Goal: Contribute content: Contribute content

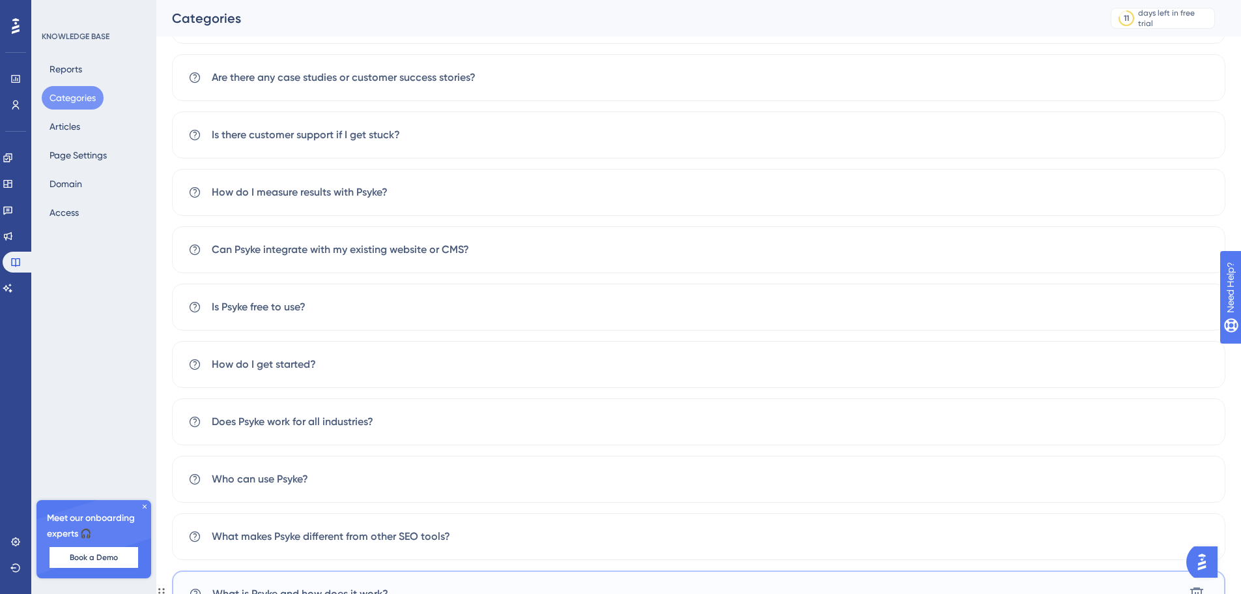
scroll to position [126, 0]
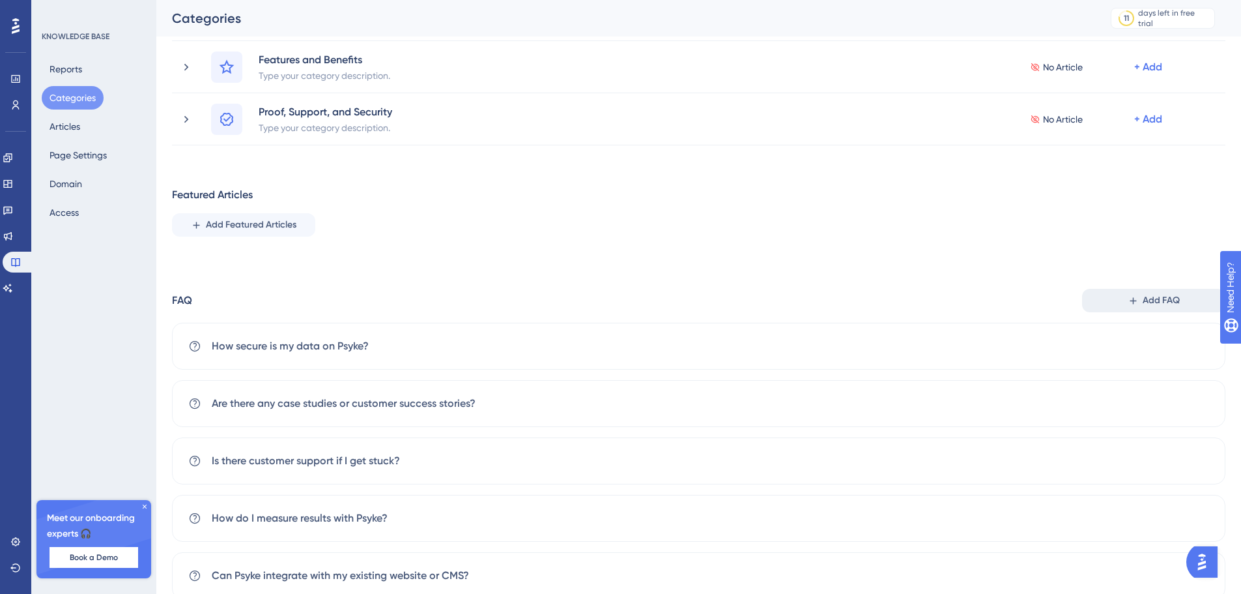
click at [1170, 297] on span "Add FAQ" at bounding box center [1161, 301] width 37 height 16
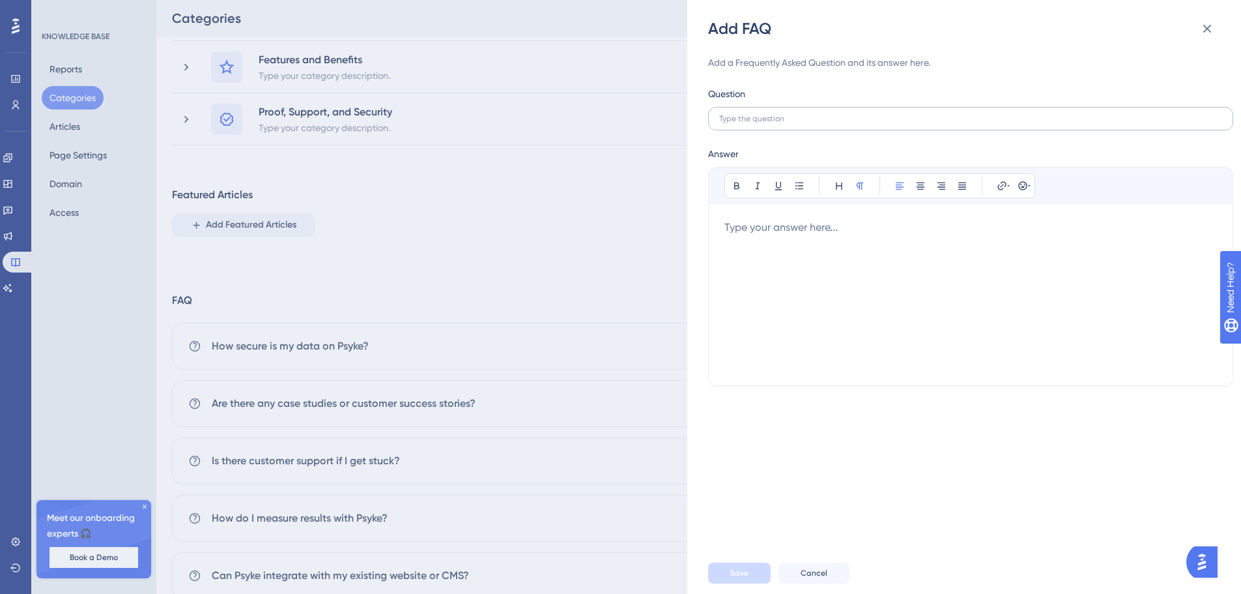
click at [794, 128] on label at bounding box center [970, 118] width 525 height 23
click at [794, 123] on input "text" at bounding box center [970, 118] width 503 height 9
paste input "How does Psyke save time compared to traditional SEO?"
type input "How does Psyke save time compared to traditional SEO?"
click at [746, 240] on div at bounding box center [971, 295] width 493 height 150
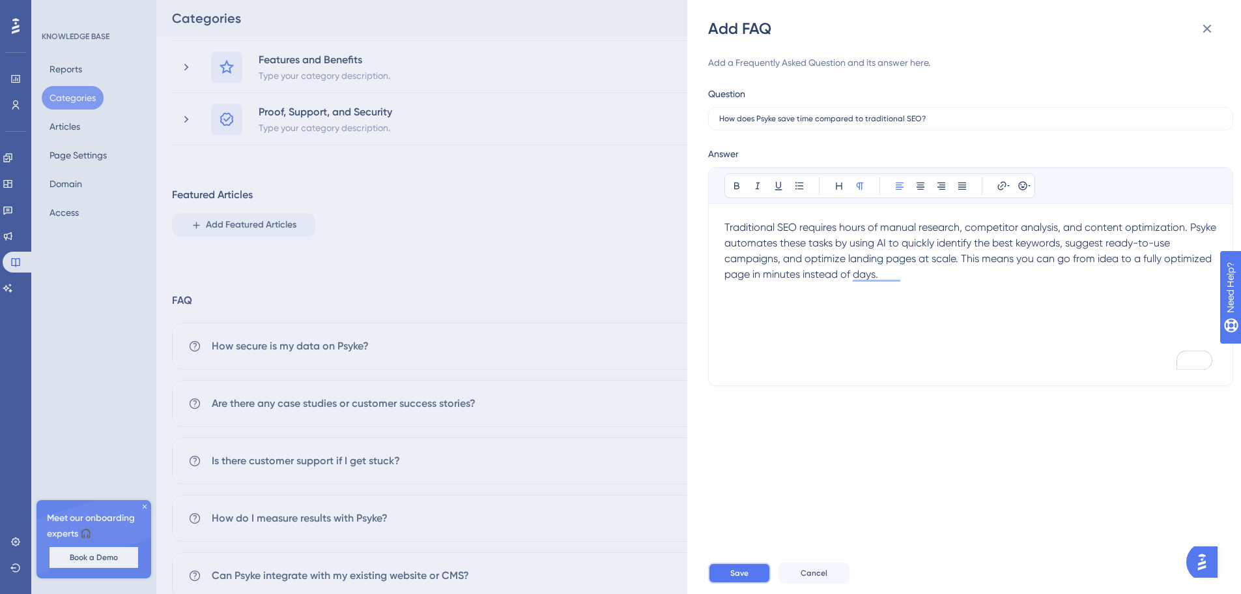
click at [749, 579] on button "Save" at bounding box center [739, 572] width 63 height 21
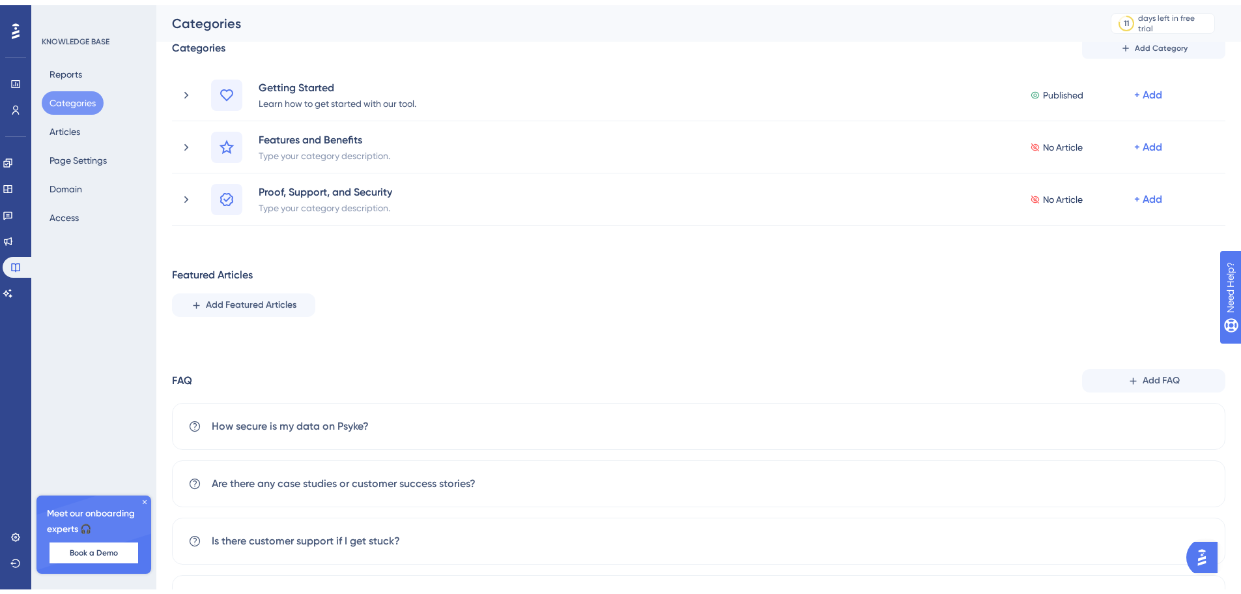
scroll to position [261, 0]
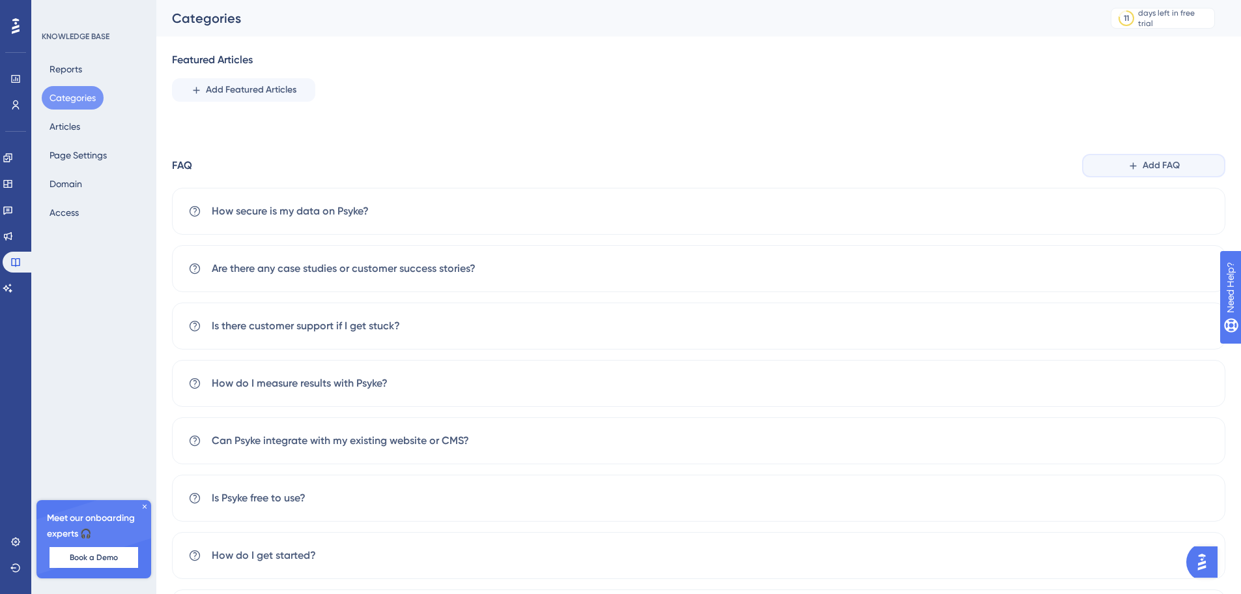
click at [1161, 169] on span "Add FAQ" at bounding box center [1161, 166] width 37 height 16
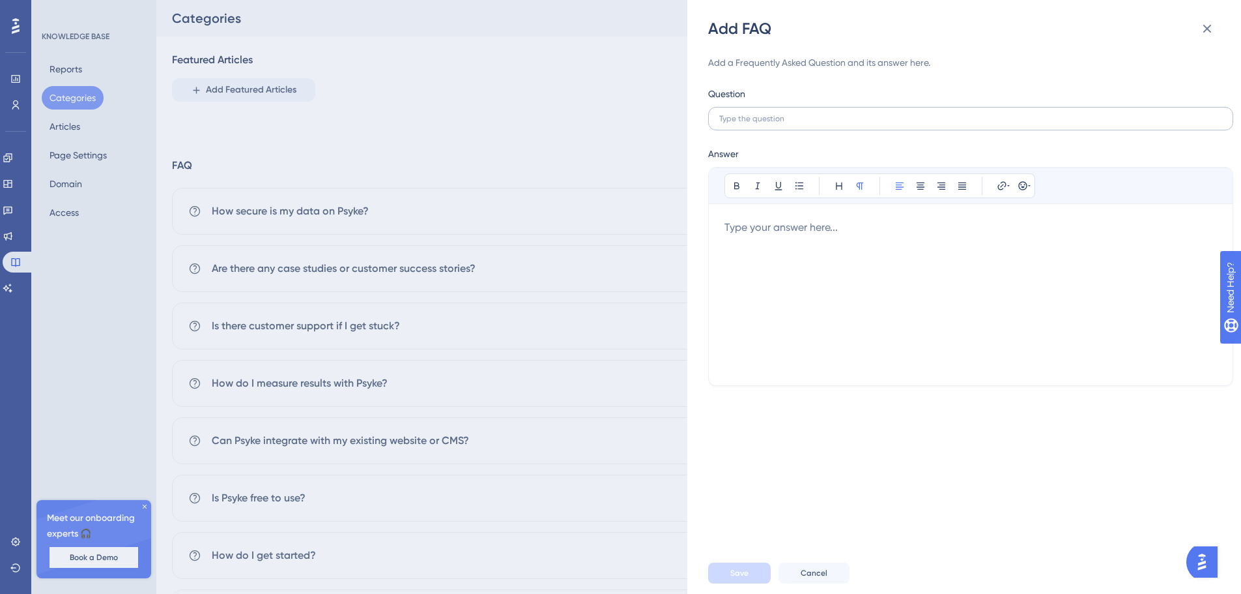
click at [736, 130] on label at bounding box center [970, 118] width 525 height 23
click at [736, 123] on input "text" at bounding box center [970, 118] width 503 height 9
paste input "Can I create multiple landing pages at once?"
type input "Can I create multiple landing pages at once?"
click at [770, 236] on div "To enrich screen reader interactions, please activate Accessibility in Grammarl…" at bounding box center [971, 295] width 493 height 150
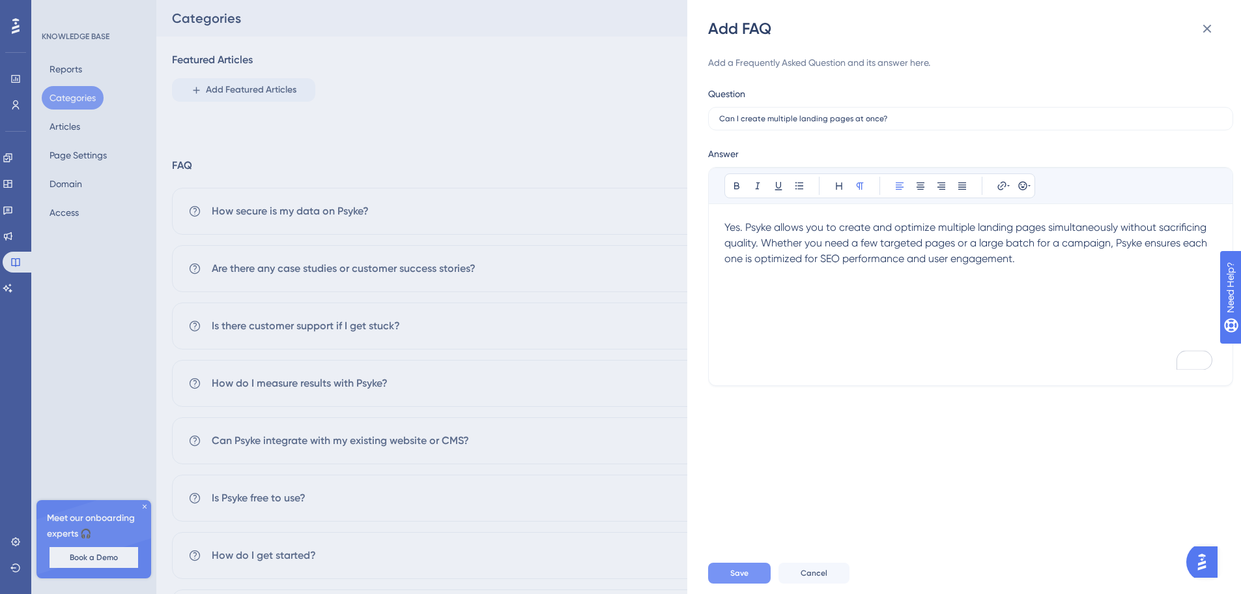
click at [740, 566] on button "Save" at bounding box center [739, 572] width 63 height 21
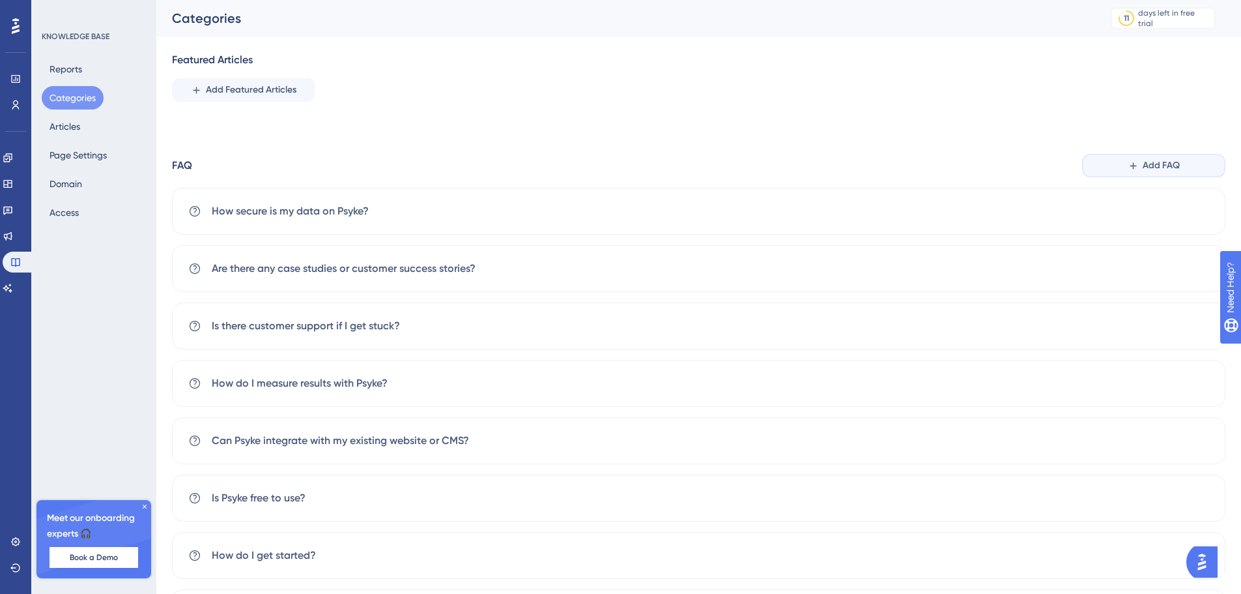
click at [1125, 165] on button "Add FAQ" at bounding box center [1153, 165] width 143 height 23
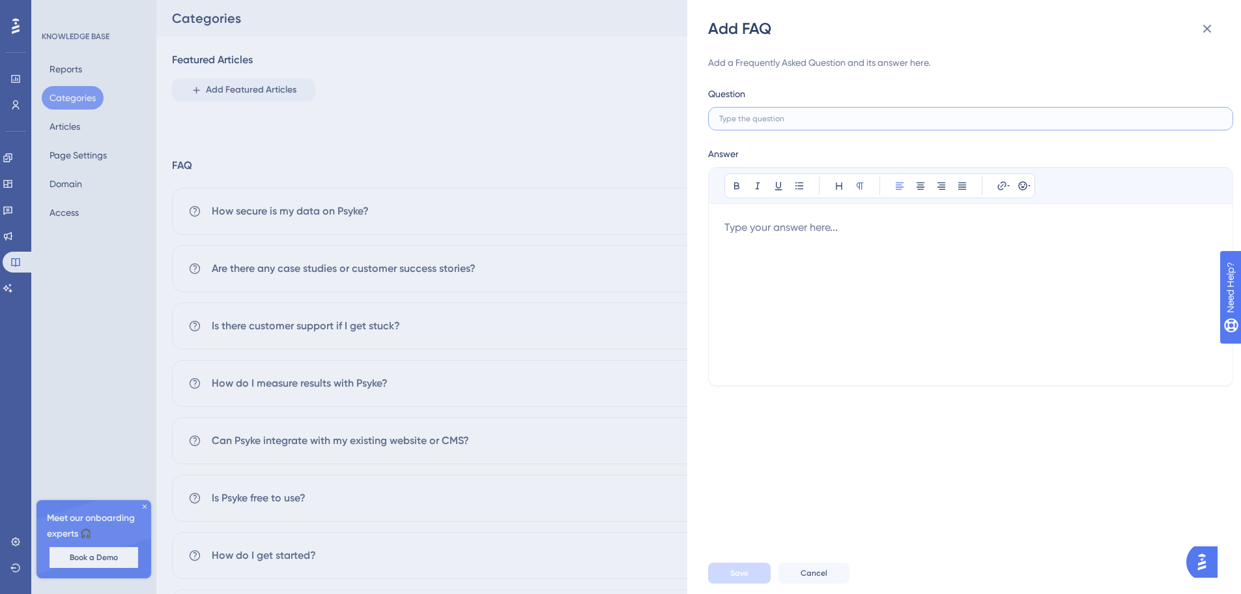
click at [800, 122] on input "text" at bounding box center [970, 118] width 503 height 9
paste input "How does Psyke choose the right keywords for my campaigns?"
type input "How does Psyke choose the right keywords for my campaigns?"
click at [736, 234] on div "To enrich screen reader interactions, please activate Accessibility in Grammarl…" at bounding box center [971, 295] width 493 height 150
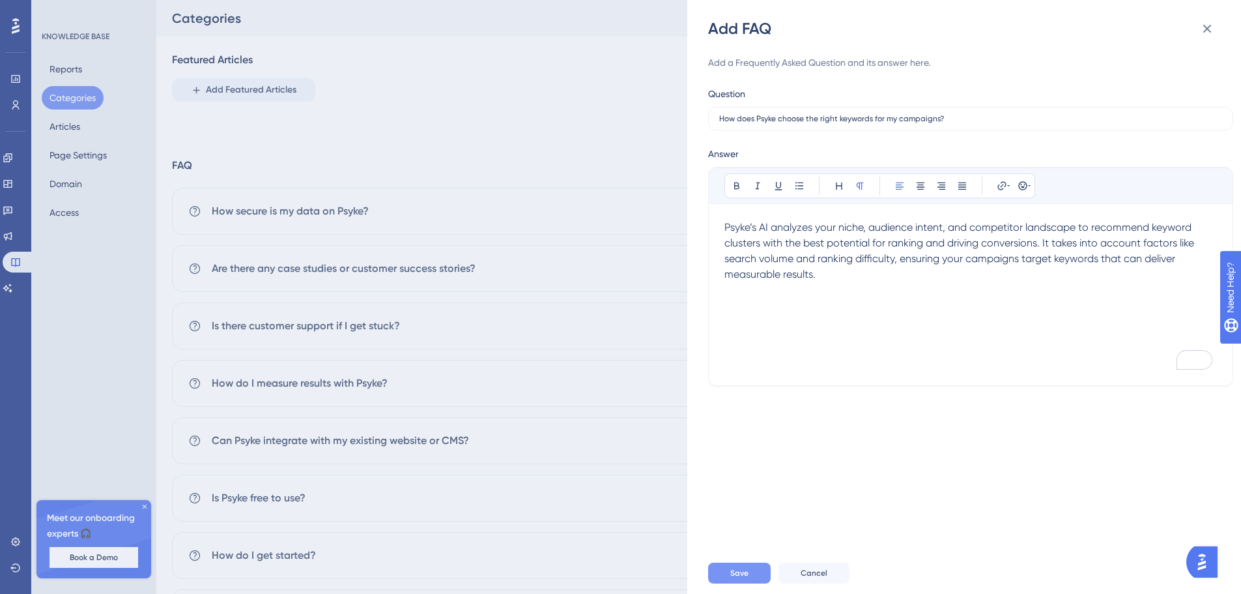
click at [738, 576] on span "Save" at bounding box center [739, 573] width 18 height 10
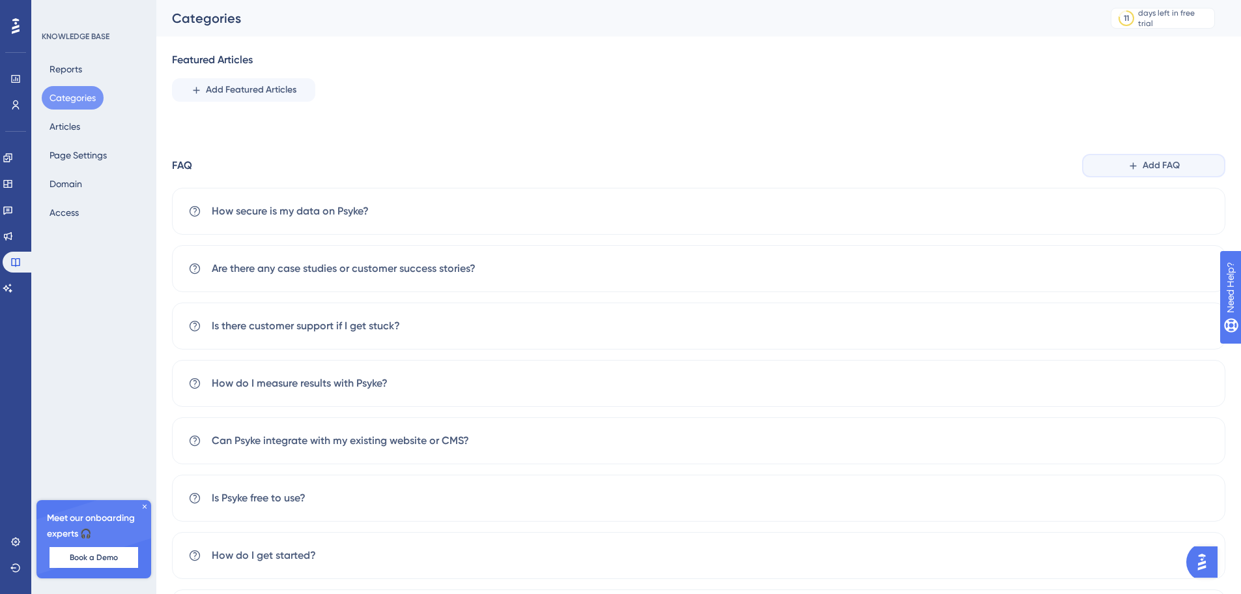
click at [1147, 164] on span "Add FAQ" at bounding box center [1161, 166] width 37 height 16
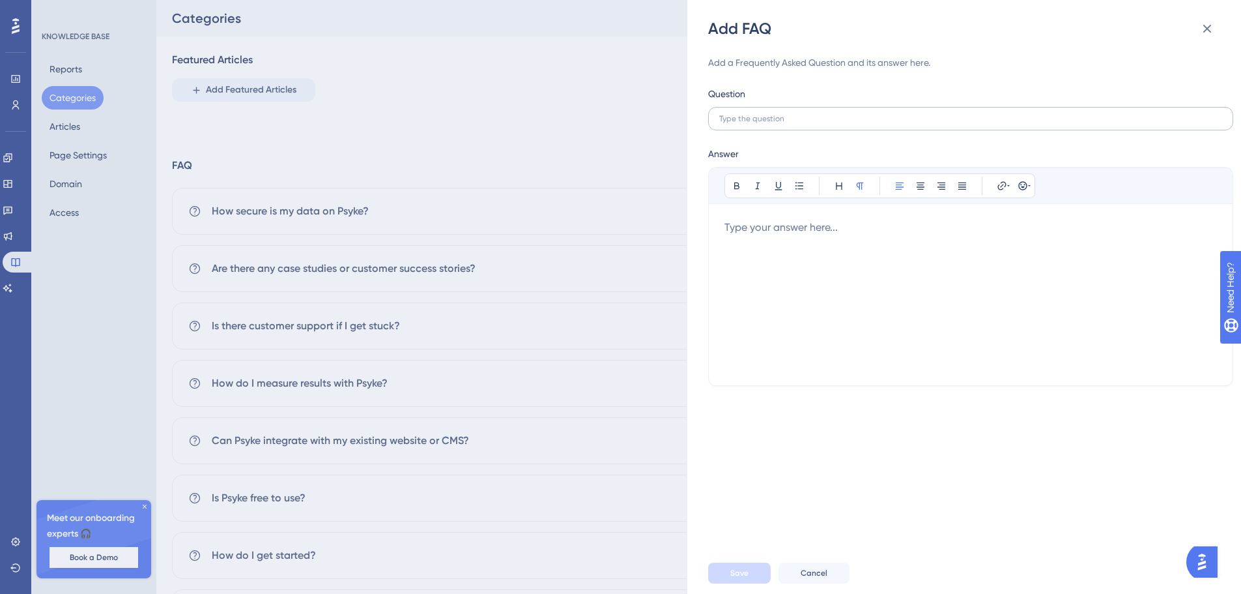
click at [755, 128] on label at bounding box center [970, 118] width 525 height 23
click at [755, 123] on input "text" at bounding box center [970, 118] width 503 height 9
paste input "Does Psyke improve AI-optimized content as well (AIO)?"
type input "Does Psyke improve AI-optimized content as well (AIO)?"
click at [769, 244] on div at bounding box center [971, 295] width 493 height 150
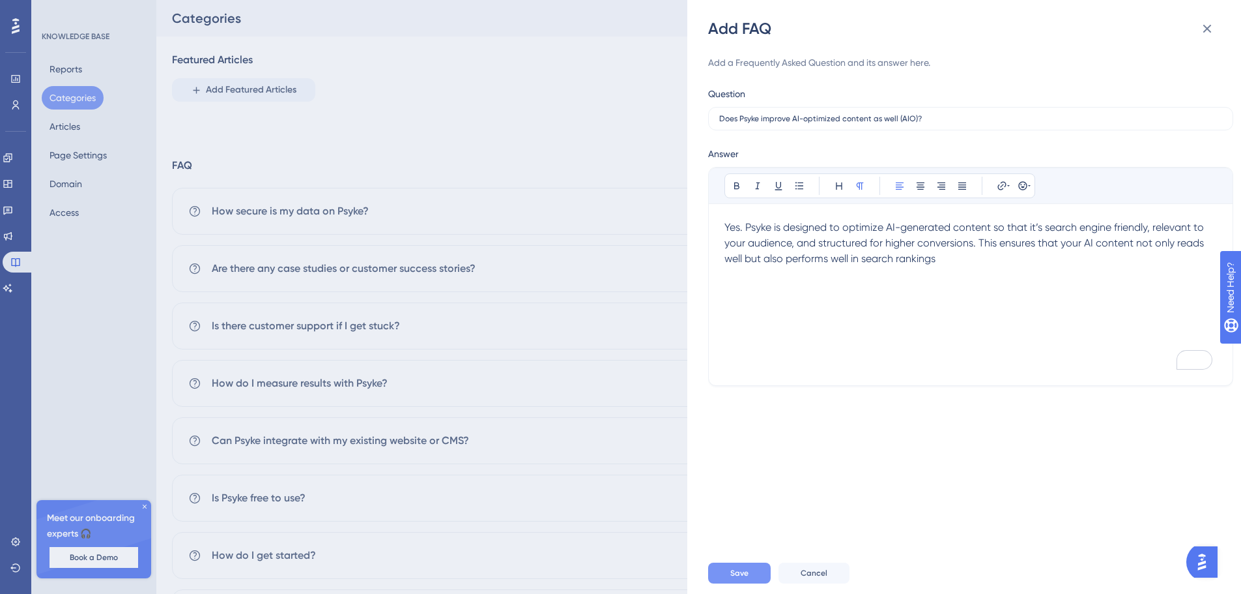
click at [756, 568] on button "Save" at bounding box center [739, 572] width 63 height 21
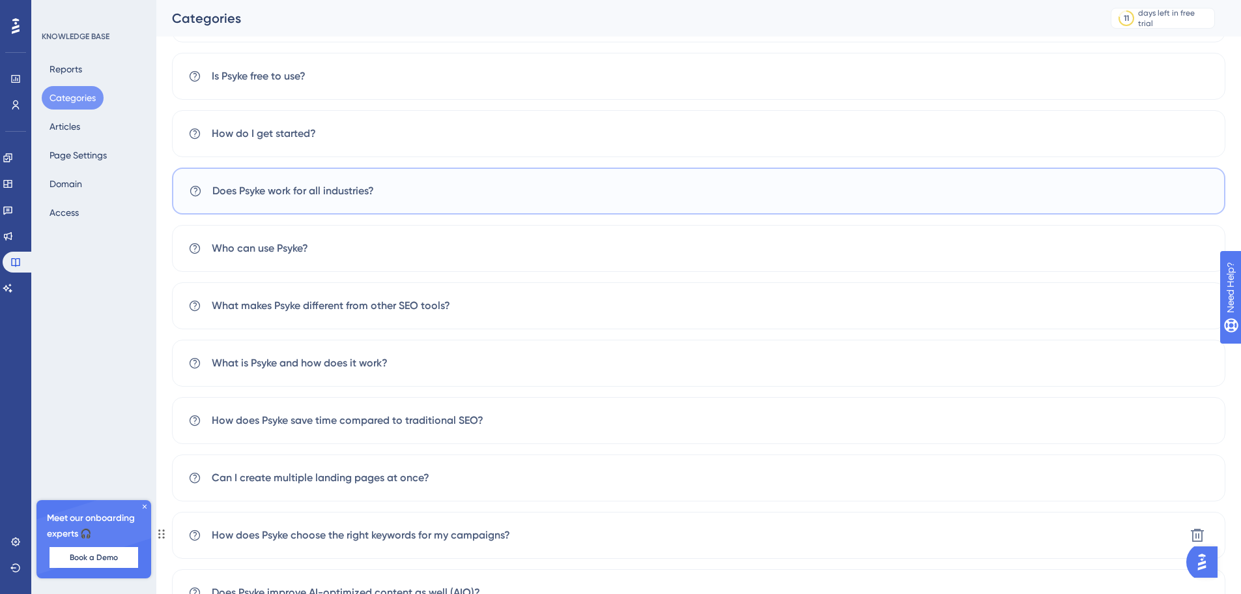
scroll to position [681, 0]
click at [165, 360] on div "Performance Users Engagement Widgets Feedback Product Updates Knowledge Base AI…" at bounding box center [698, 2] width 1085 height 1272
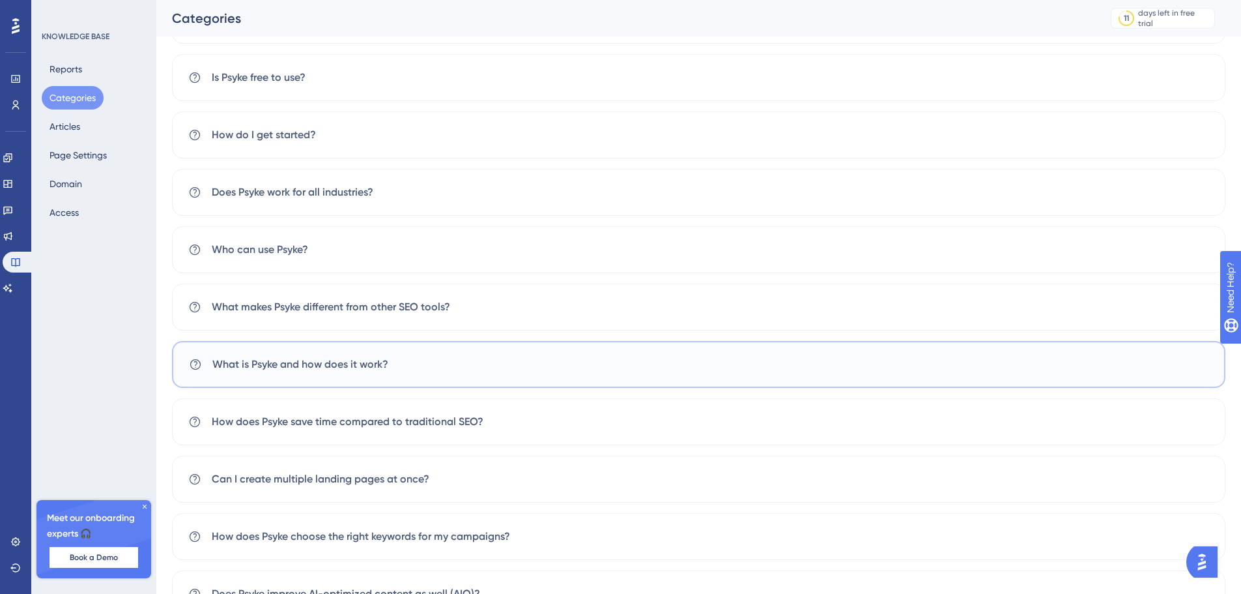
drag, startPoint x: 160, startPoint y: 363, endPoint x: 188, endPoint y: 356, distance: 28.3
click at [175, 335] on div "Performance Users Engagement Widgets Feedback Product Updates Knowledge Base AI…" at bounding box center [698, 2] width 1085 height 1272
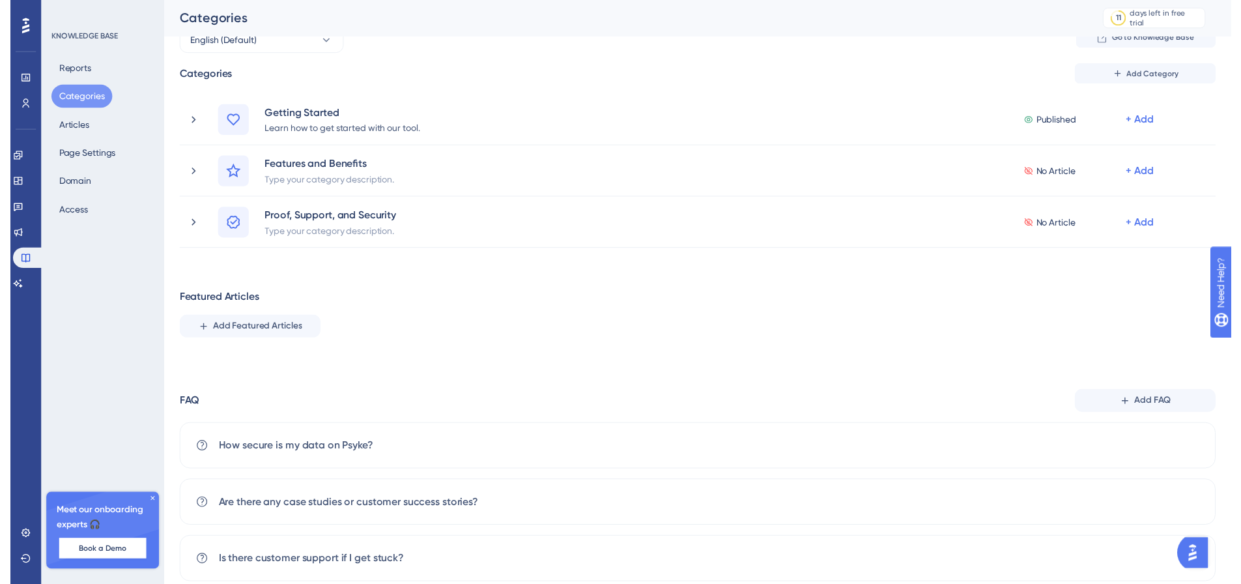
scroll to position [0, 0]
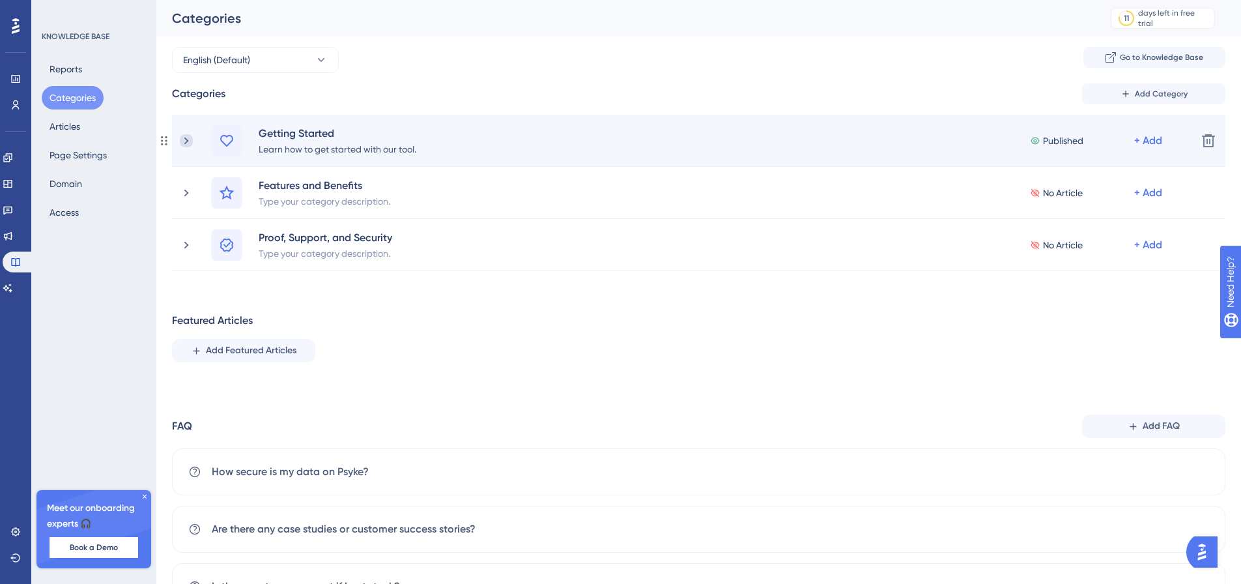
click at [191, 141] on icon at bounding box center [186, 140] width 13 height 13
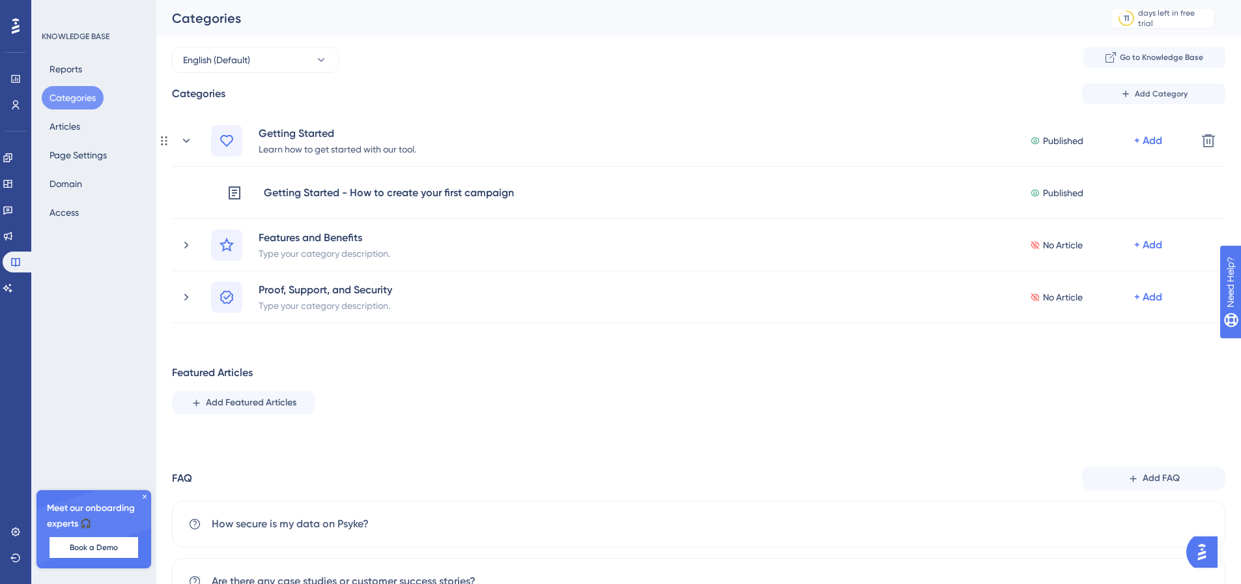
click at [191, 141] on icon at bounding box center [186, 140] width 13 height 13
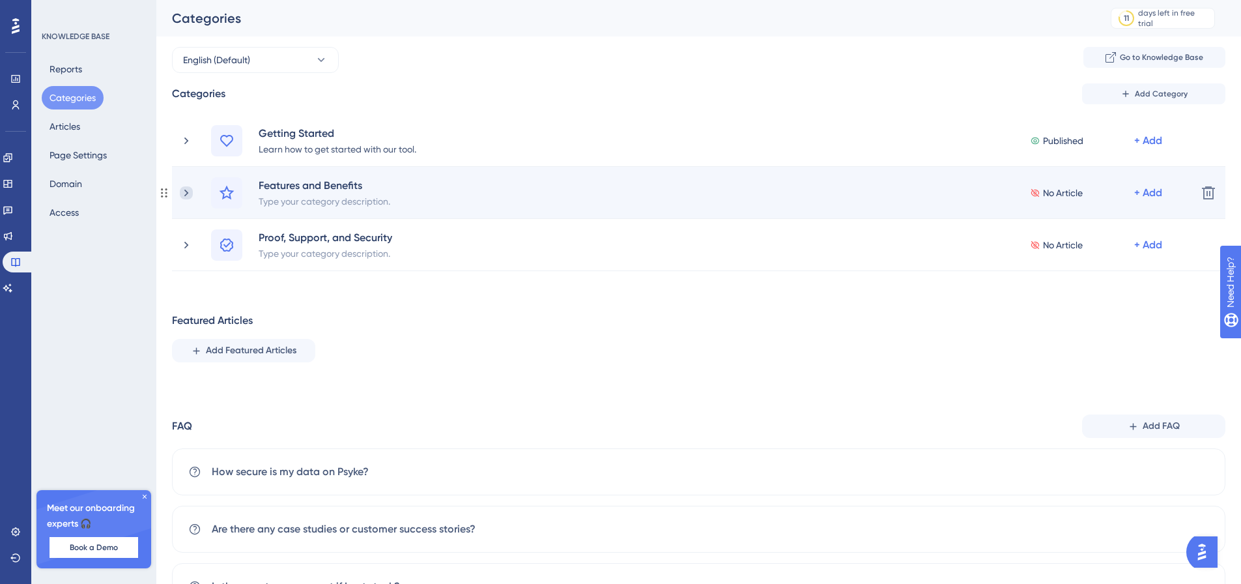
click at [186, 193] on icon at bounding box center [186, 192] width 13 height 13
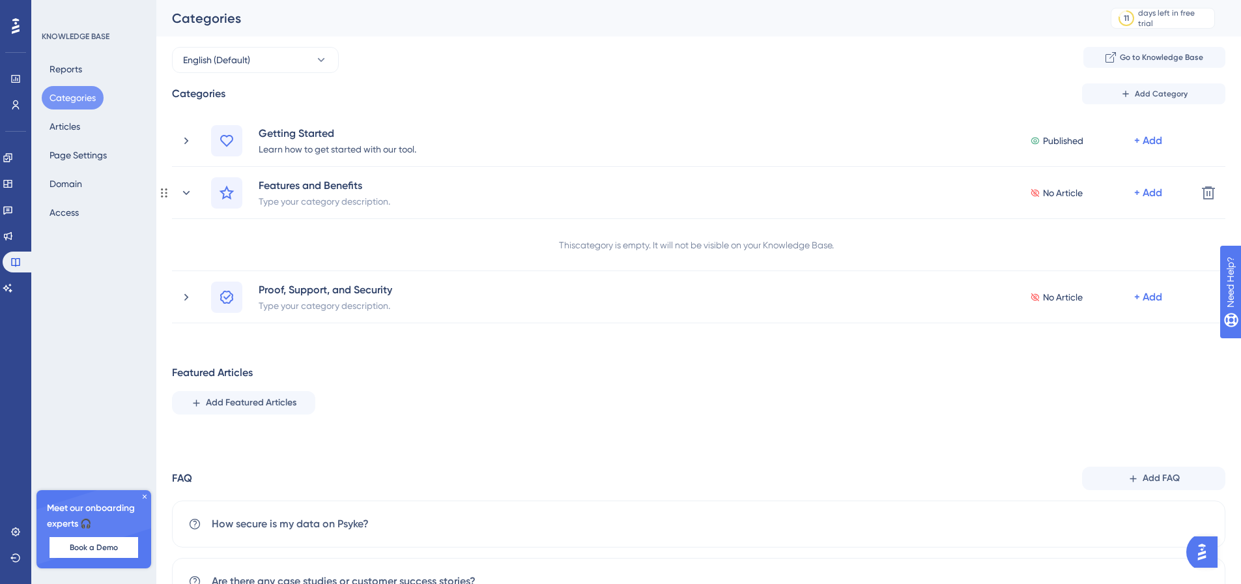
click at [186, 193] on icon at bounding box center [186, 192] width 13 height 13
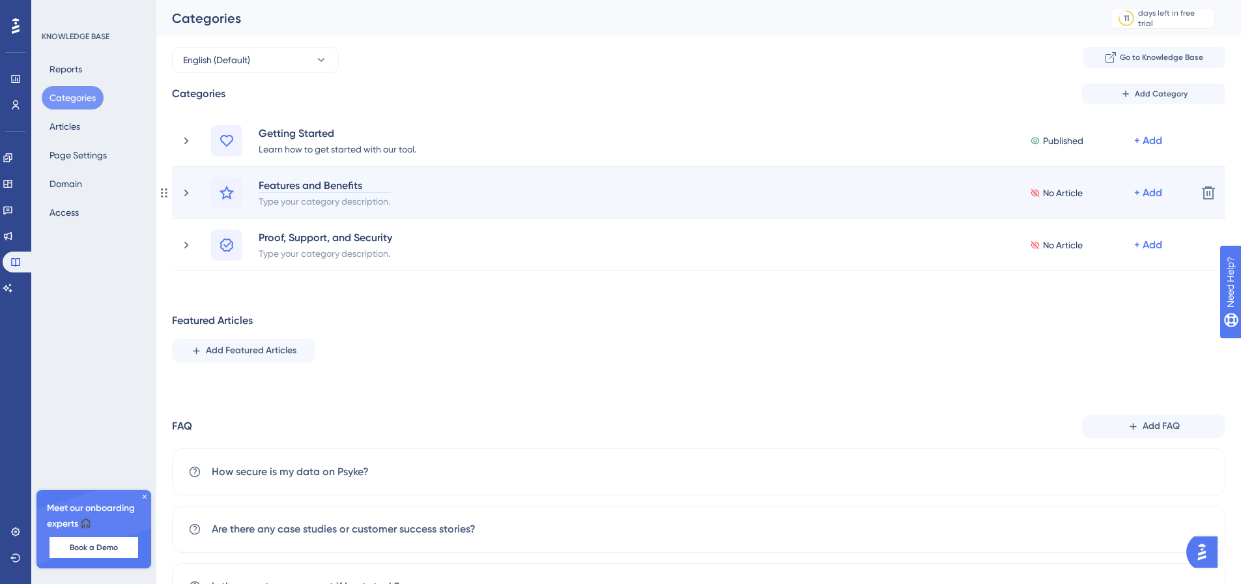
click at [351, 180] on div "Features and Benefits" at bounding box center [324, 185] width 133 height 16
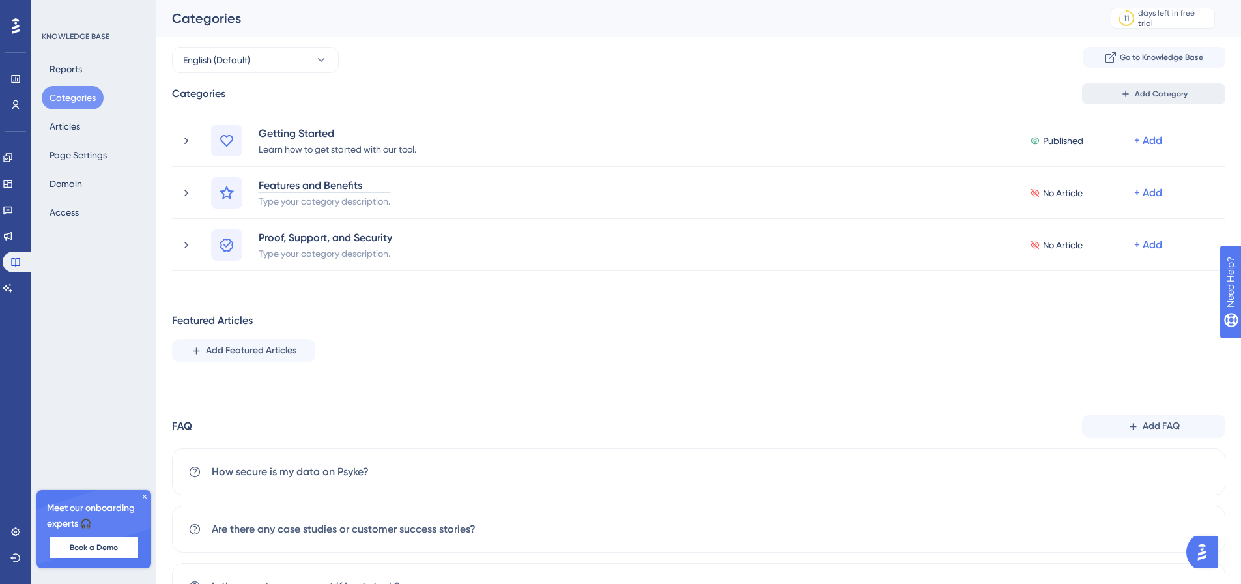
click at [1165, 93] on span "Add Category" at bounding box center [1161, 94] width 53 height 10
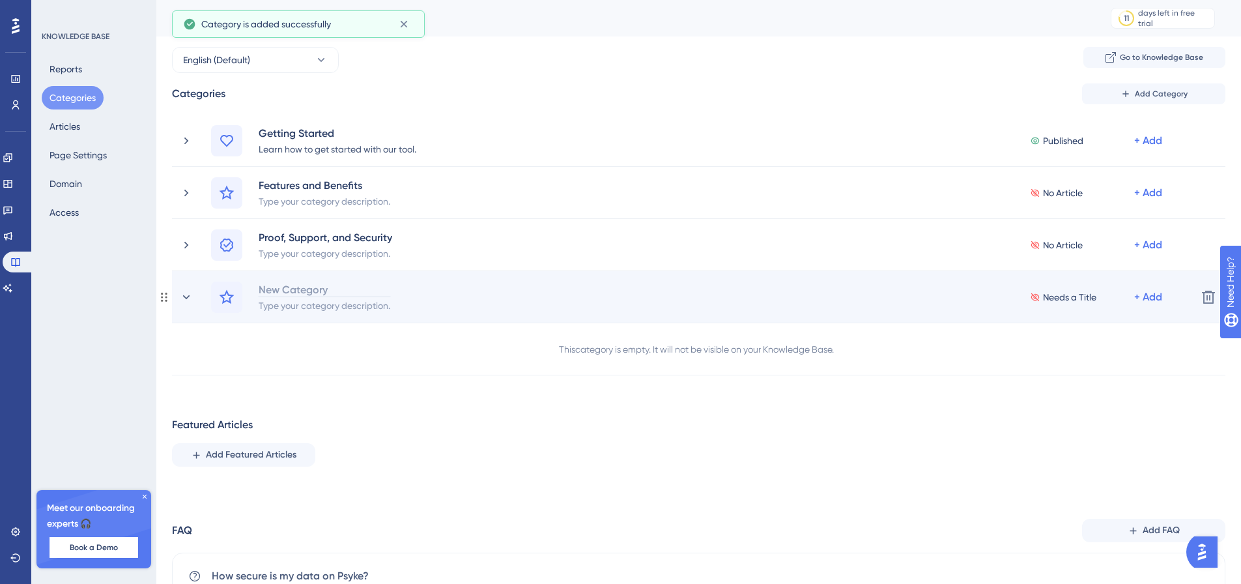
click at [282, 292] on div "New Category" at bounding box center [324, 289] width 133 height 16
click at [272, 291] on div "USer and Workspace Management" at bounding box center [341, 289] width 167 height 16
click at [233, 300] on icon at bounding box center [227, 297] width 16 height 16
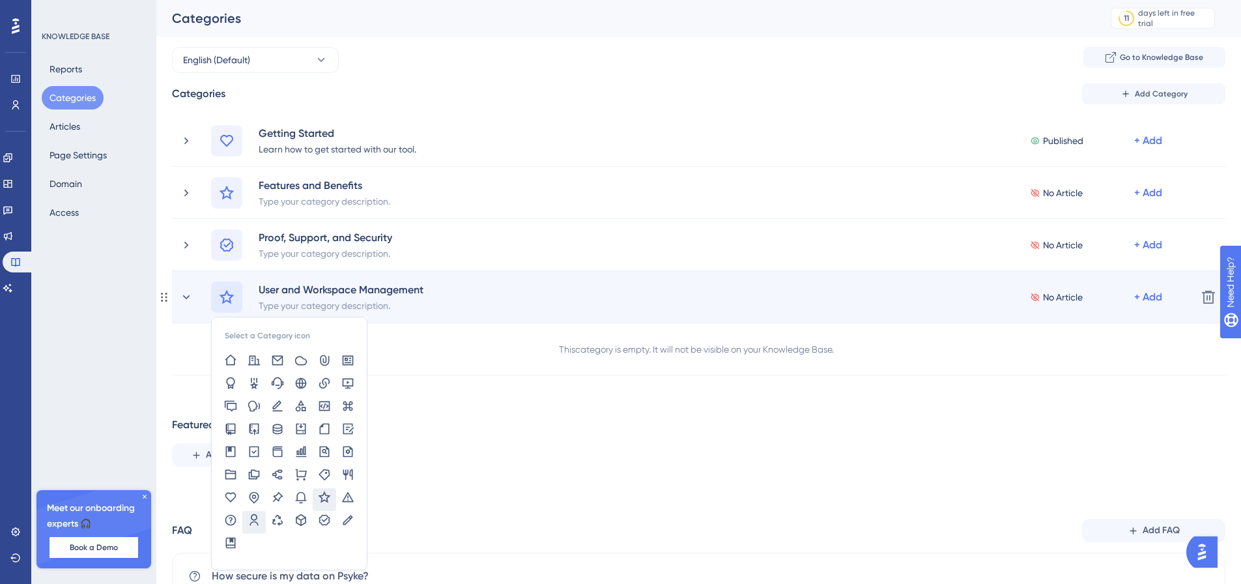
click at [255, 522] on icon at bounding box center [254, 519] width 8 height 12
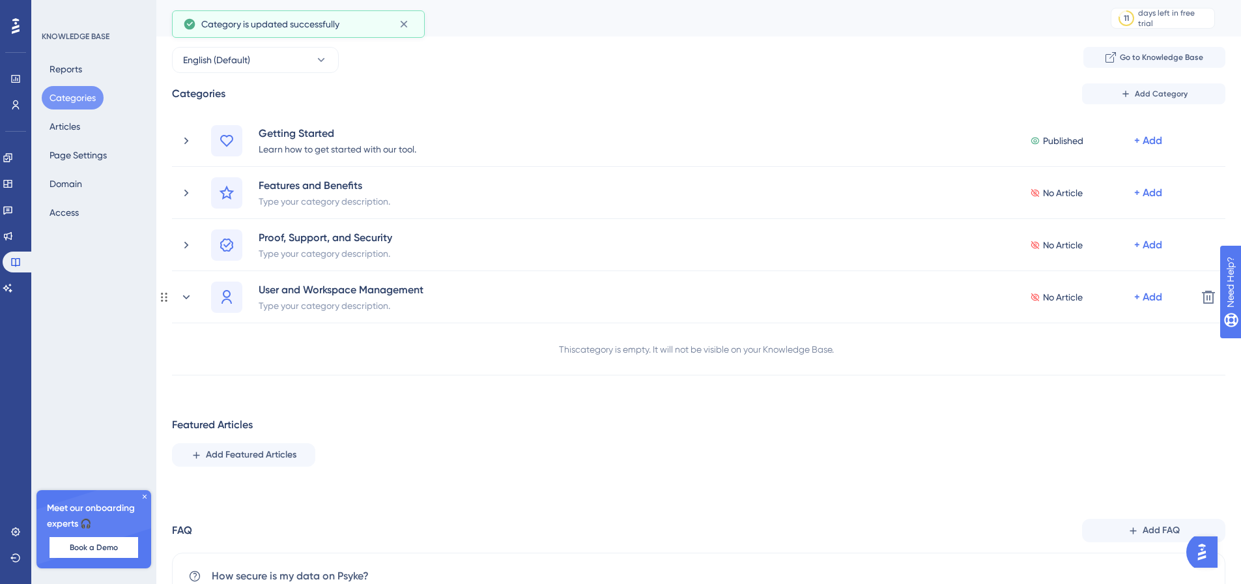
click at [443, 361] on div "This category is empty. It will not be visible on your Knowledge Base." at bounding box center [699, 349] width 1054 height 52
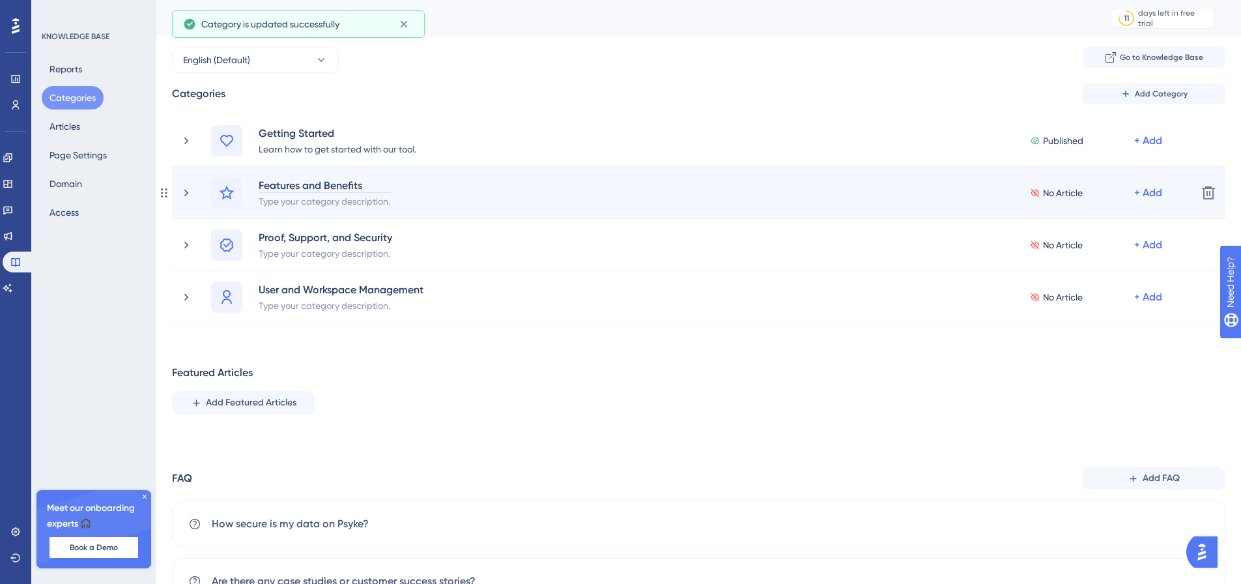
click at [315, 185] on div "Features and Benefits" at bounding box center [324, 185] width 133 height 16
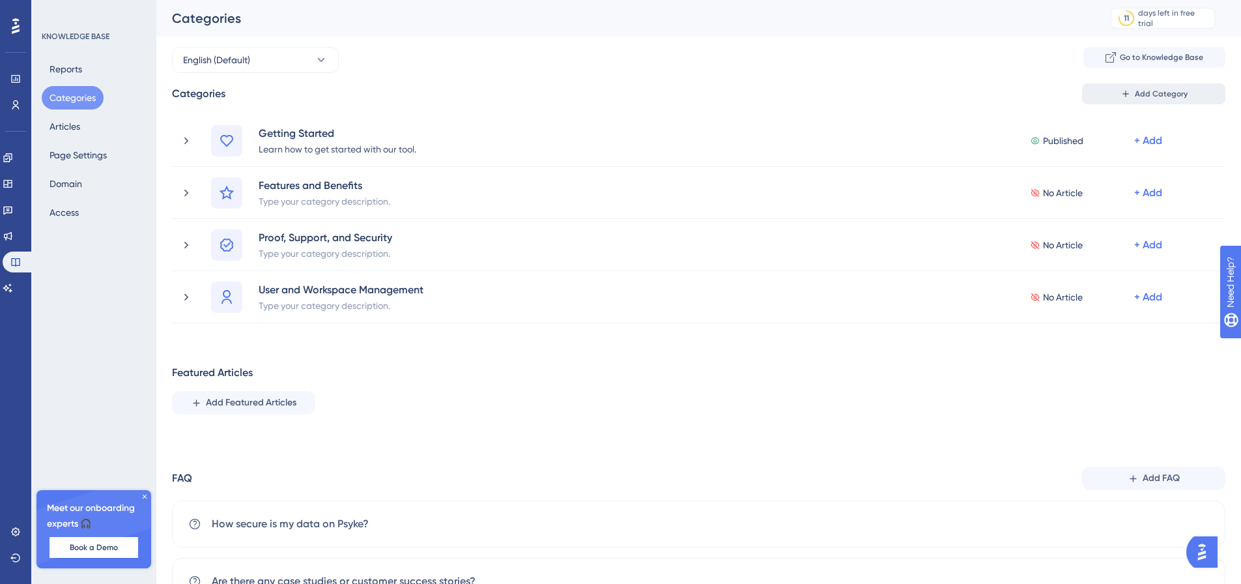
click at [1144, 101] on button "Add Category" at bounding box center [1153, 93] width 143 height 21
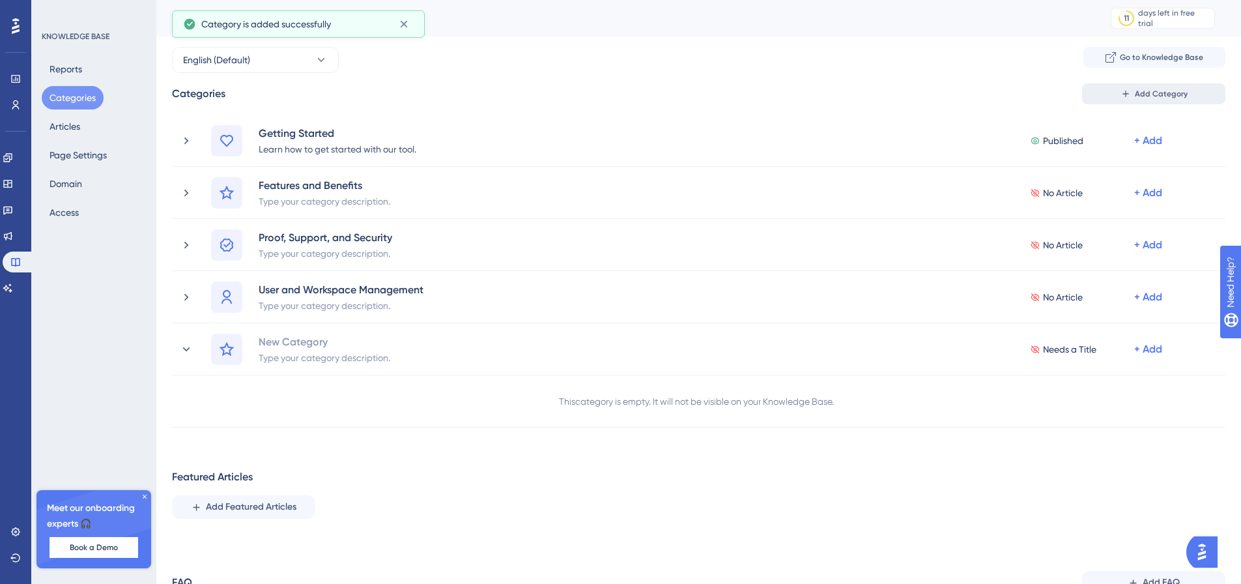
scroll to position [5, 0]
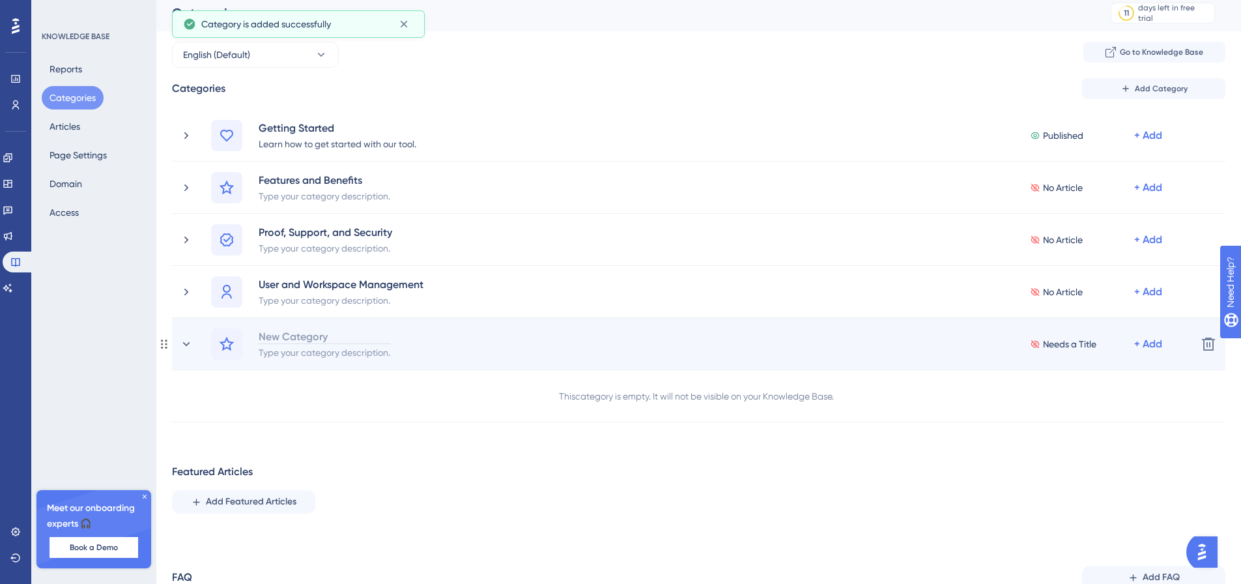
click at [296, 337] on div "New Category" at bounding box center [324, 336] width 133 height 16
click at [322, 336] on div "SEO and AIO" at bounding box center [324, 336] width 133 height 16
click at [356, 334] on div "SEO and AIO" at bounding box center [324, 336] width 133 height 16
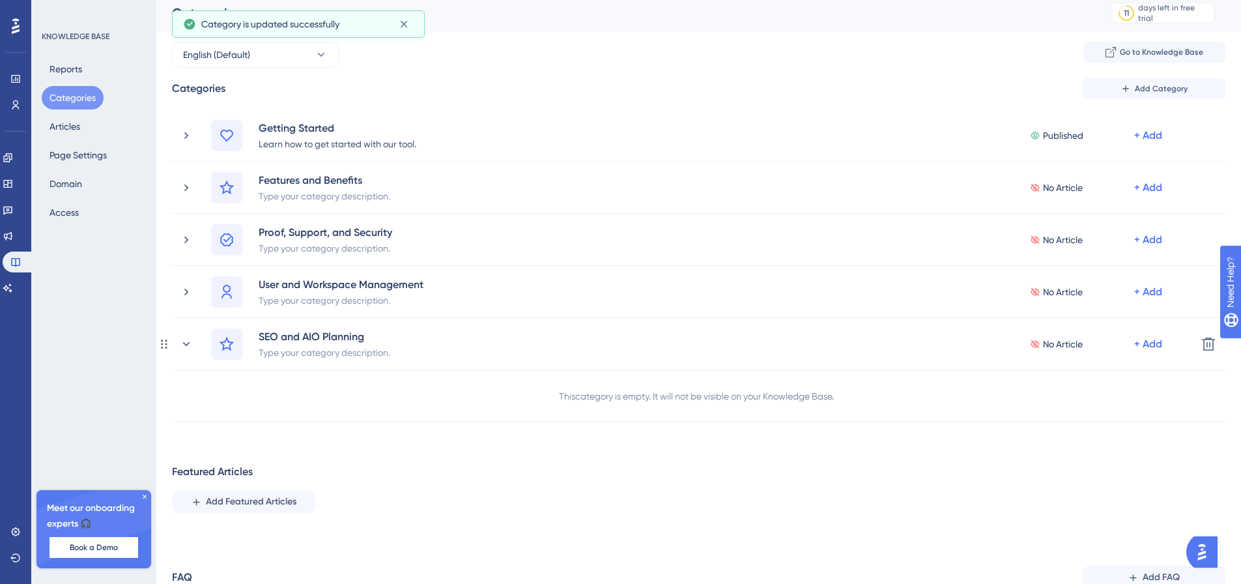
click at [225, 342] on icon at bounding box center [227, 343] width 15 height 14
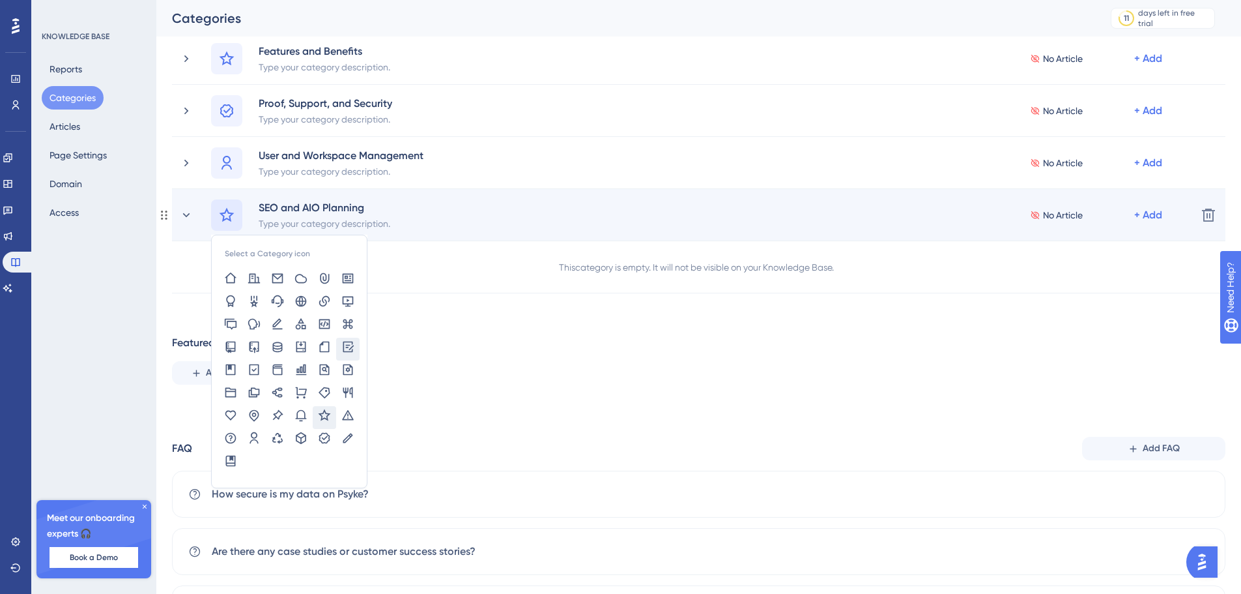
scroll to position [136, 0]
click at [303, 300] on icon at bounding box center [301, 299] width 11 height 11
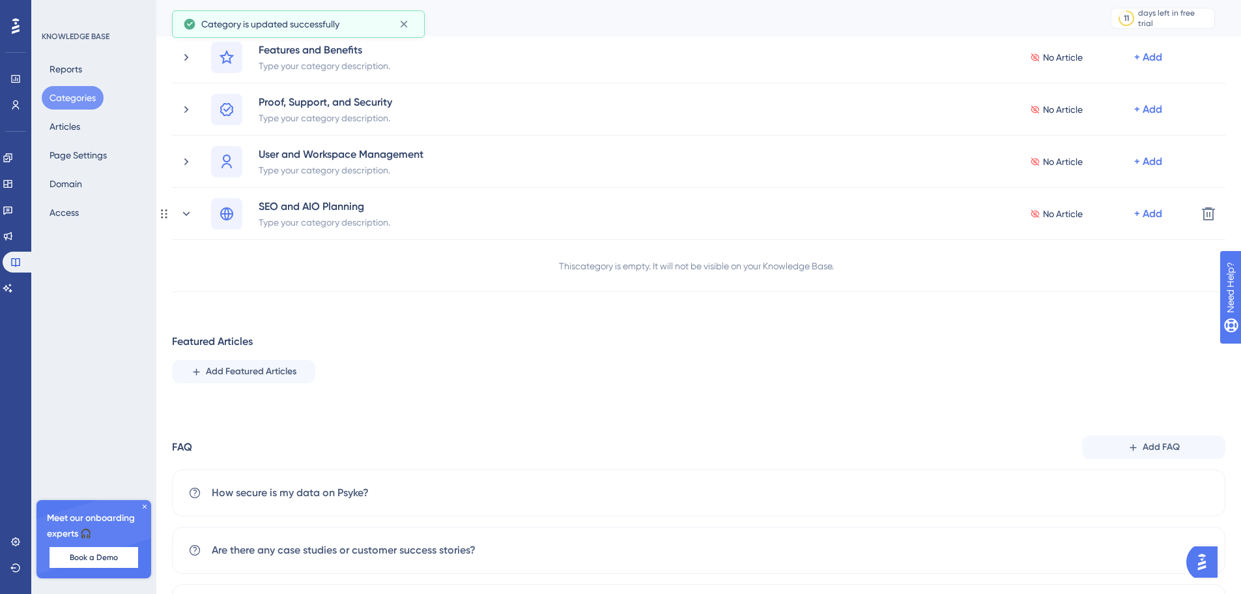
click at [404, 278] on div "This category is empty. It will not be visible on your Knowledge Base." at bounding box center [699, 266] width 1054 height 52
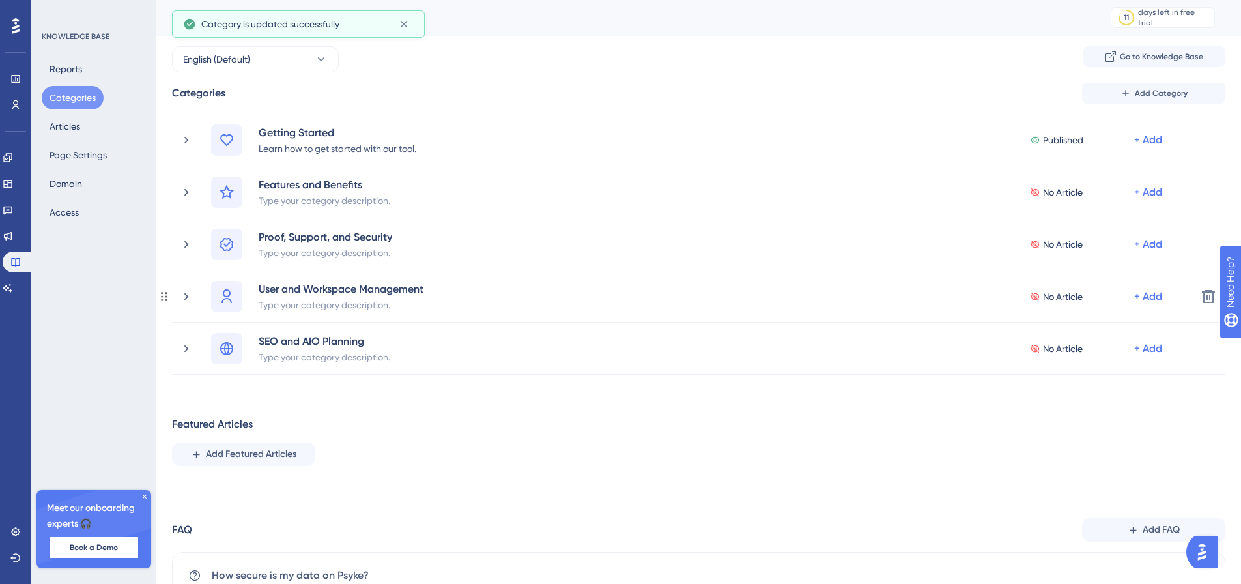
scroll to position [0, 0]
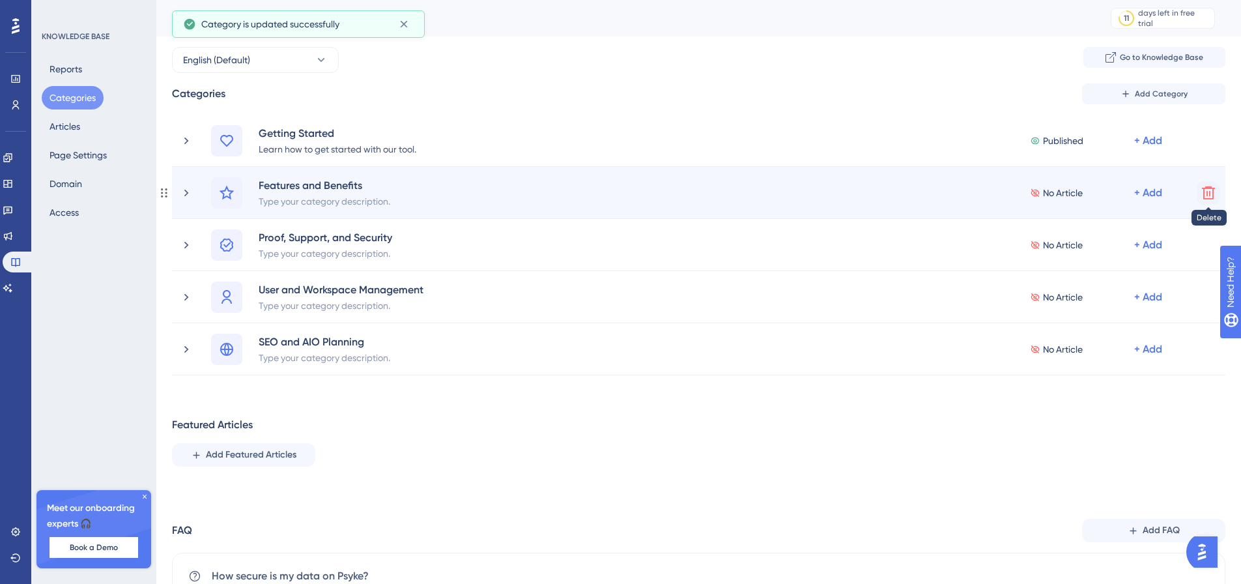
click at [1210, 195] on icon at bounding box center [1208, 192] width 13 height 13
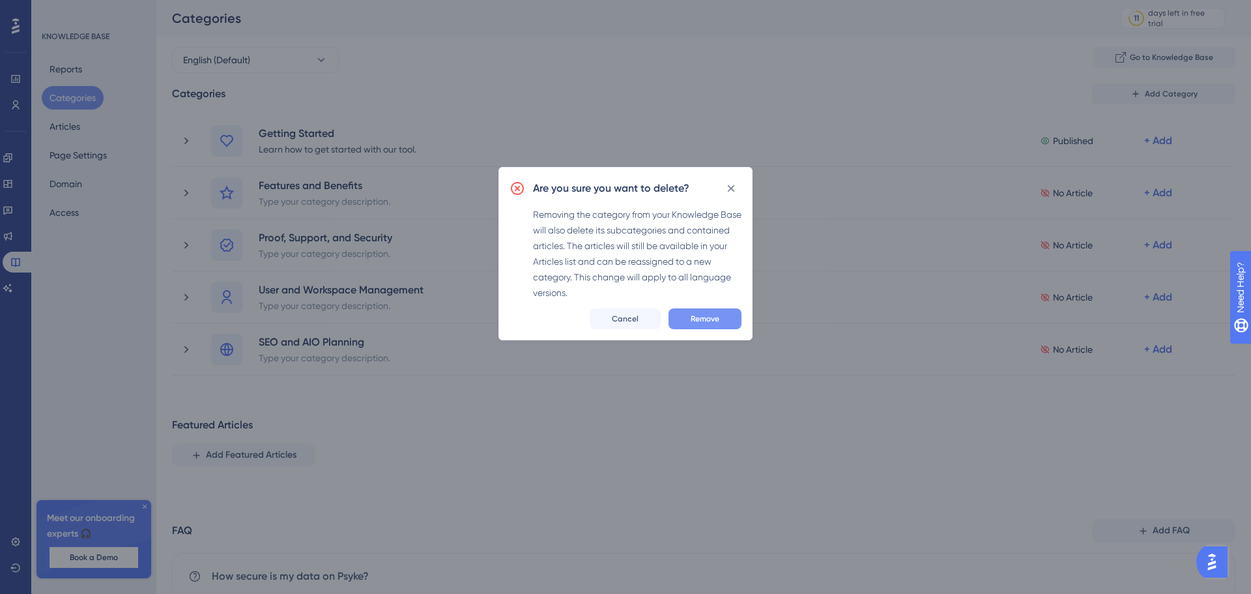
click at [700, 311] on button "Remove" at bounding box center [705, 318] width 73 height 21
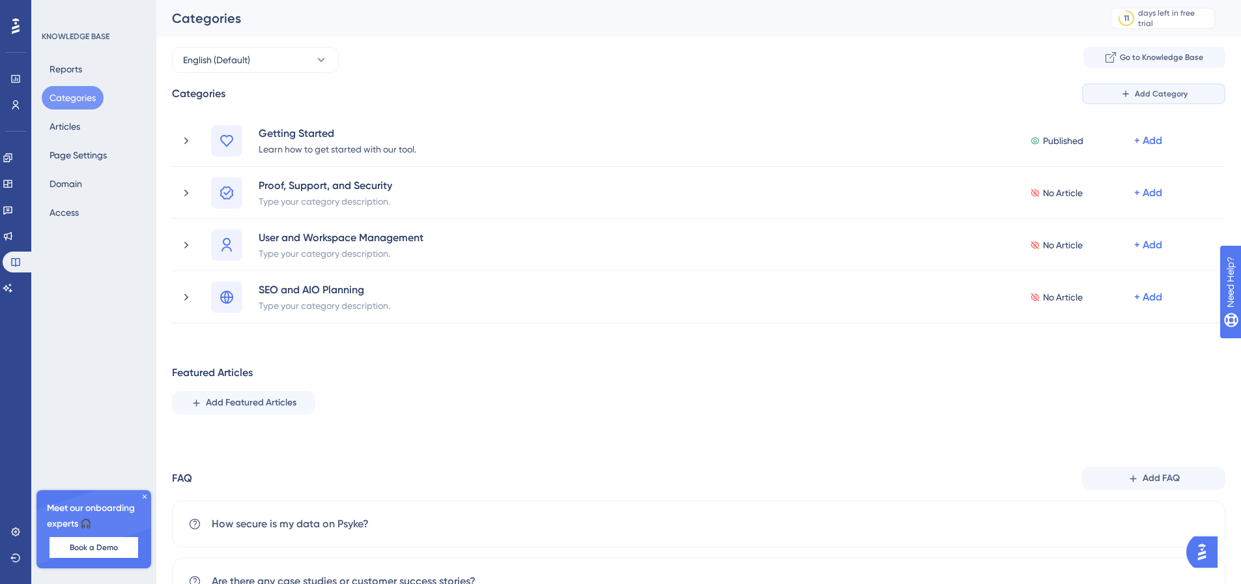
click at [1162, 98] on span "Add Category" at bounding box center [1161, 94] width 53 height 10
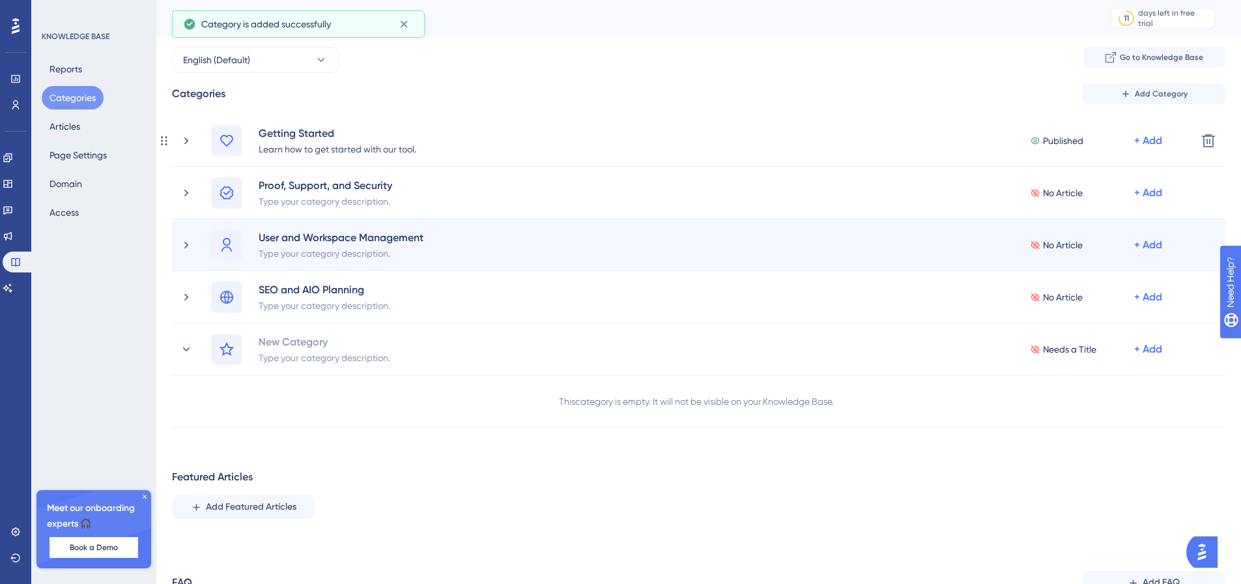
scroll to position [5, 0]
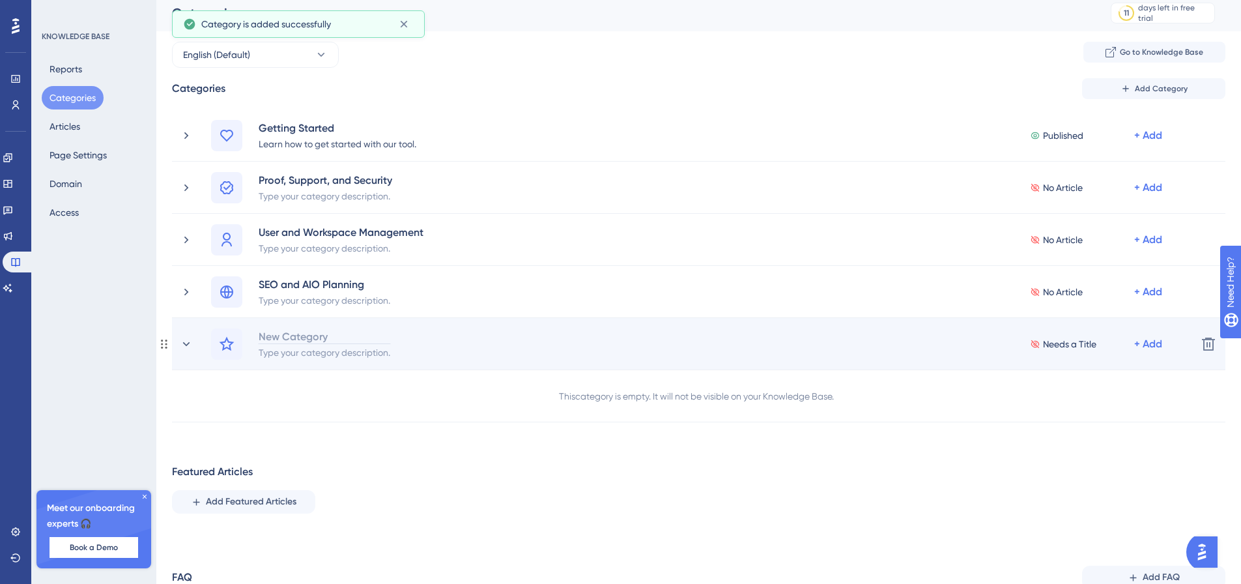
click at [286, 336] on div "New Category" at bounding box center [324, 336] width 133 height 16
click at [220, 352] on div at bounding box center [226, 343] width 31 height 31
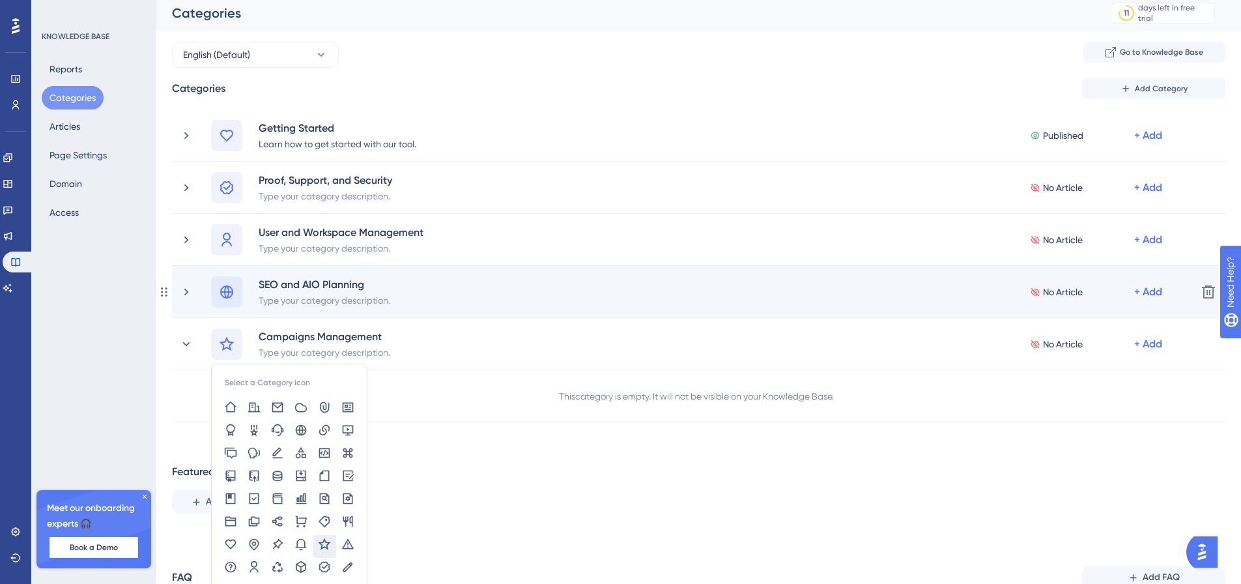
click at [227, 287] on icon at bounding box center [226, 291] width 13 height 13
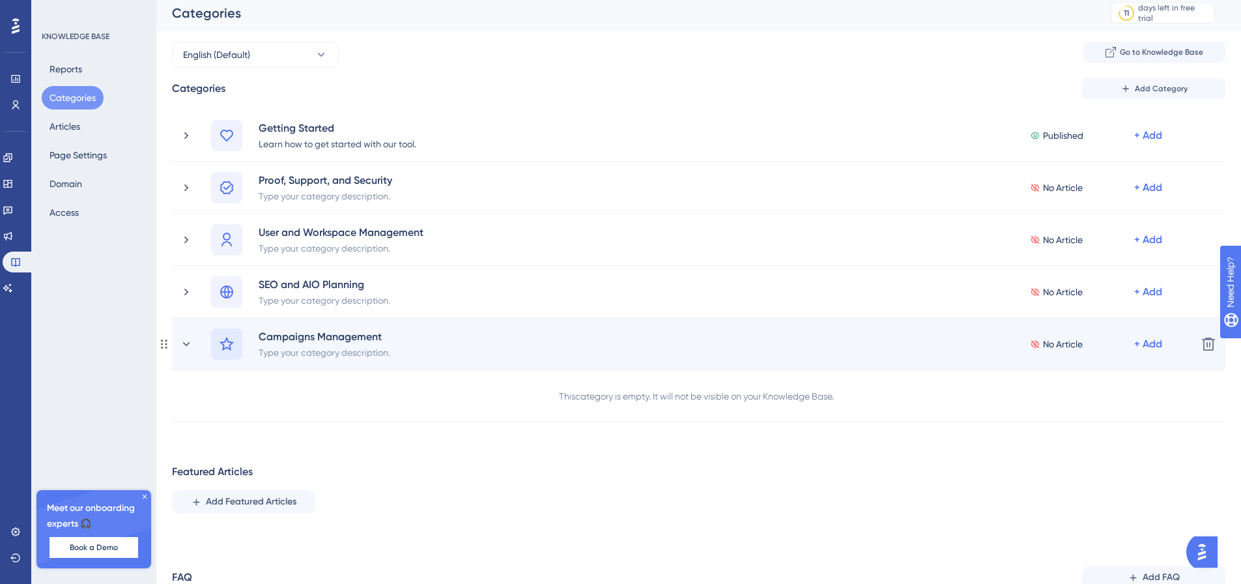
click at [227, 347] on icon at bounding box center [227, 343] width 15 height 14
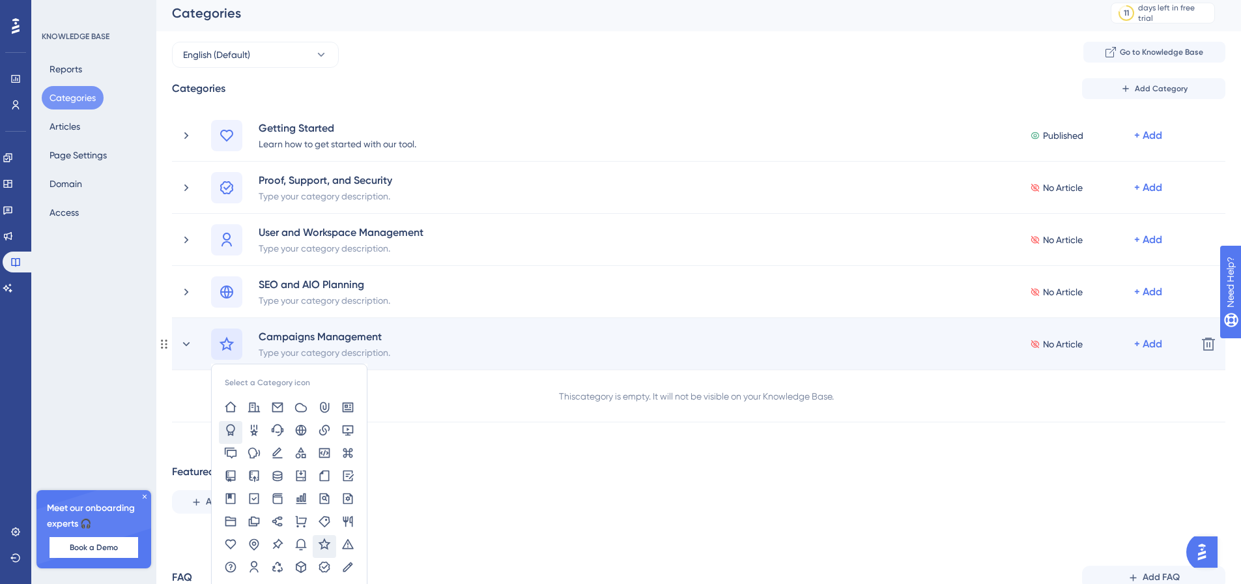
click at [227, 431] on icon at bounding box center [230, 430] width 13 height 13
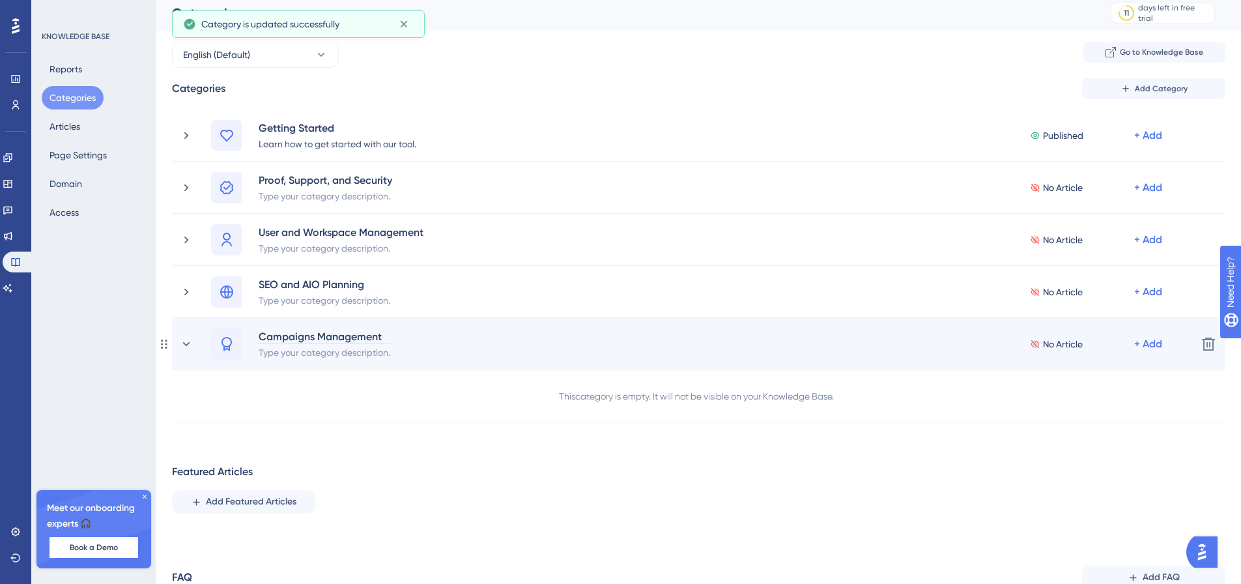
click at [313, 338] on div "Campaigns Management" at bounding box center [324, 336] width 133 height 16
click at [313, 341] on div "Campaigns Management" at bounding box center [324, 336] width 133 height 16
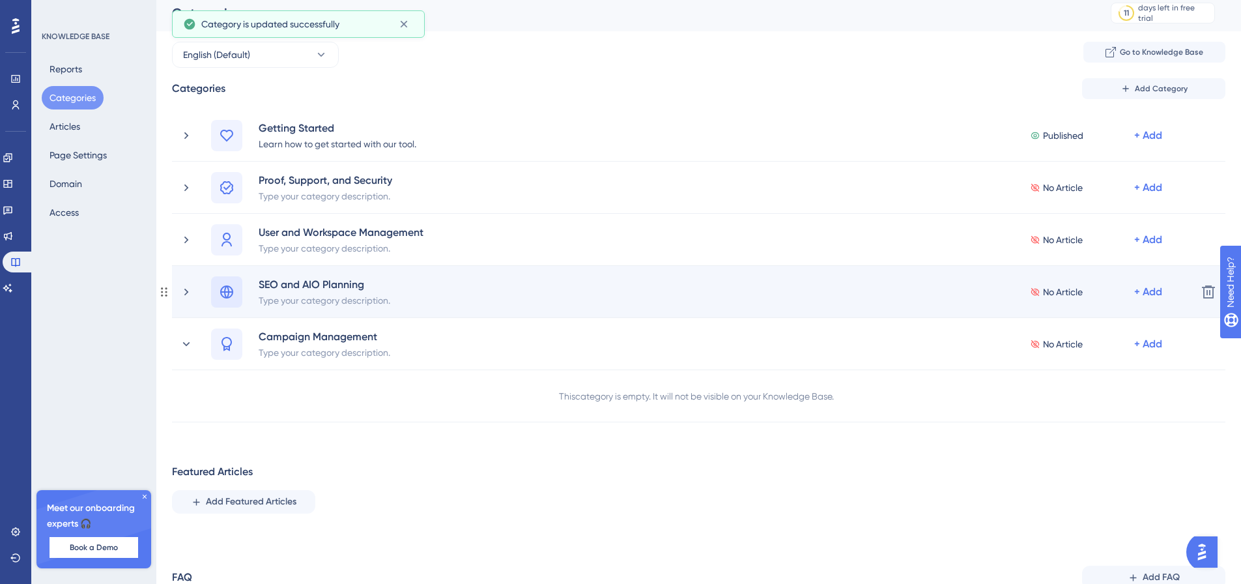
click at [235, 295] on div at bounding box center [226, 291] width 31 height 31
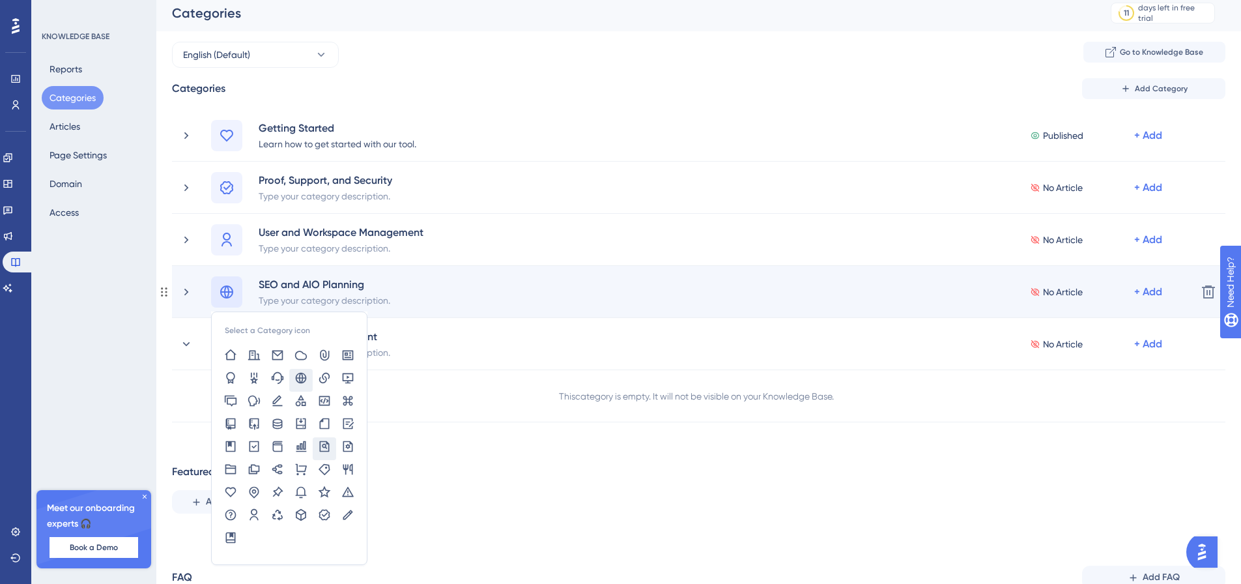
click at [323, 450] on icon at bounding box center [324, 446] width 13 height 13
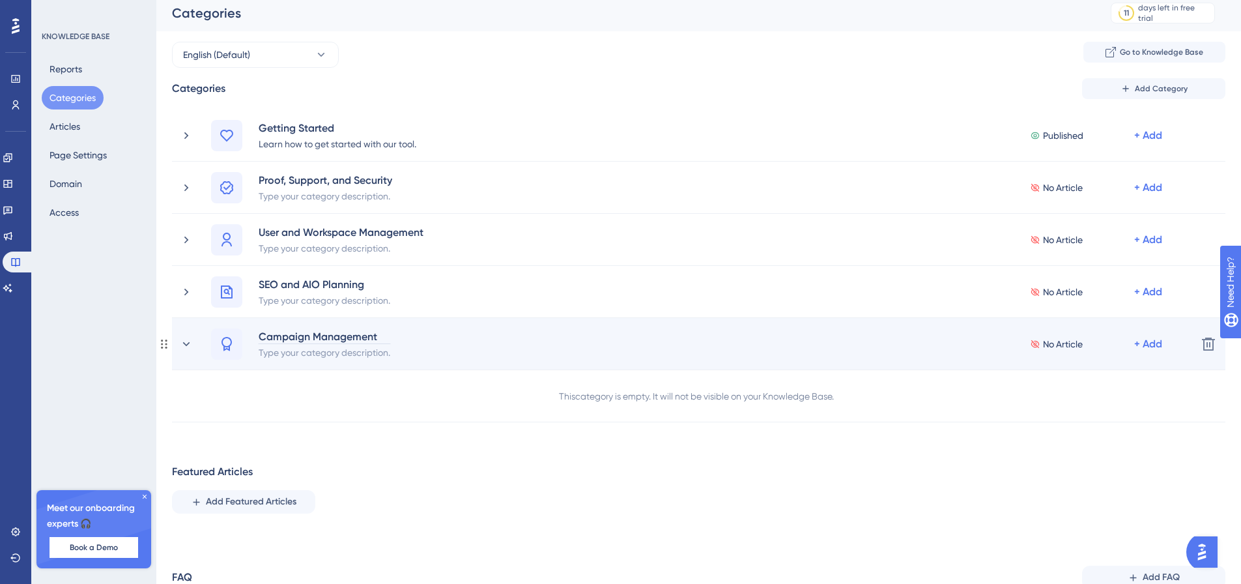
click at [362, 334] on div "Campaign Management" at bounding box center [324, 336] width 133 height 16
click at [417, 327] on div "Campaign Management Type your category description. No Article + Add Delete" at bounding box center [699, 344] width 1054 height 52
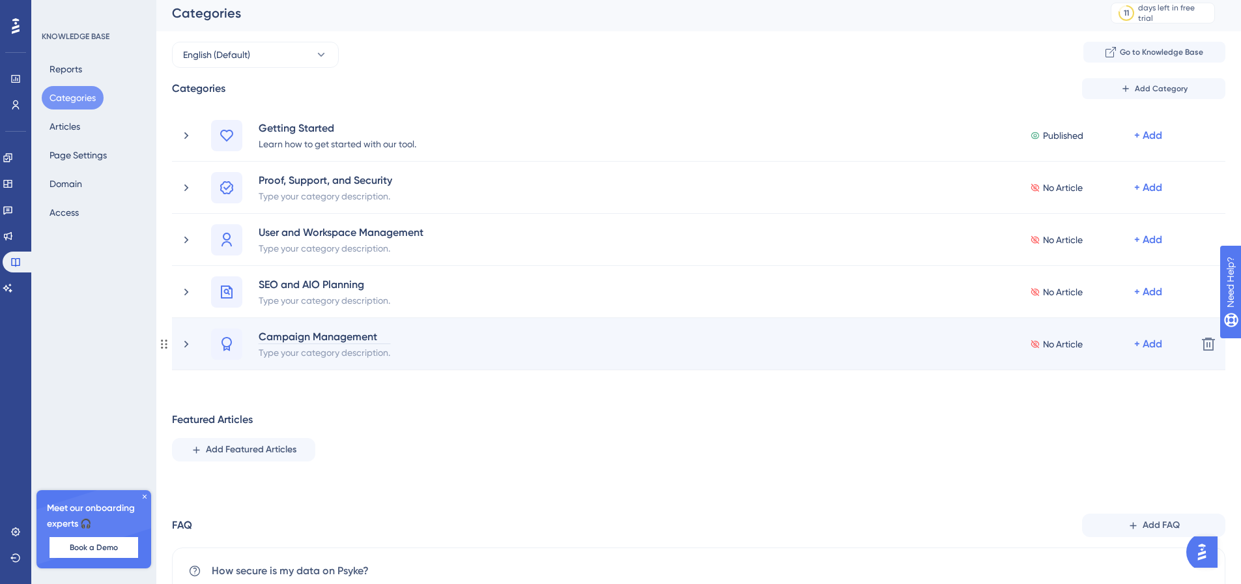
click at [302, 341] on div "Campaign Management" at bounding box center [324, 336] width 133 height 16
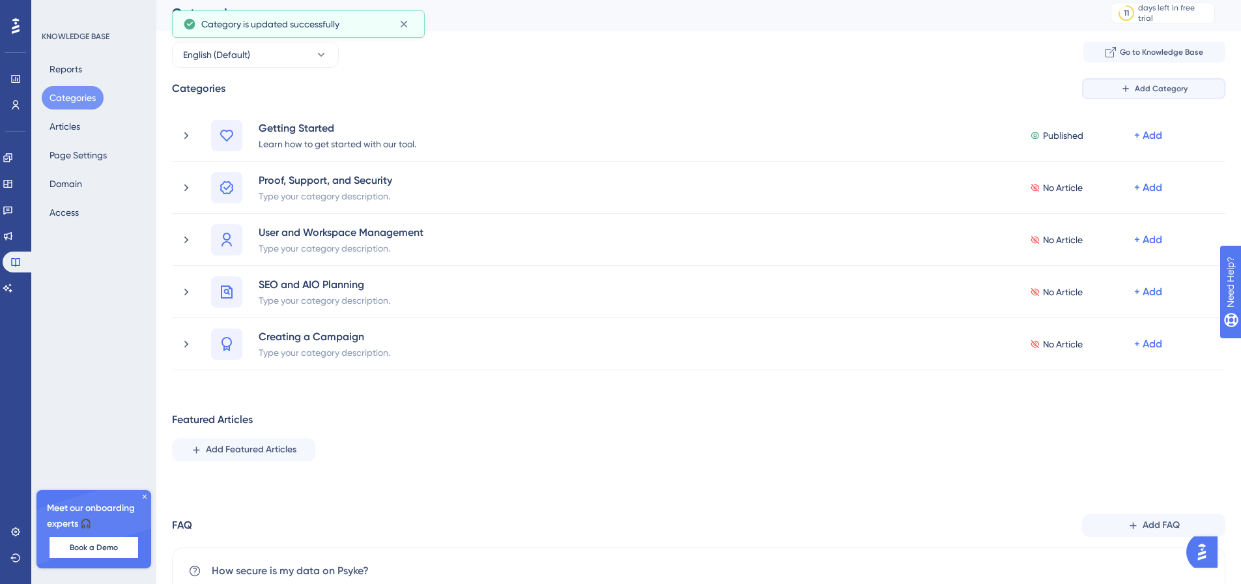
click at [1140, 90] on span "Add Category" at bounding box center [1161, 88] width 53 height 10
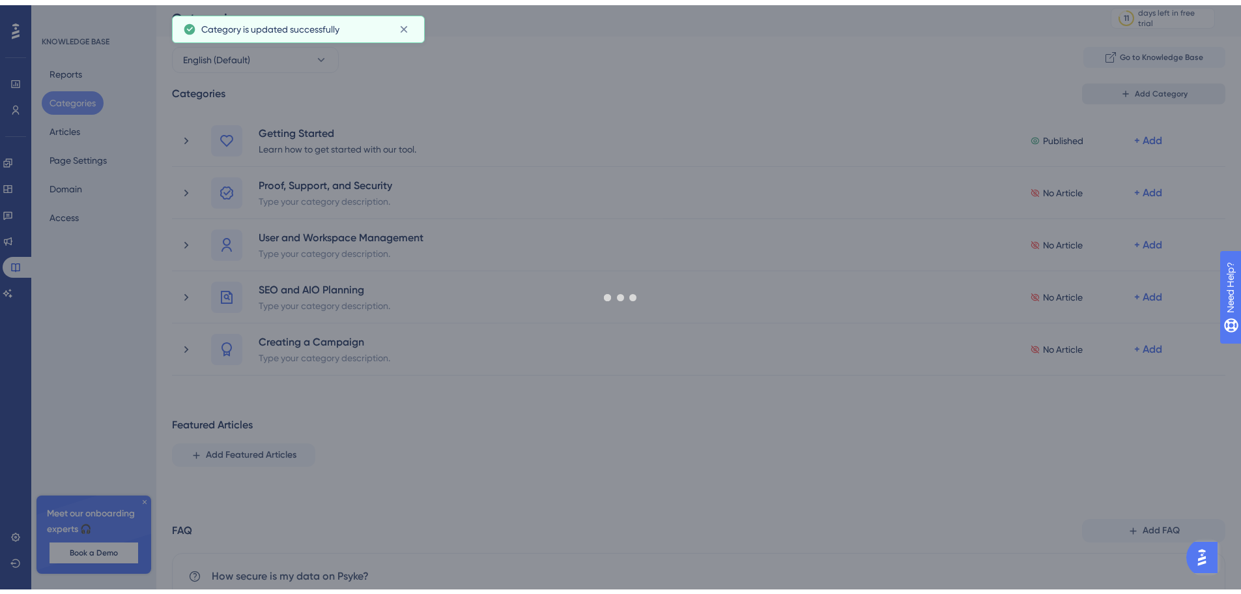
scroll to position [57, 0]
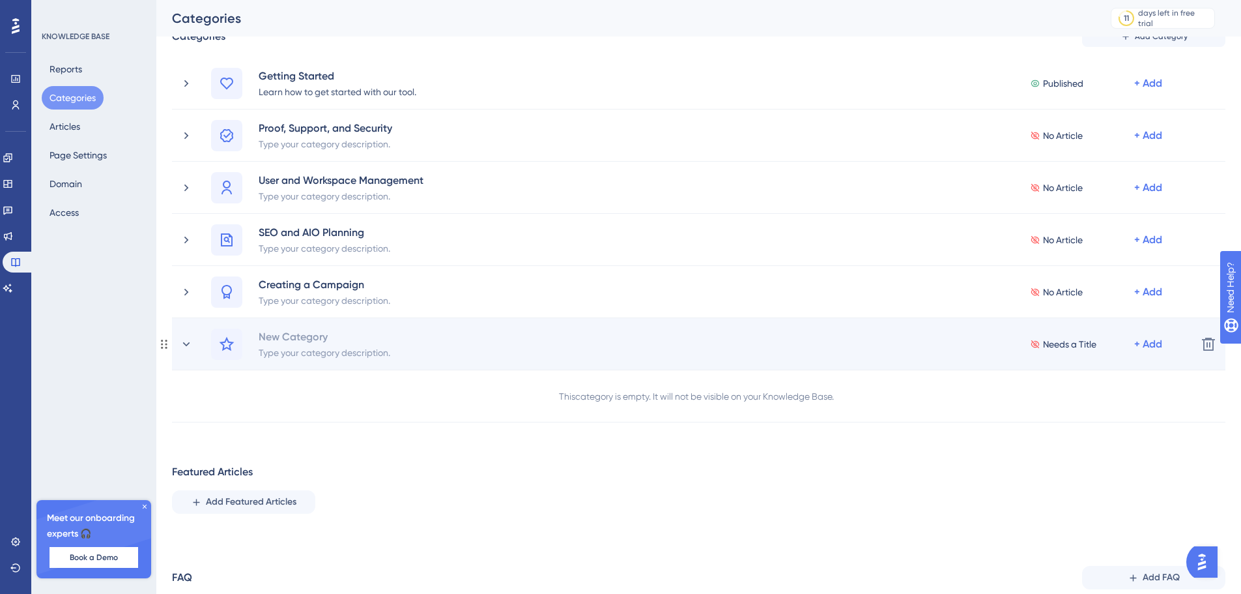
click at [304, 327] on div "New Category Type your category description. Needs a Title + Add Delete" at bounding box center [699, 344] width 1054 height 52
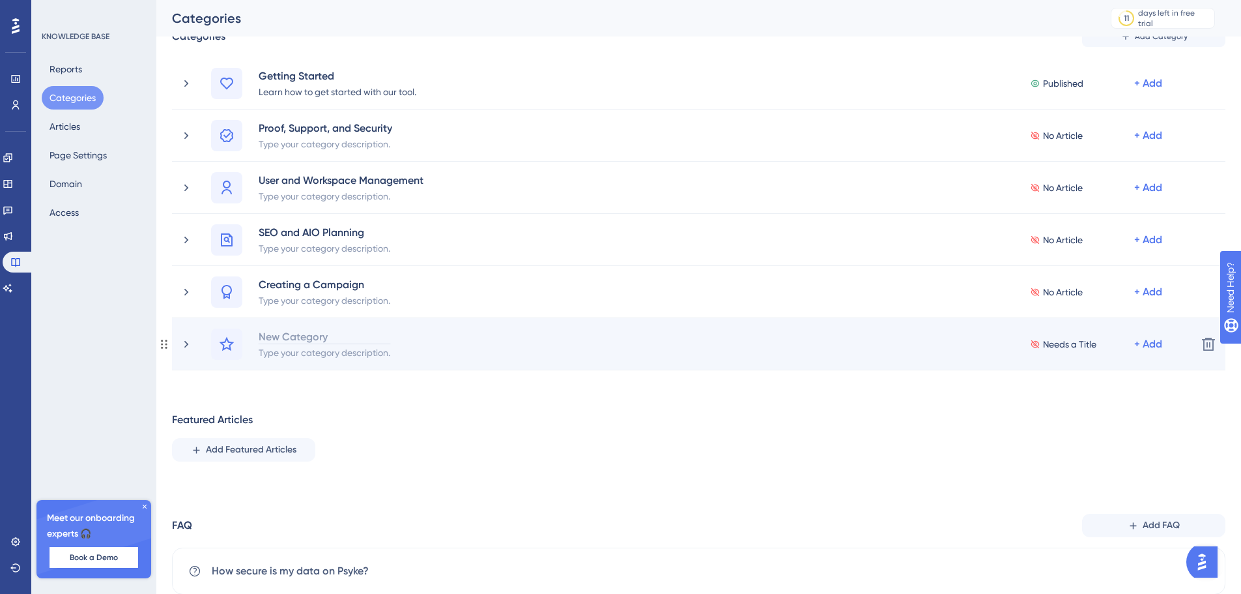
click at [291, 331] on div "New Category" at bounding box center [324, 336] width 133 height 16
click at [229, 343] on icon at bounding box center [227, 344] width 16 height 16
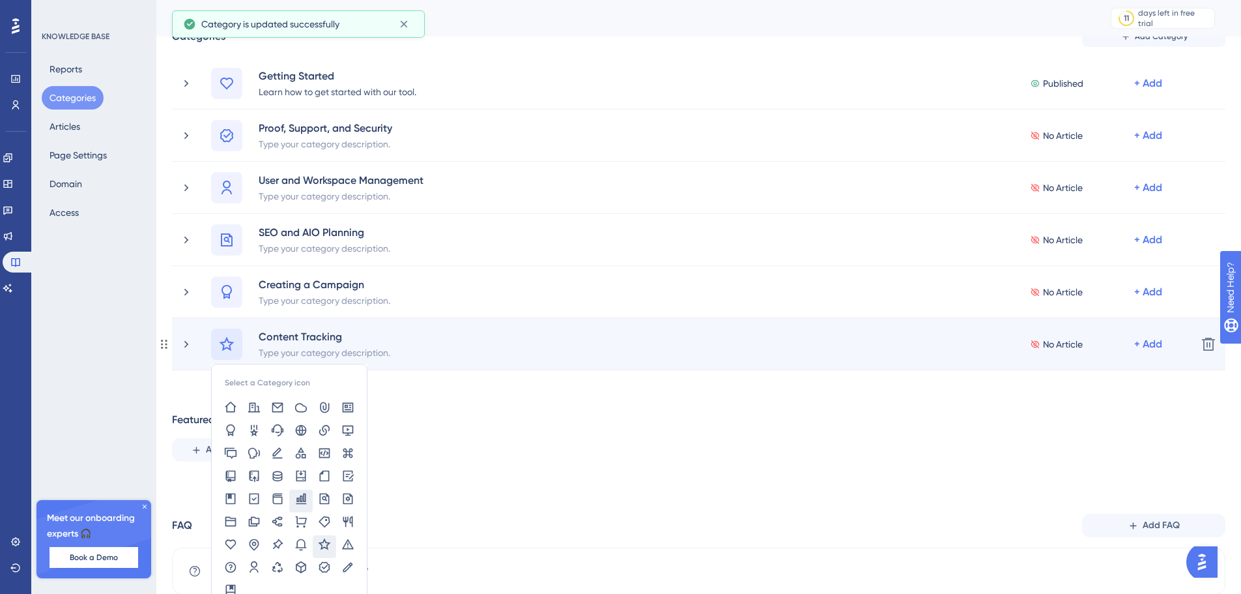
click at [298, 495] on icon at bounding box center [301, 498] width 13 height 13
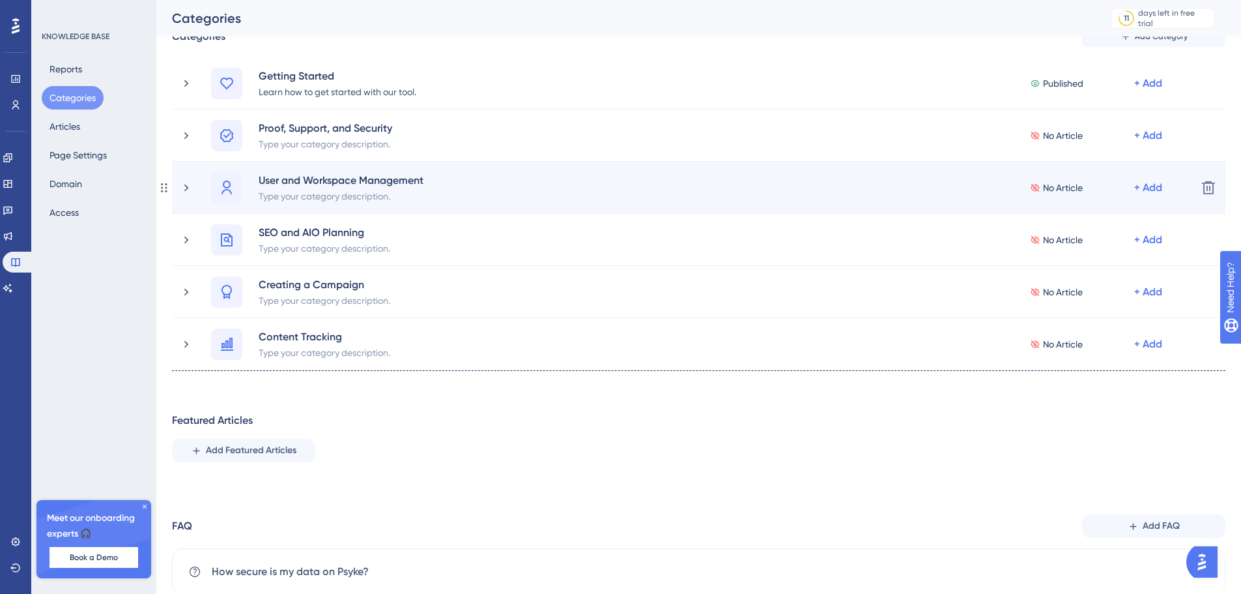
click at [169, 186] on icon at bounding box center [164, 187] width 10 height 10
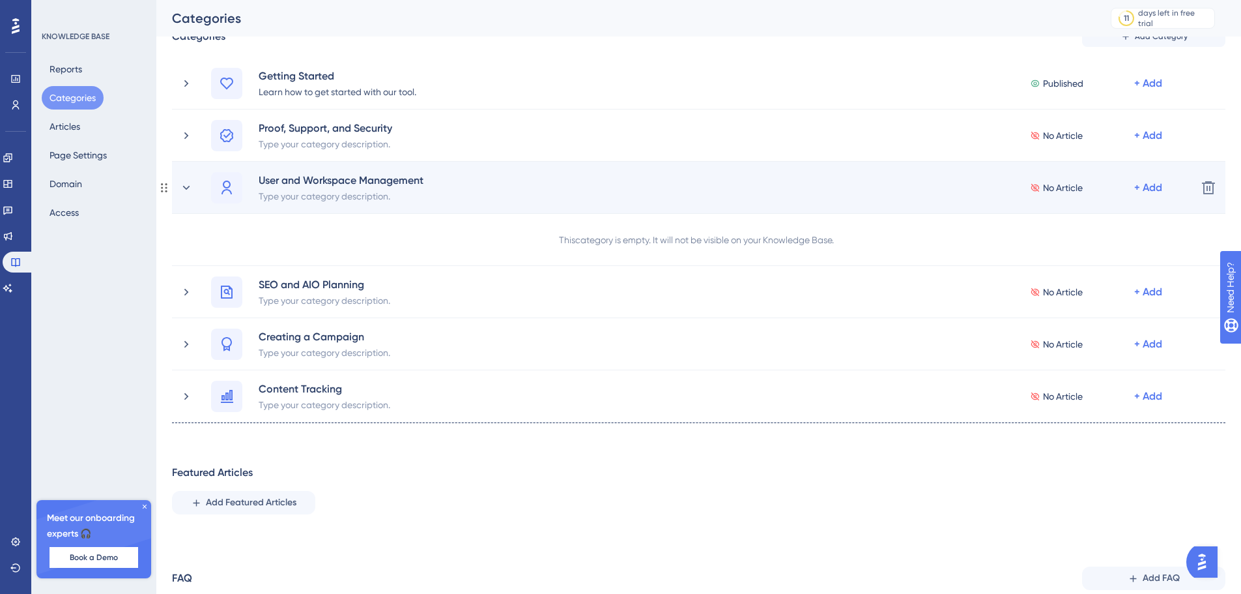
click at [169, 186] on icon at bounding box center [164, 187] width 10 height 10
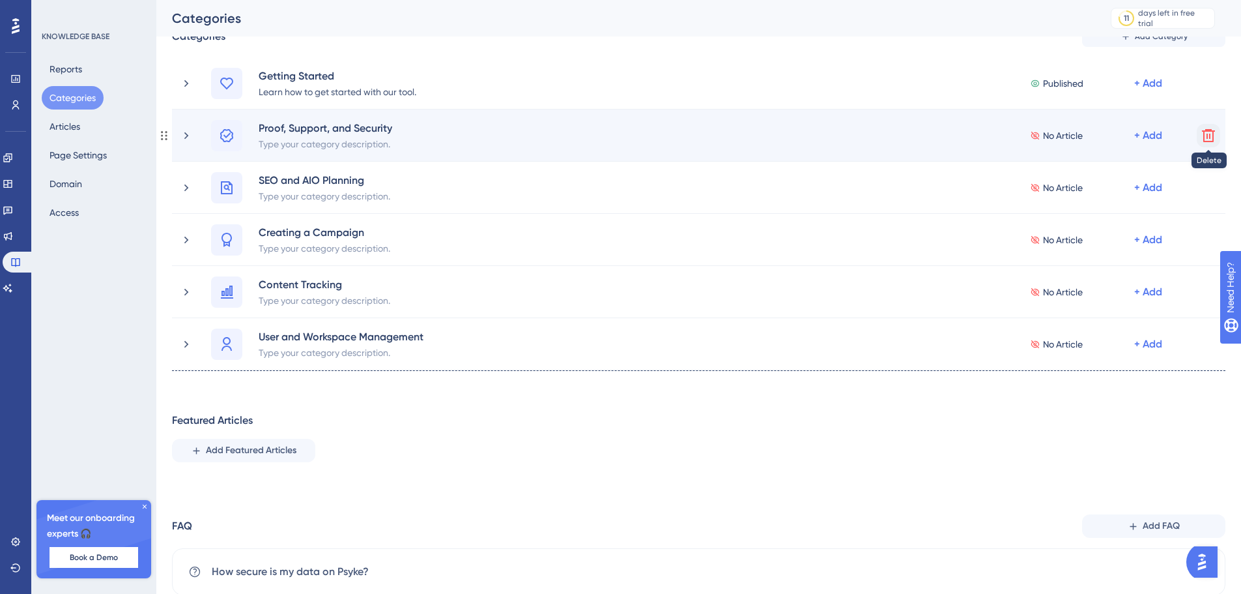
click at [1206, 139] on icon at bounding box center [1209, 136] width 16 height 16
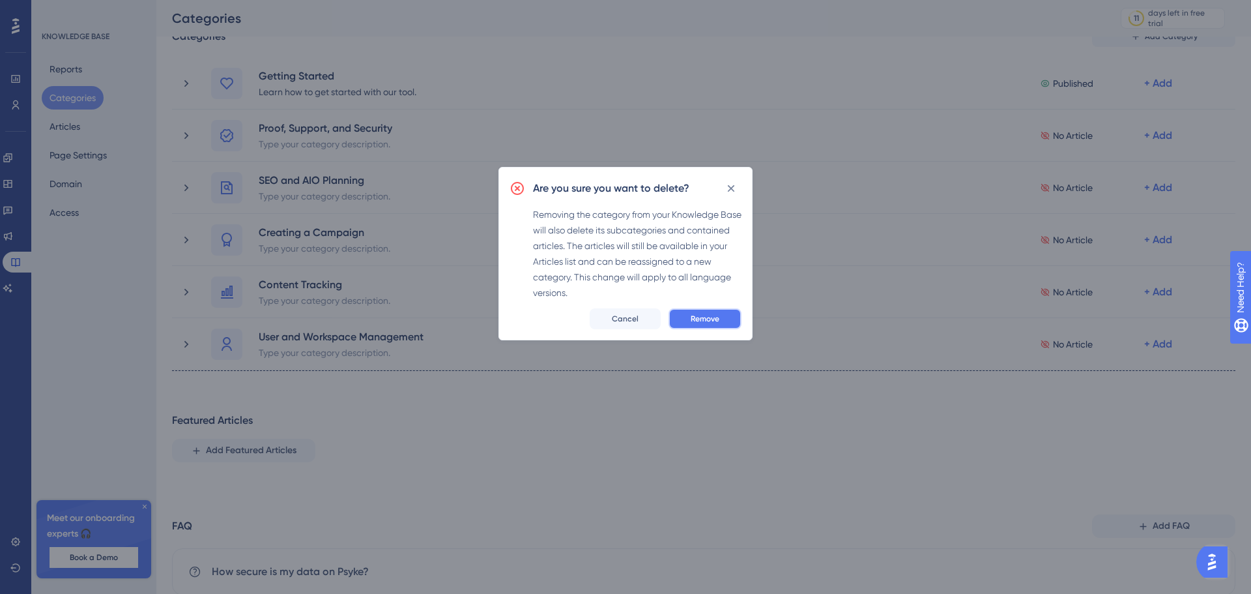
click at [711, 319] on span "Remove" at bounding box center [705, 318] width 29 height 10
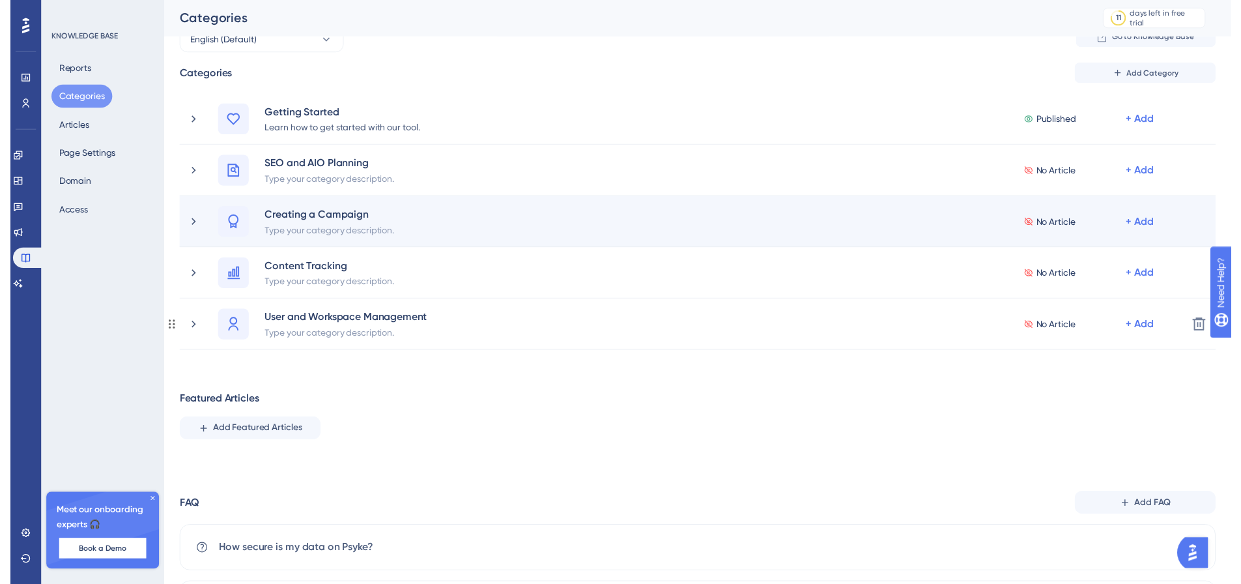
scroll to position [0, 0]
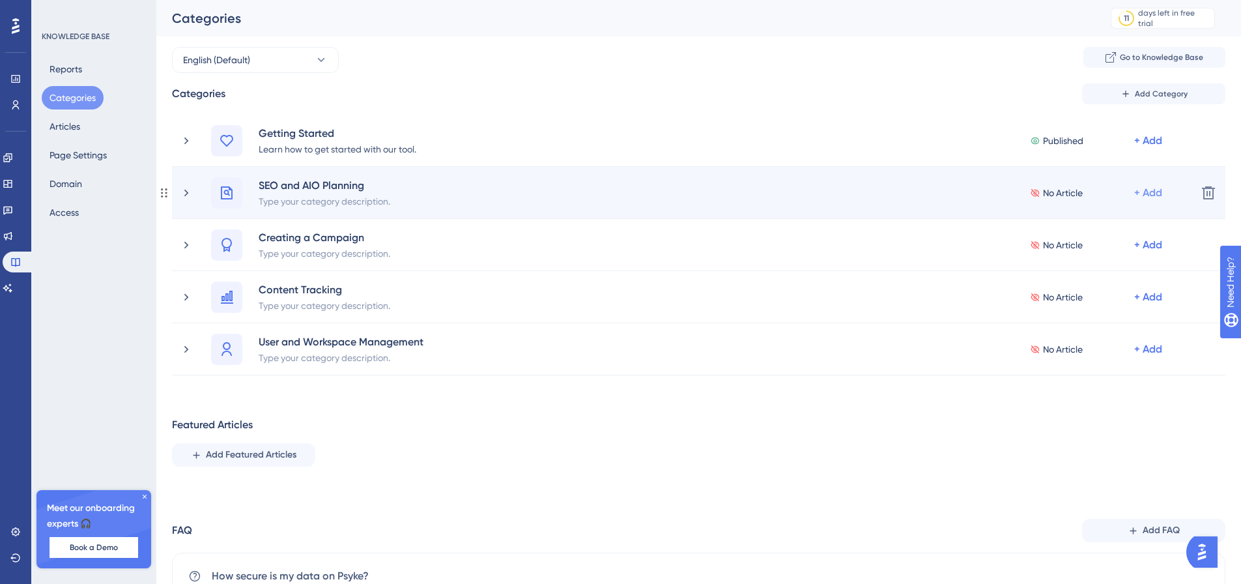
click at [1157, 194] on div "+ Add" at bounding box center [1148, 193] width 28 height 16
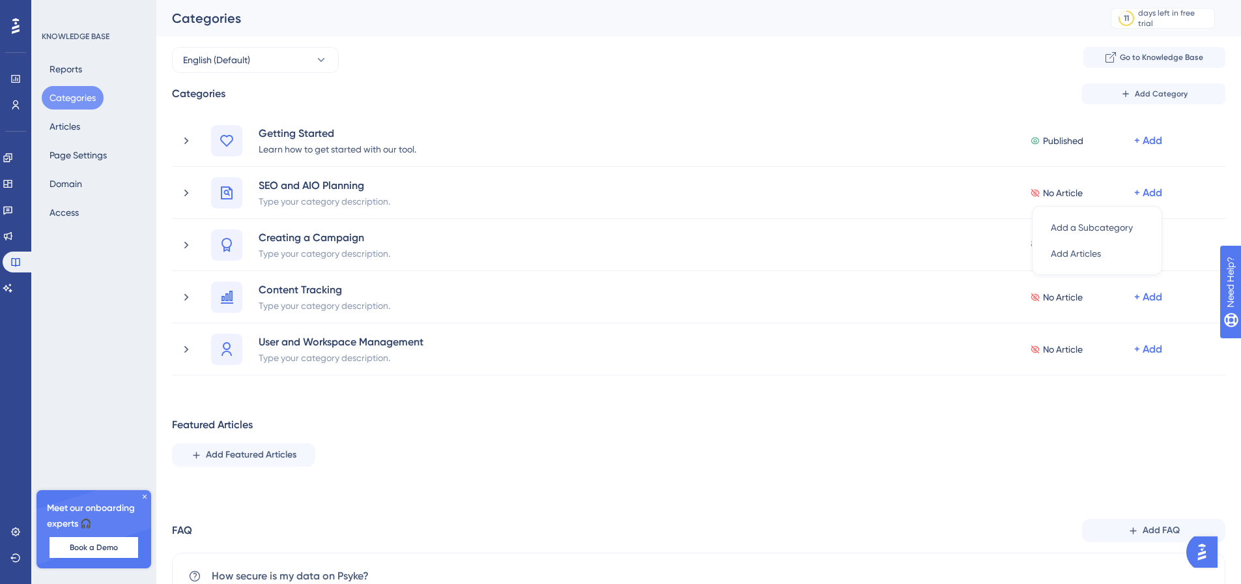
click at [867, 439] on div "Featured Articles Add Featured Articles" at bounding box center [699, 442] width 1054 height 50
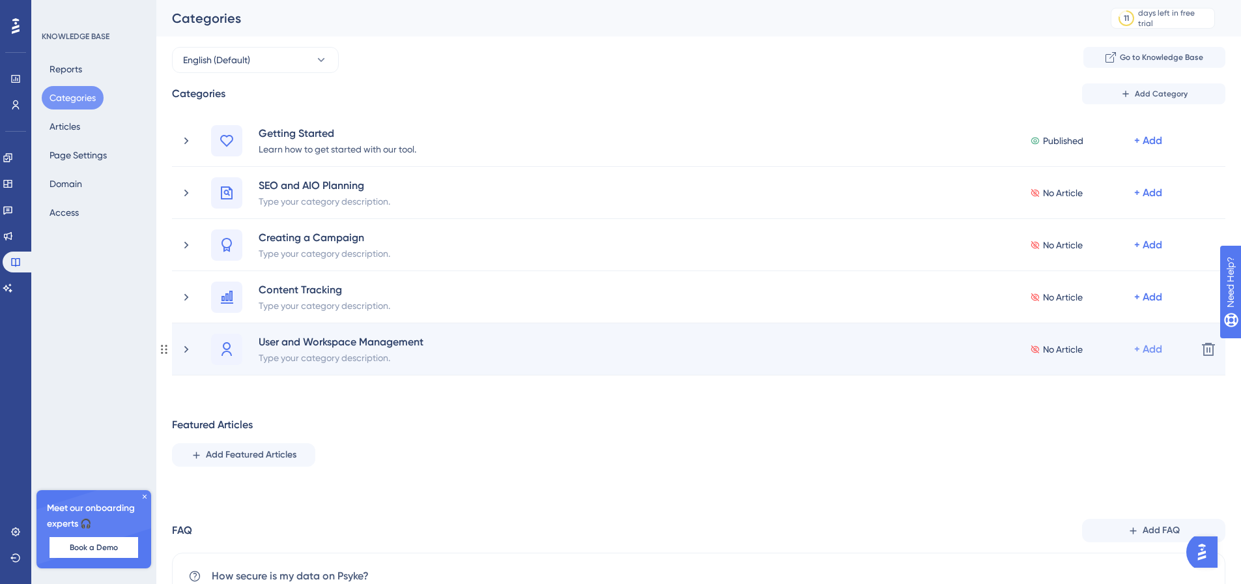
click at [1154, 349] on div "+ Add" at bounding box center [1148, 349] width 28 height 16
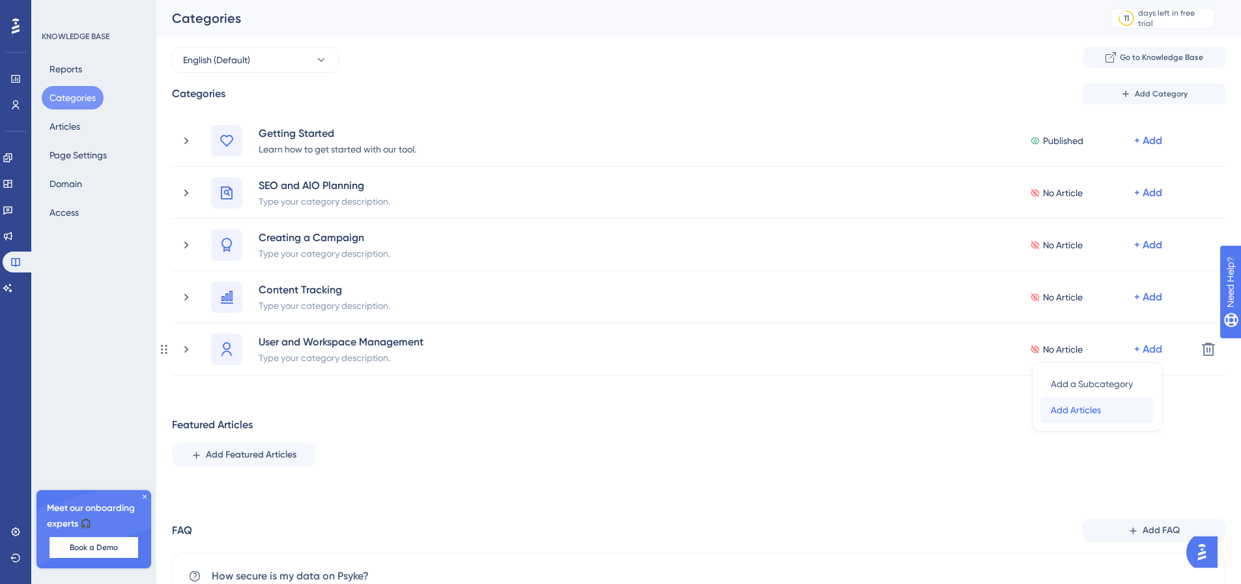
click at [1078, 416] on span "Add Articles" at bounding box center [1076, 410] width 50 height 16
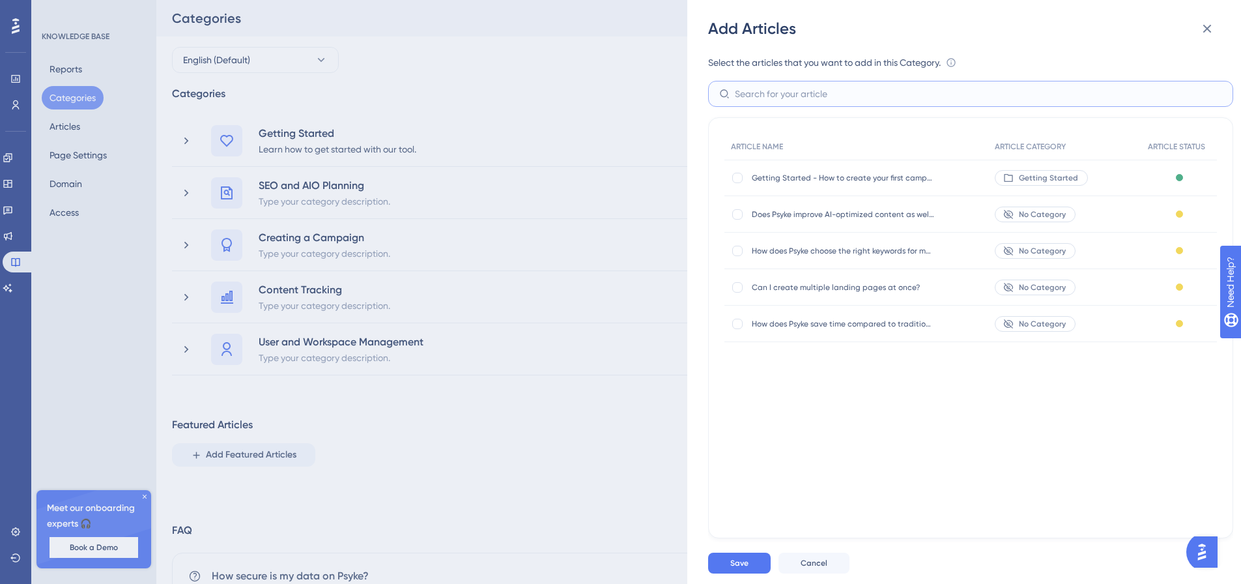
click at [784, 93] on input "text" at bounding box center [978, 94] width 487 height 14
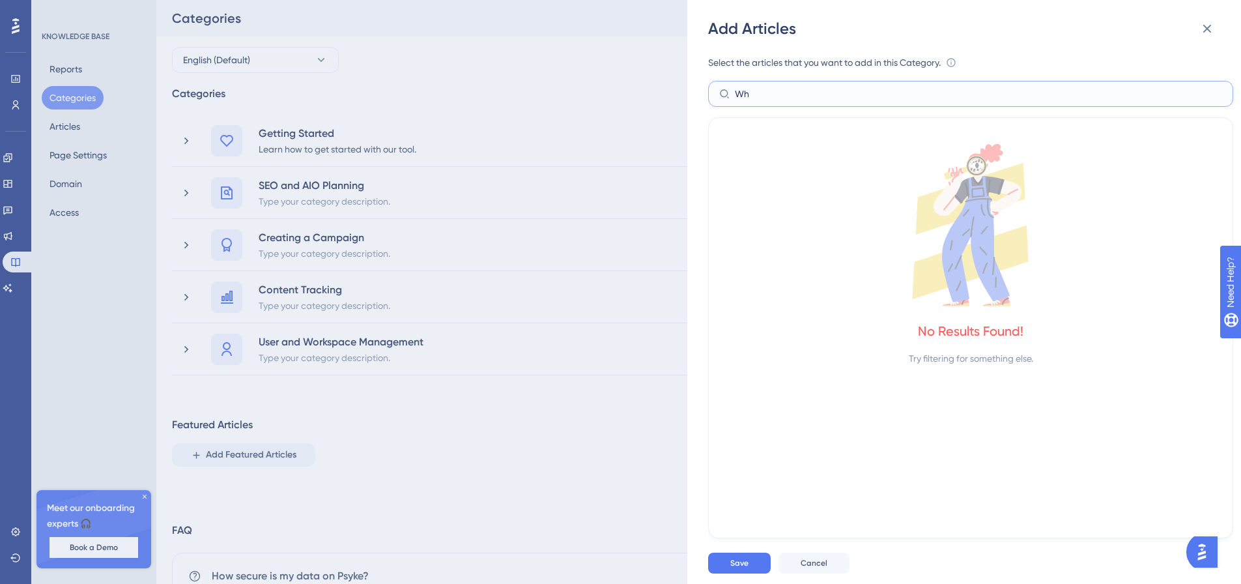
type input "W"
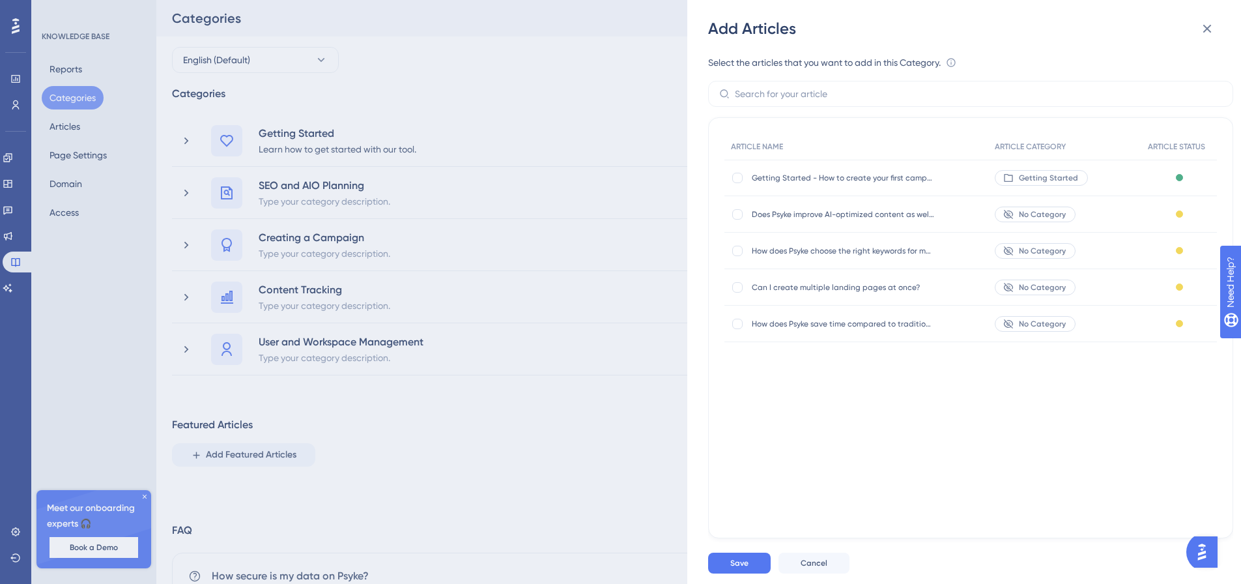
click at [412, 489] on div "Add Articles Select the articles that you want to add in this Category. An arti…" at bounding box center [620, 292] width 1241 height 584
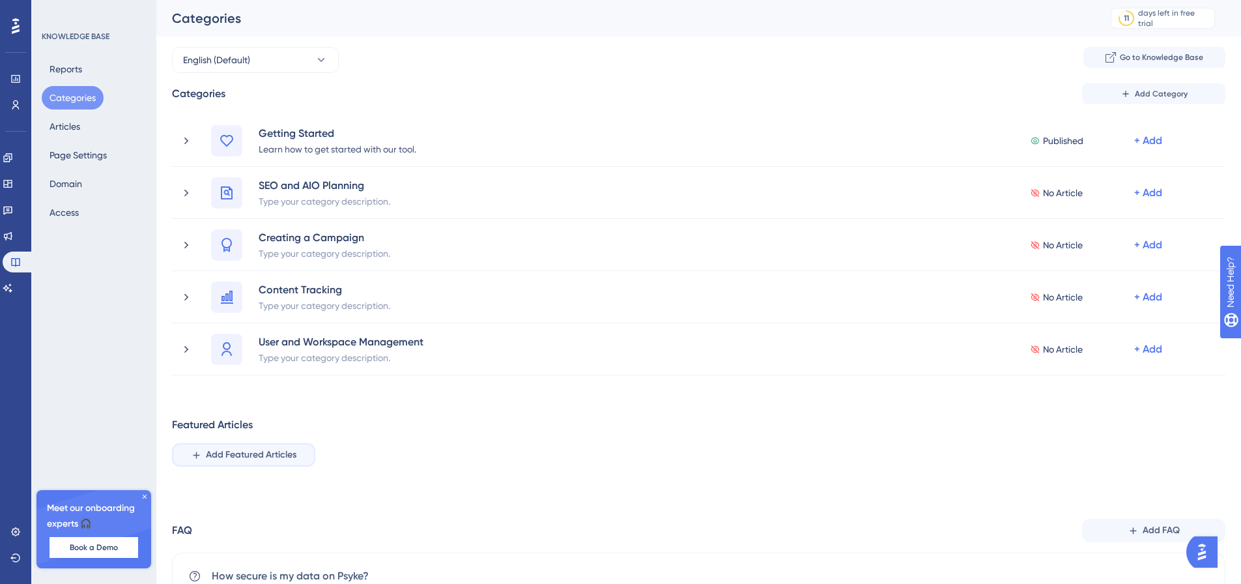
click at [233, 454] on span "Add Featured Articles" at bounding box center [251, 455] width 91 height 16
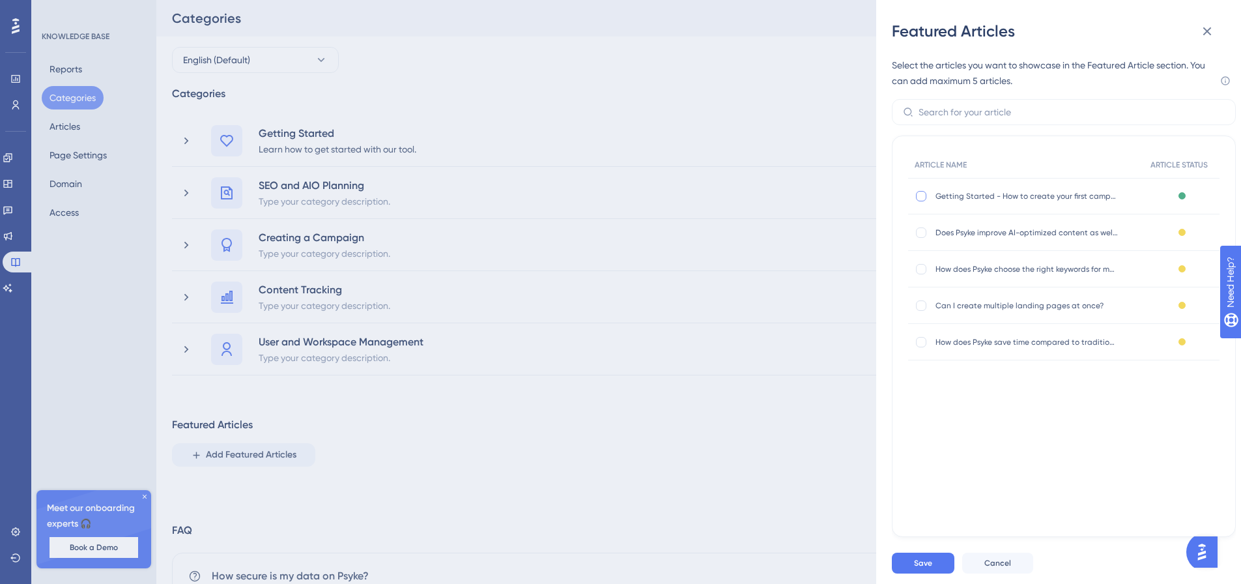
click at [917, 200] on div at bounding box center [921, 196] width 10 height 10
checkbox input "true"
click at [914, 573] on button "Save" at bounding box center [923, 563] width 63 height 21
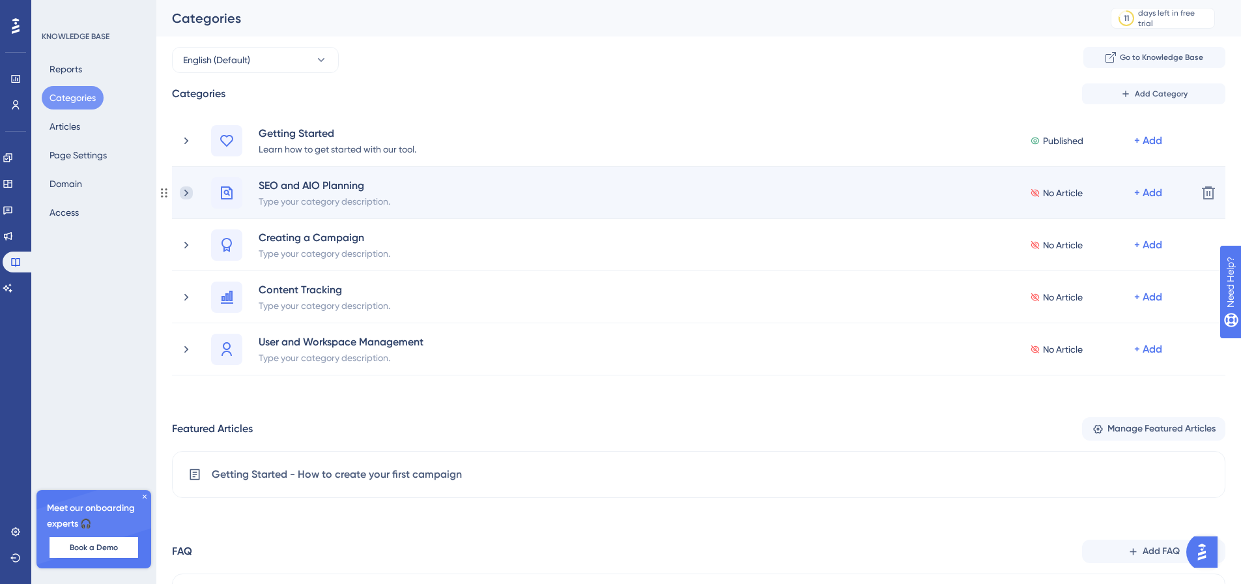
click at [184, 195] on icon at bounding box center [186, 192] width 13 height 13
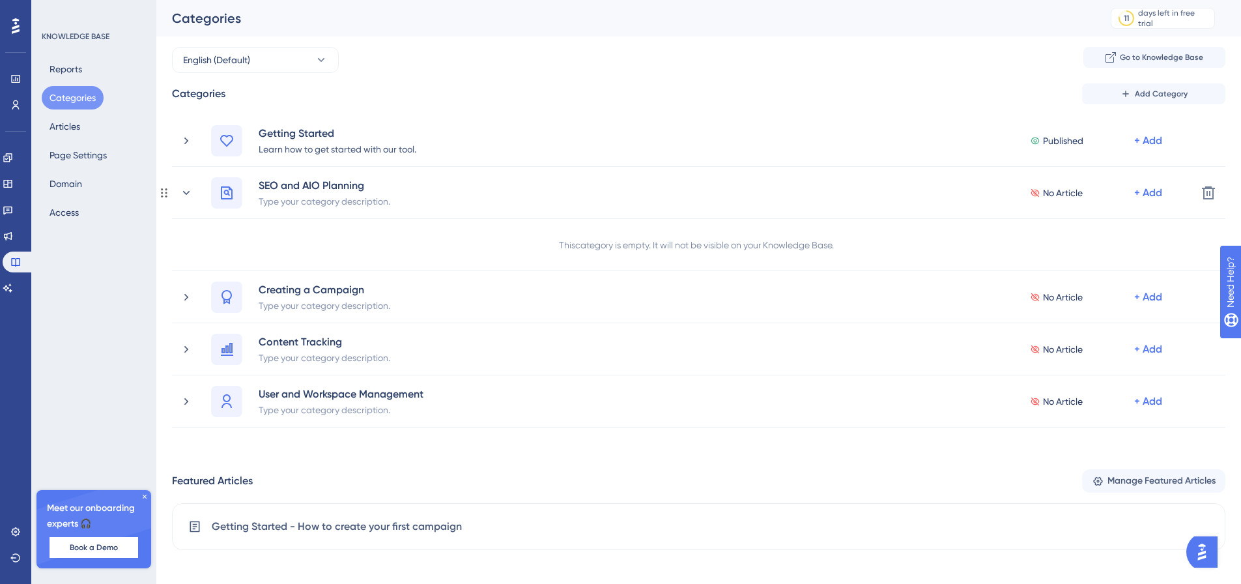
click at [184, 195] on icon at bounding box center [186, 192] width 13 height 13
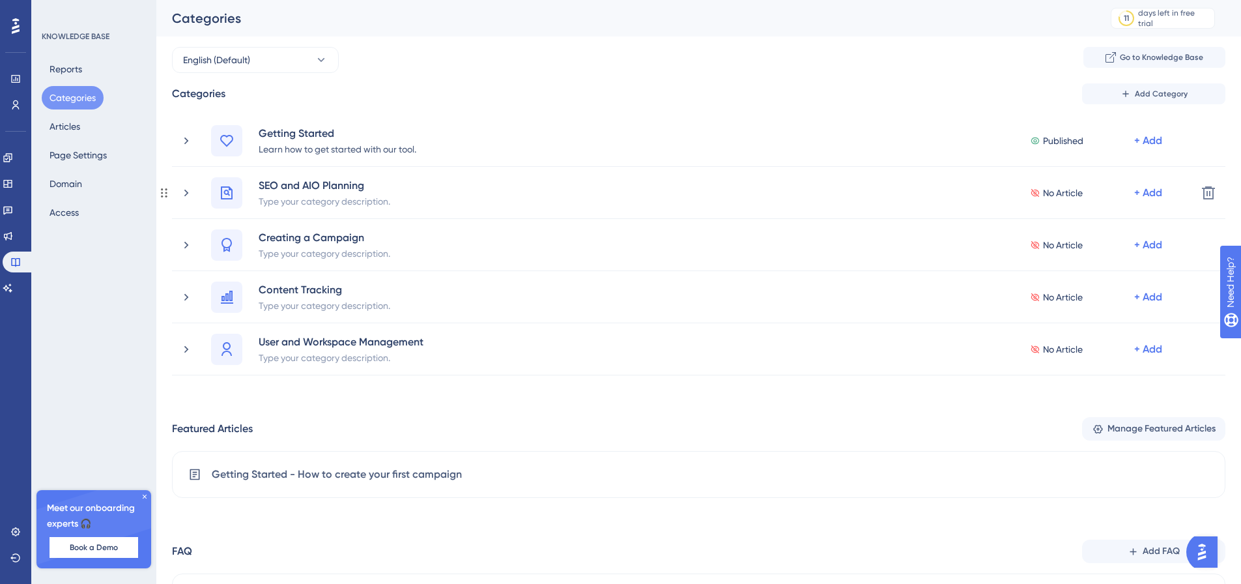
click at [184, 195] on icon at bounding box center [186, 192] width 13 height 13
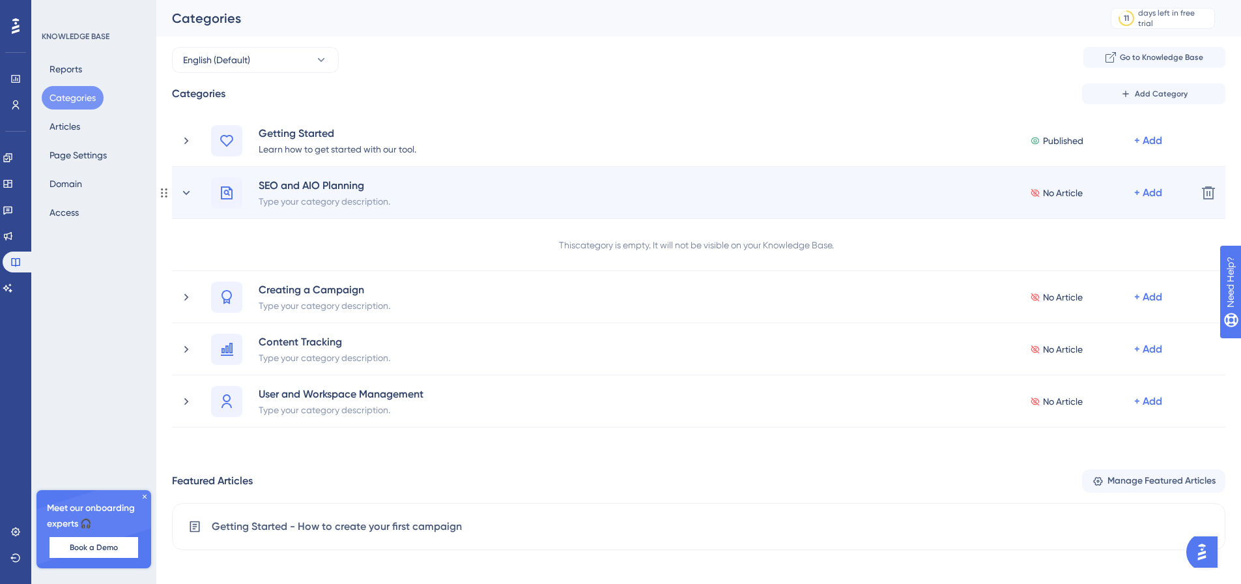
click at [1147, 203] on div "No Article + Add" at bounding box center [1098, 192] width 136 height 31
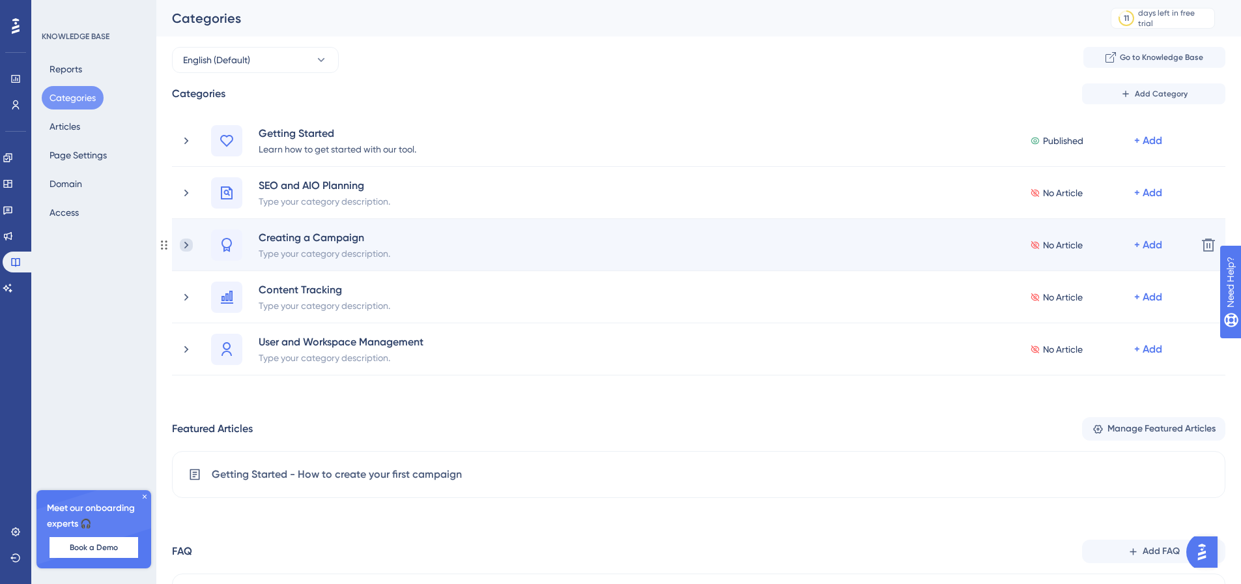
click at [183, 245] on icon at bounding box center [186, 244] width 13 height 13
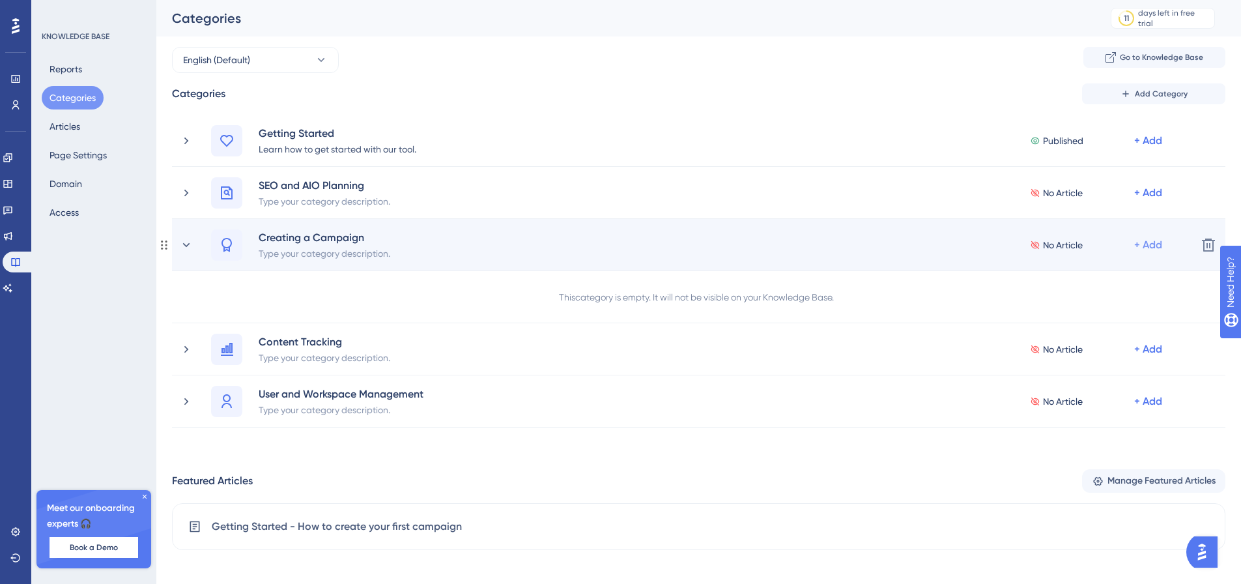
click at [1151, 252] on div "+ Add" at bounding box center [1148, 245] width 28 height 16
click at [1102, 278] on span "Add a Subcategory" at bounding box center [1092, 280] width 82 height 16
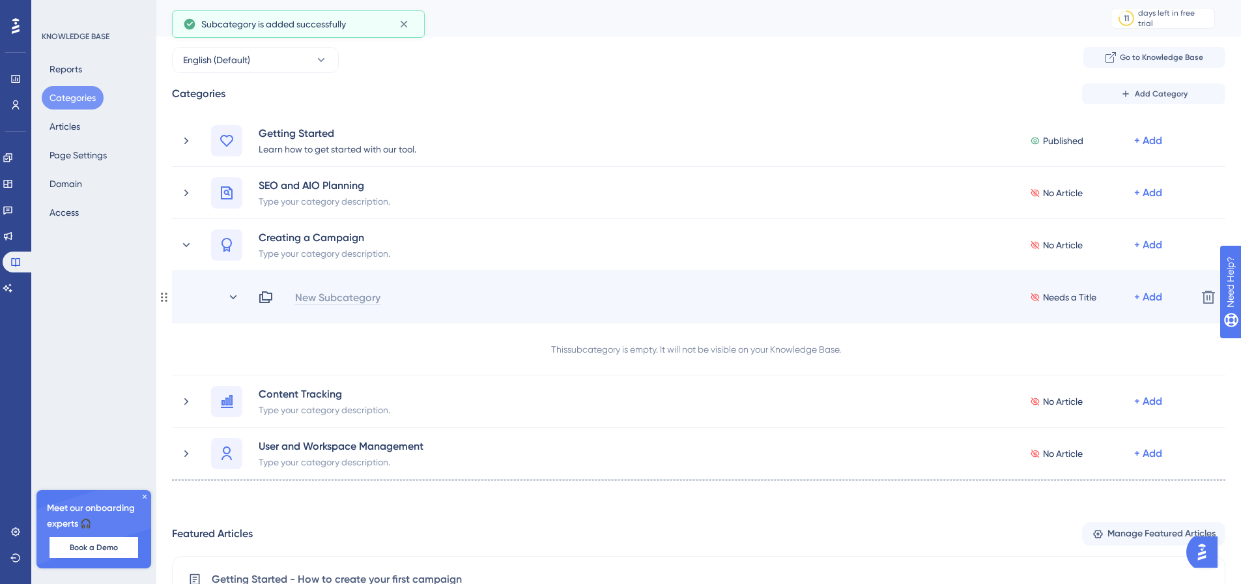
click at [344, 294] on div "New Subcategory" at bounding box center [338, 297] width 87 height 16
click at [324, 295] on div "New Subcategory" at bounding box center [338, 297] width 87 height 16
click at [324, 295] on div "Needs a Title + Add" at bounding box center [722, 297] width 929 height 16
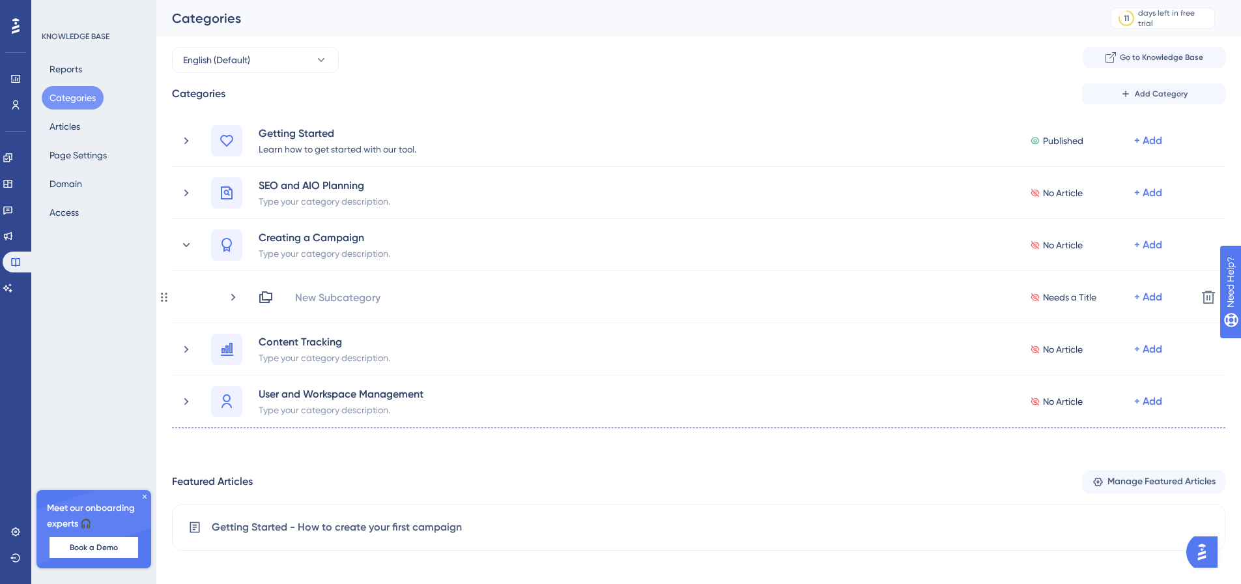
click at [324, 295] on div "New Subcategory" at bounding box center [338, 297] width 87 height 16
click at [324, 295] on div "Needs a Title + Add" at bounding box center [722, 297] width 929 height 16
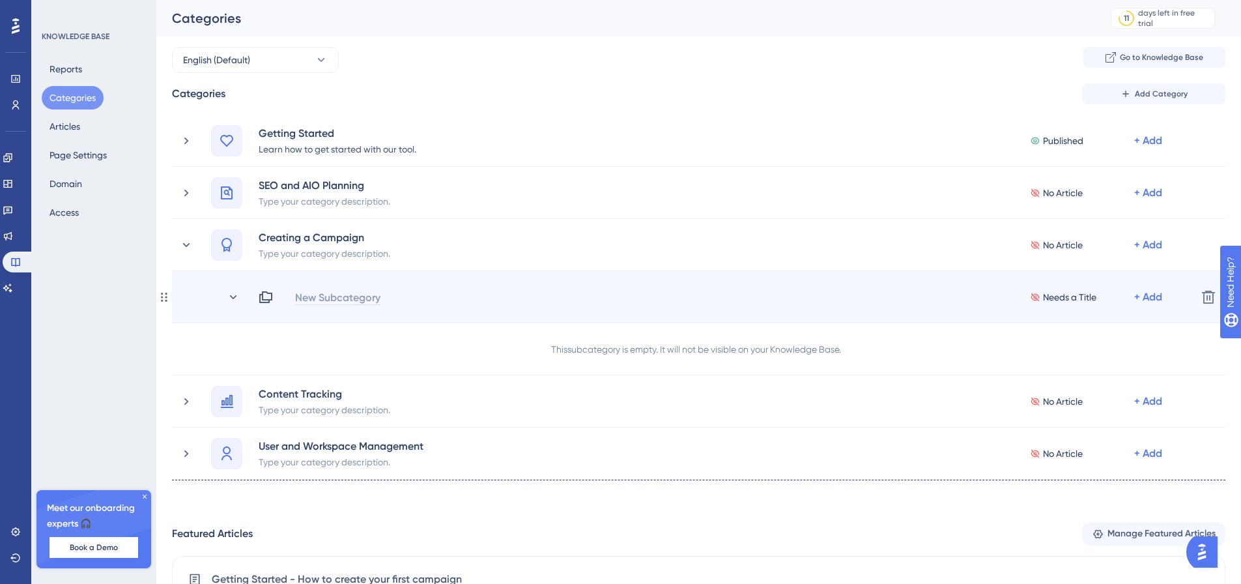
click at [352, 296] on div "New Subcategory" at bounding box center [338, 297] width 87 height 16
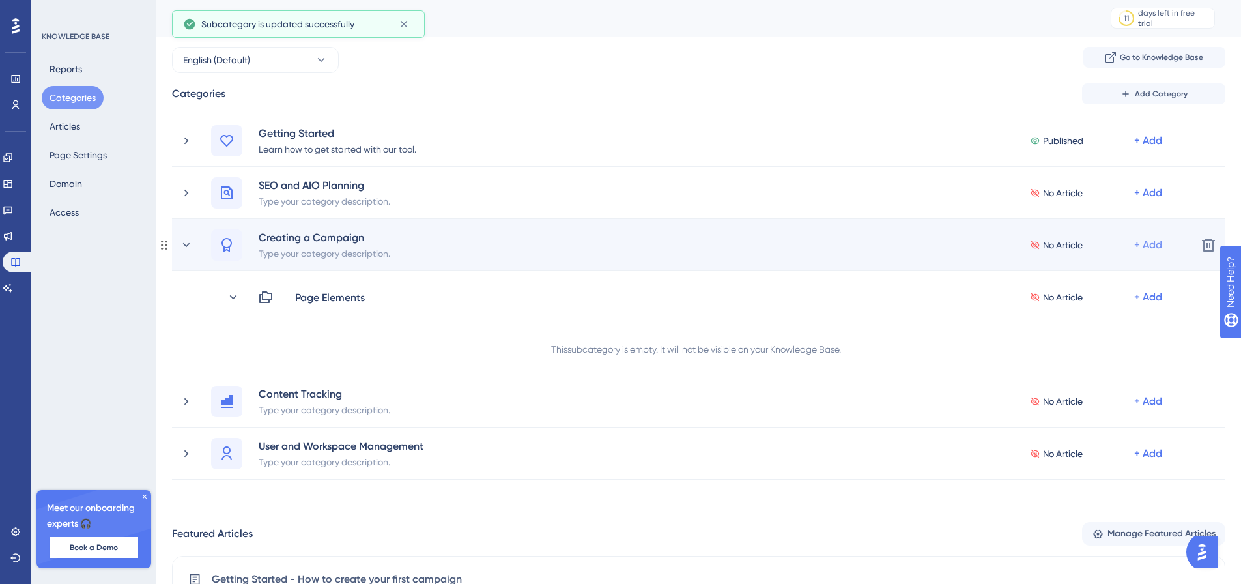
click at [1151, 245] on div "+ Add" at bounding box center [1148, 245] width 28 height 16
click at [1112, 280] on span "Add a Subcategory" at bounding box center [1092, 280] width 82 height 16
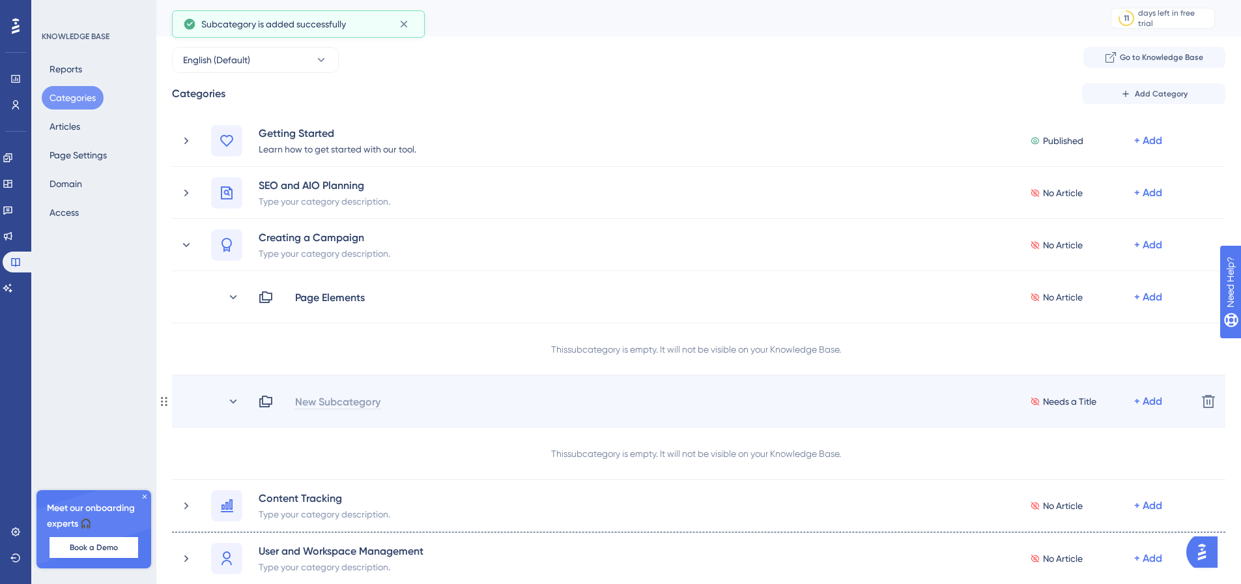
click at [331, 397] on div "New Subcategory" at bounding box center [338, 402] width 87 height 16
click at [304, 399] on div at bounding box center [301, 402] width 12 height 16
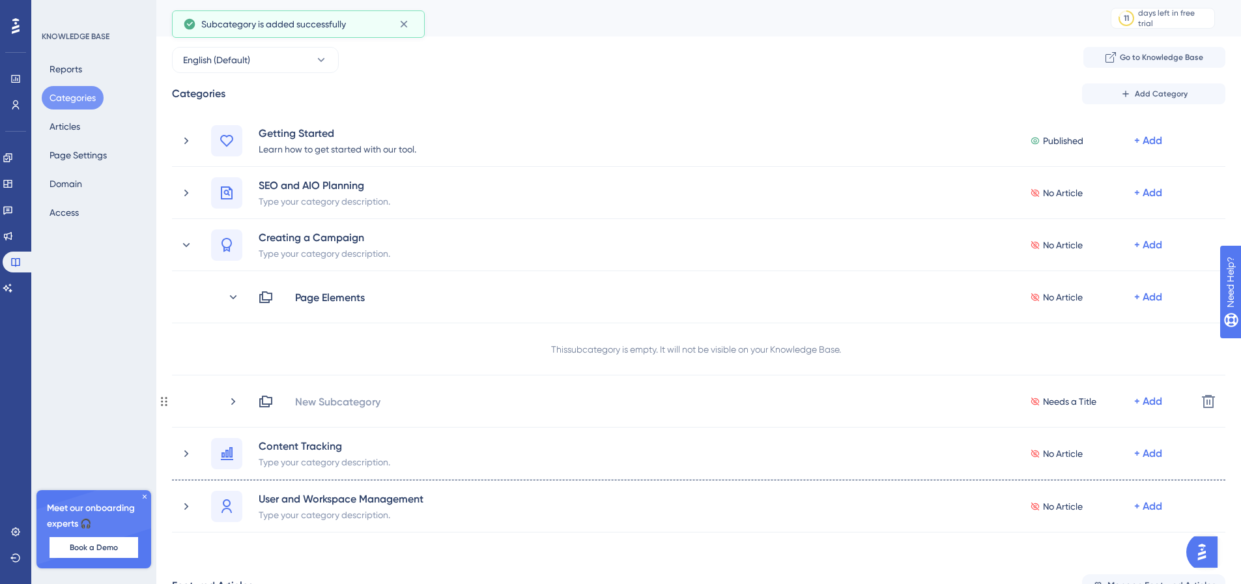
click at [304, 399] on div "New Subcategory" at bounding box center [338, 402] width 87 height 16
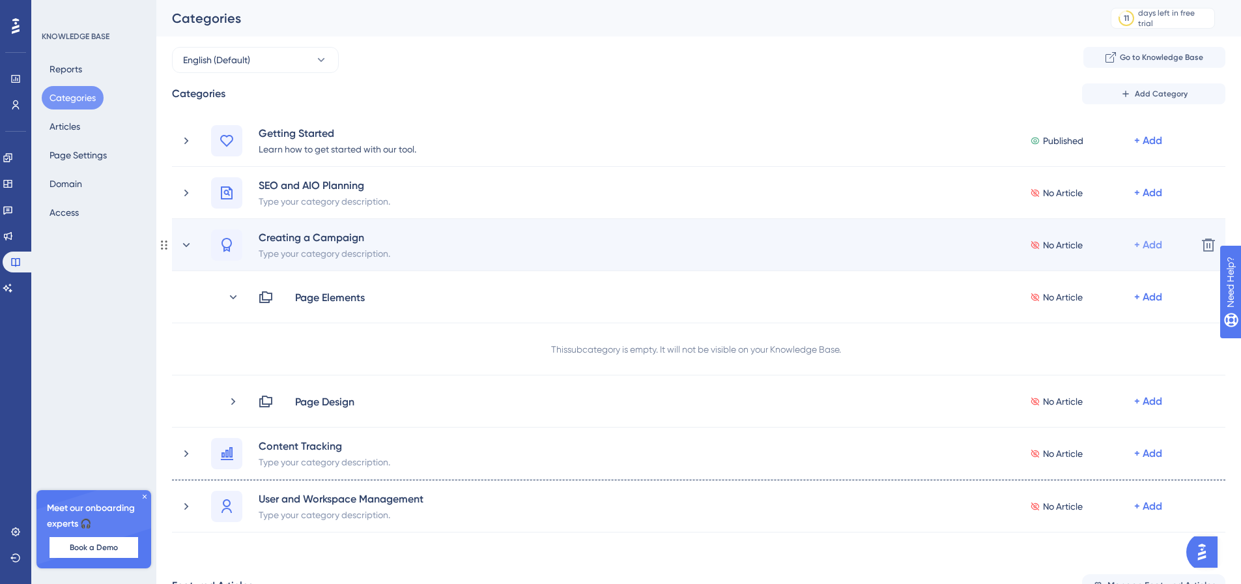
click at [1153, 244] on div "+ Add" at bounding box center [1148, 245] width 28 height 16
click at [1093, 283] on span "Add a Subcategory" at bounding box center [1092, 280] width 82 height 16
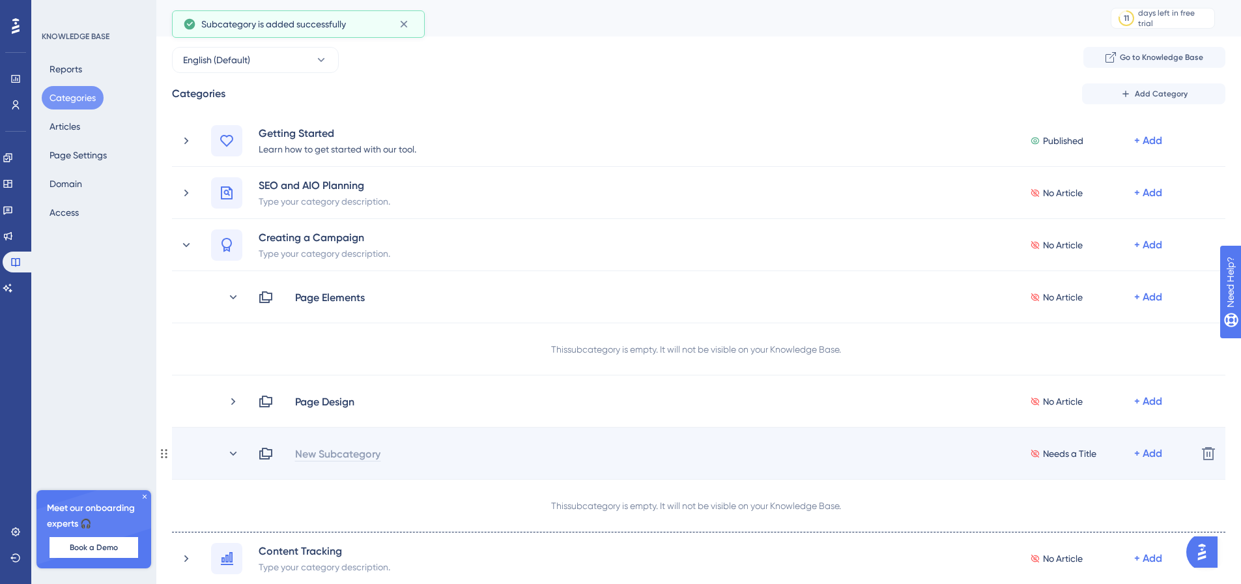
click at [356, 457] on div "New Subcategory" at bounding box center [338, 454] width 87 height 16
click at [352, 450] on div "New Subcategory Needs a Title + Add" at bounding box center [722, 454] width 929 height 16
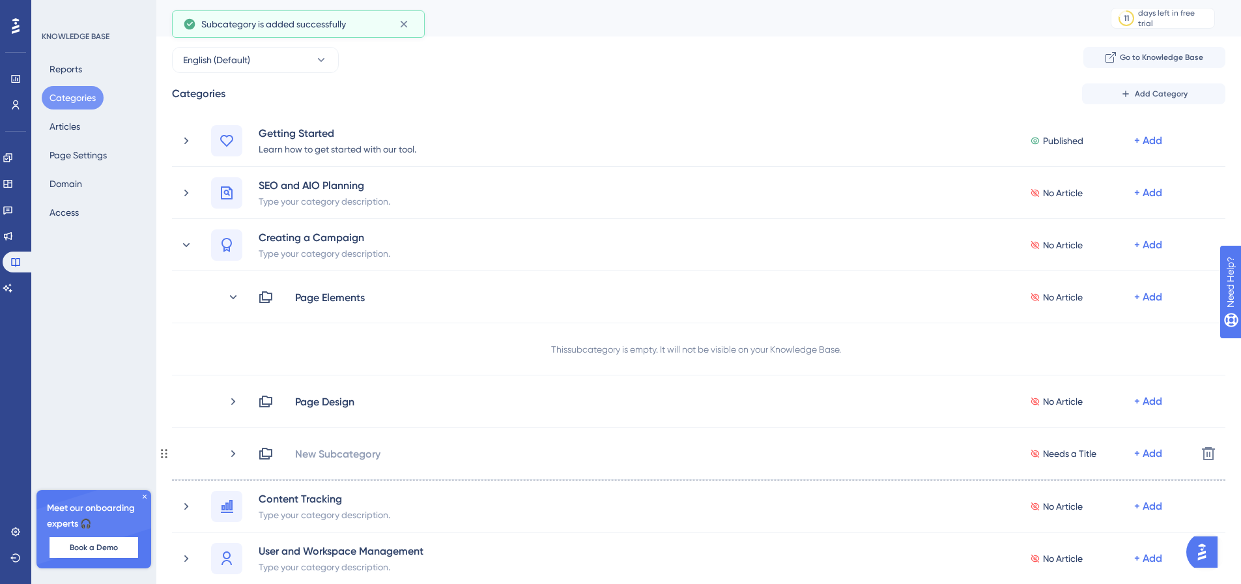
click at [352, 450] on div "New Subcategory" at bounding box center [338, 454] width 87 height 16
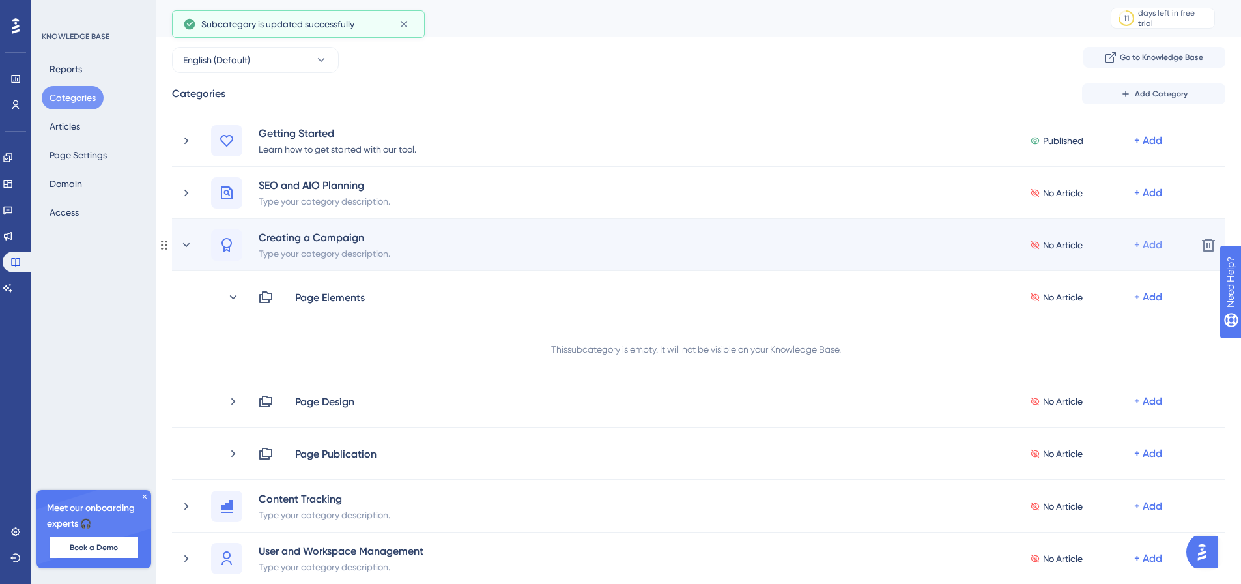
click at [1156, 245] on div "+ Add" at bounding box center [1148, 245] width 28 height 16
click at [1121, 272] on span "Add a Subcategory" at bounding box center [1092, 280] width 82 height 16
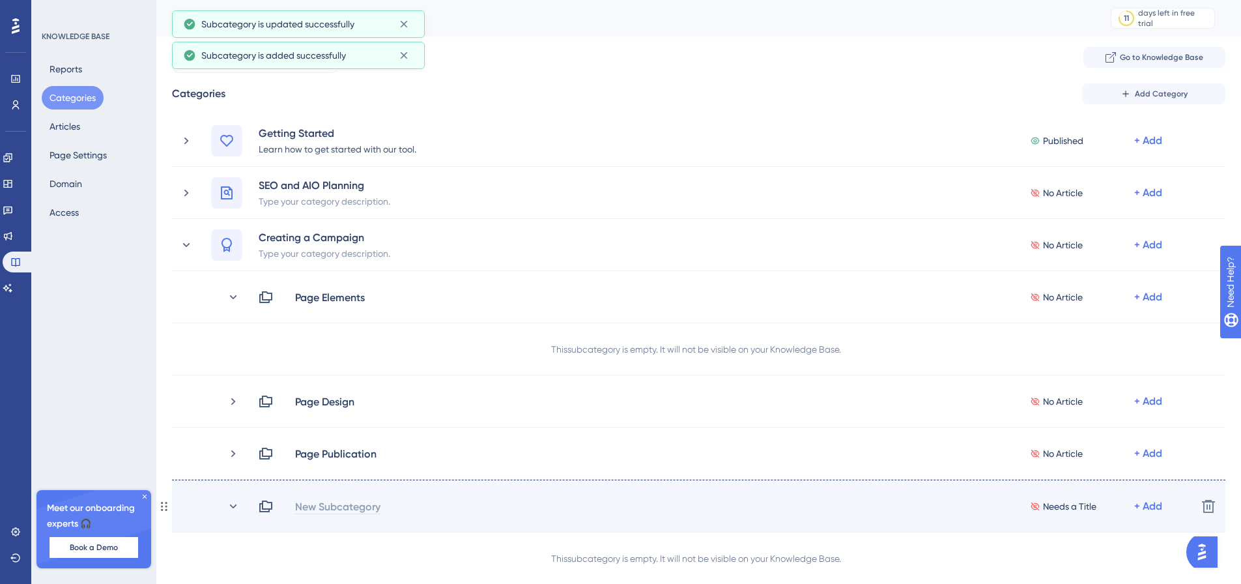
click at [323, 502] on div "New Subcategory" at bounding box center [338, 506] width 87 height 16
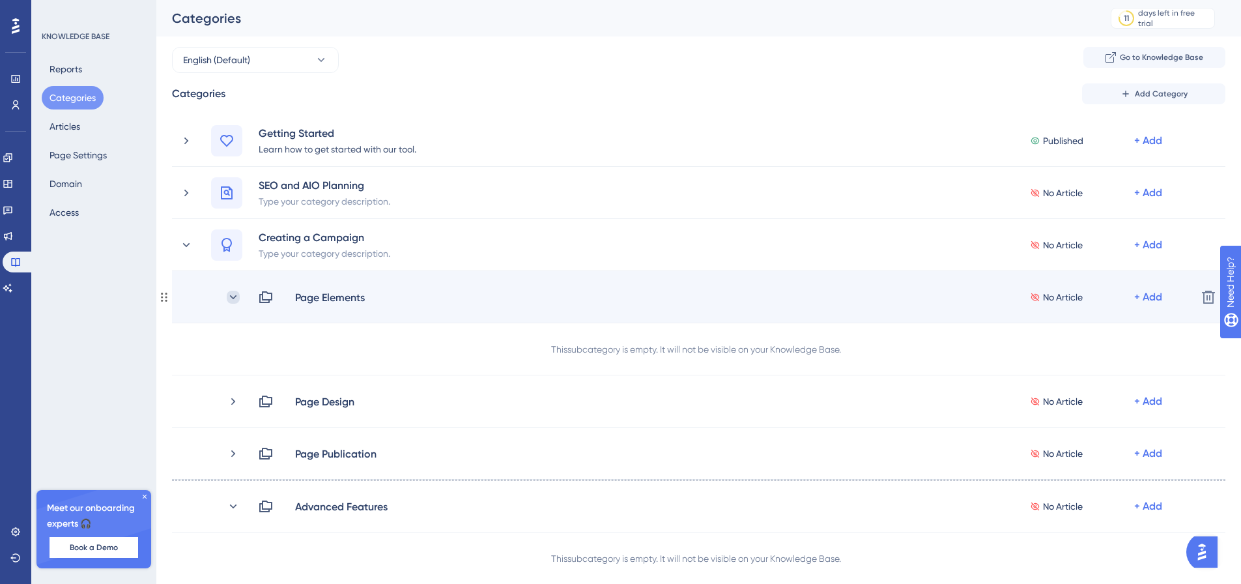
click at [232, 293] on icon at bounding box center [233, 297] width 13 height 13
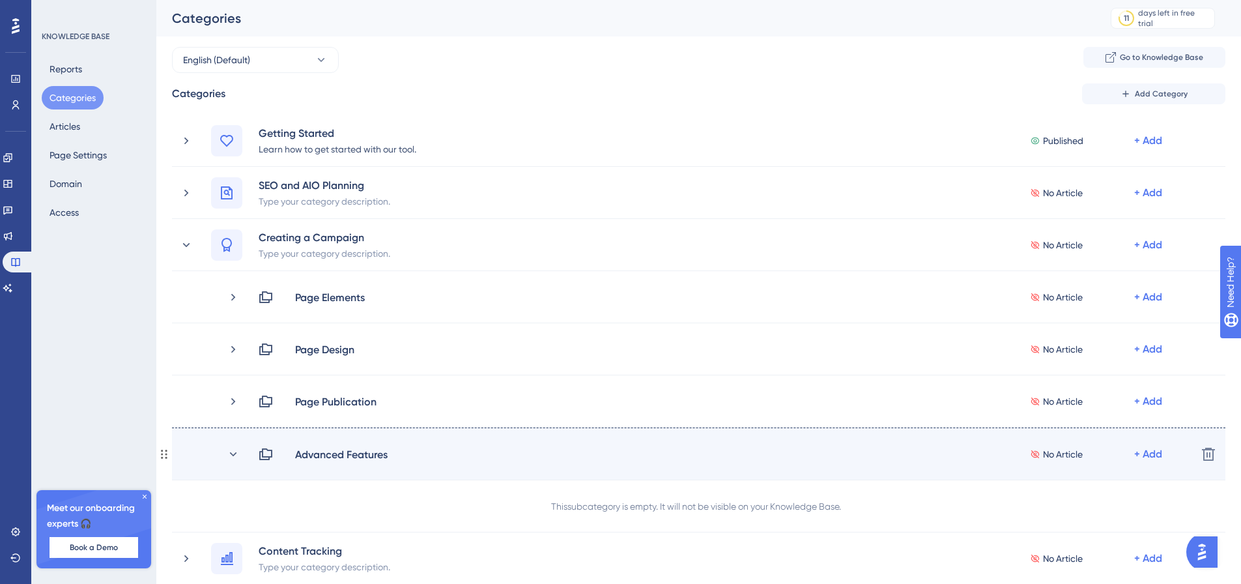
click at [225, 459] on div "Advanced Features No Article + Add" at bounding box center [683, 454] width 1007 height 16
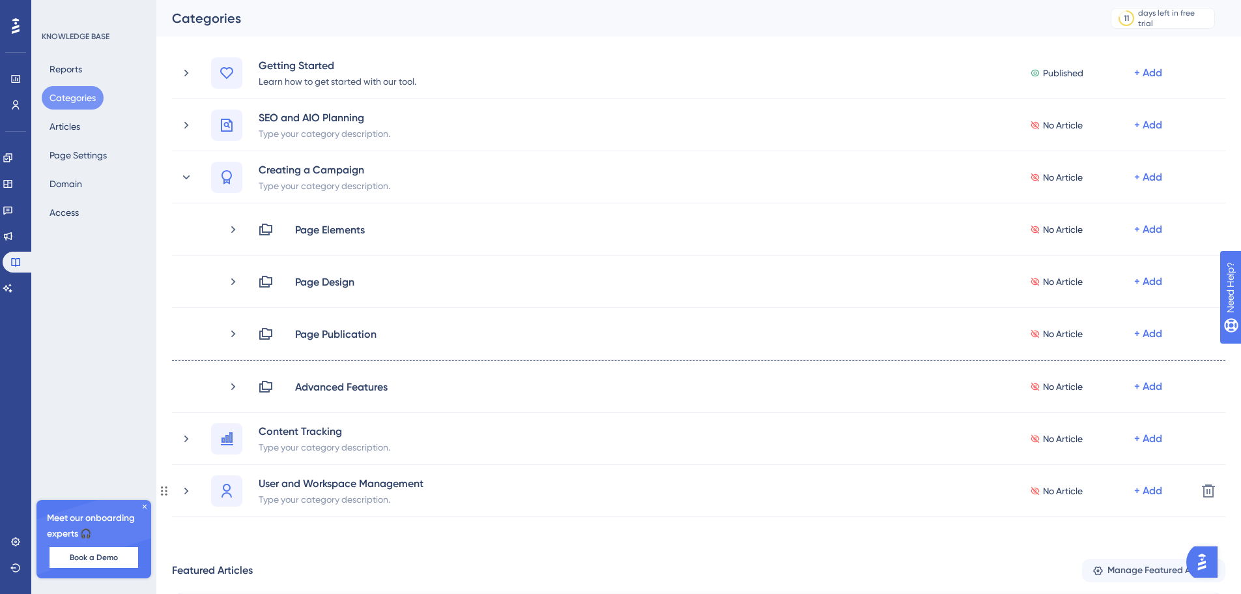
scroll to position [65, 0]
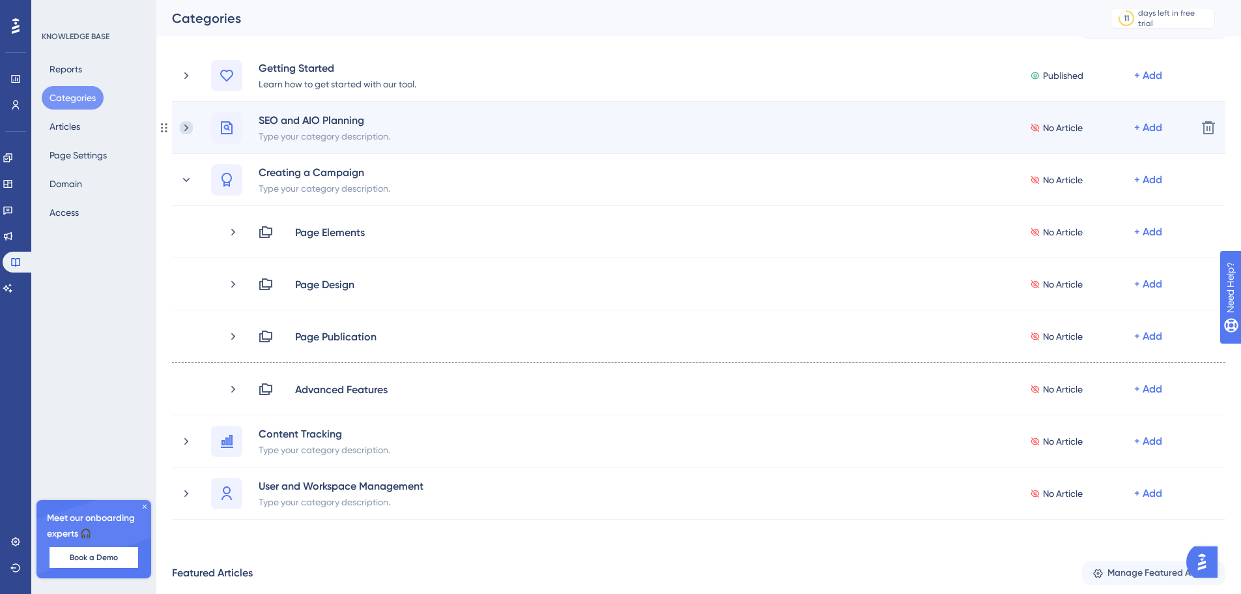
click at [184, 125] on icon at bounding box center [186, 127] width 13 height 13
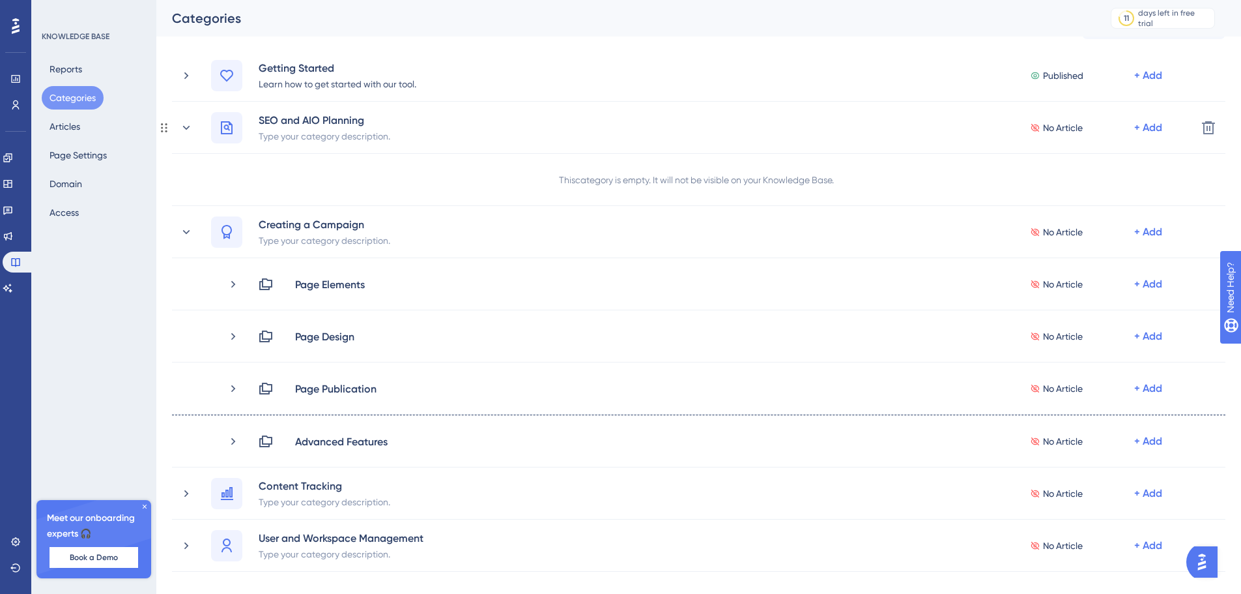
click at [184, 125] on icon at bounding box center [186, 127] width 13 height 13
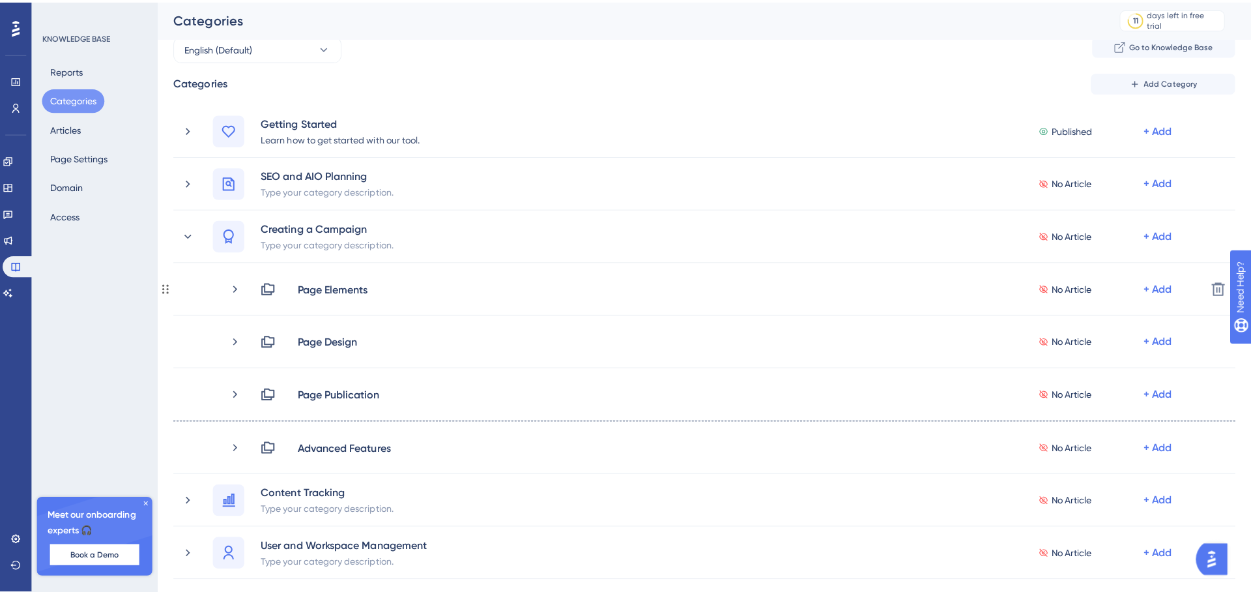
scroll to position [0, 0]
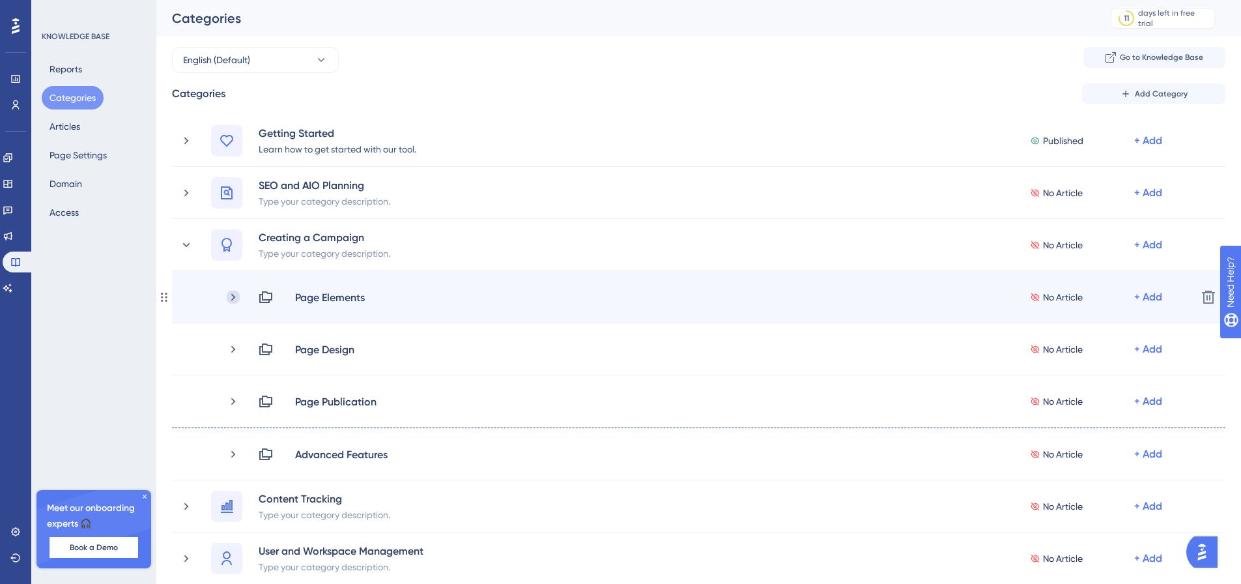
click at [237, 295] on icon at bounding box center [233, 297] width 13 height 13
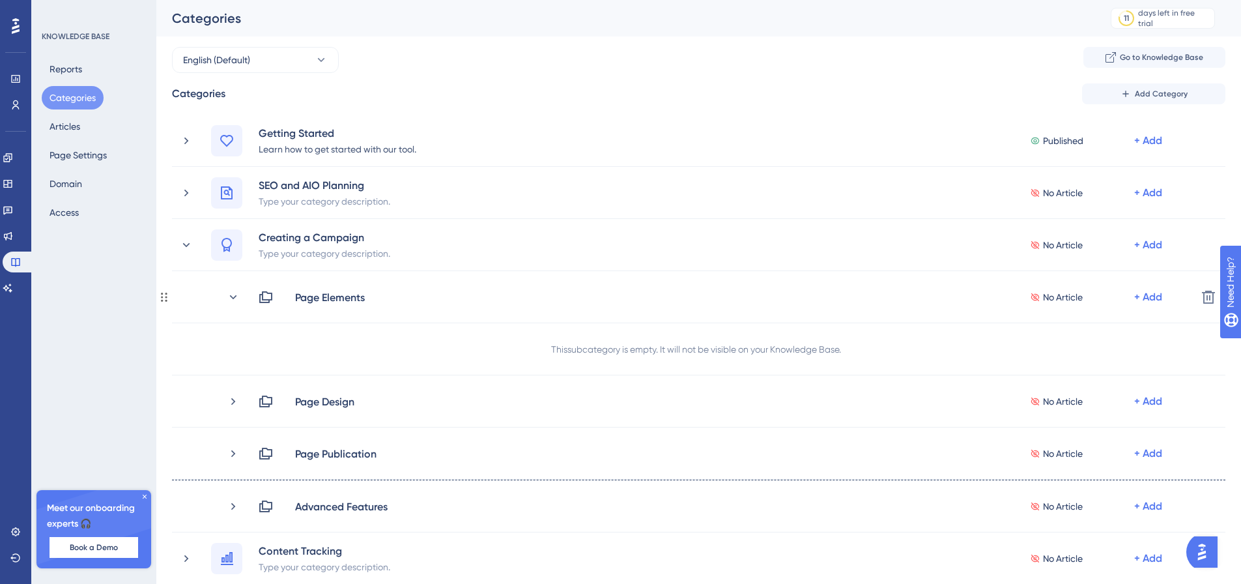
click at [237, 295] on icon at bounding box center [233, 297] width 13 height 13
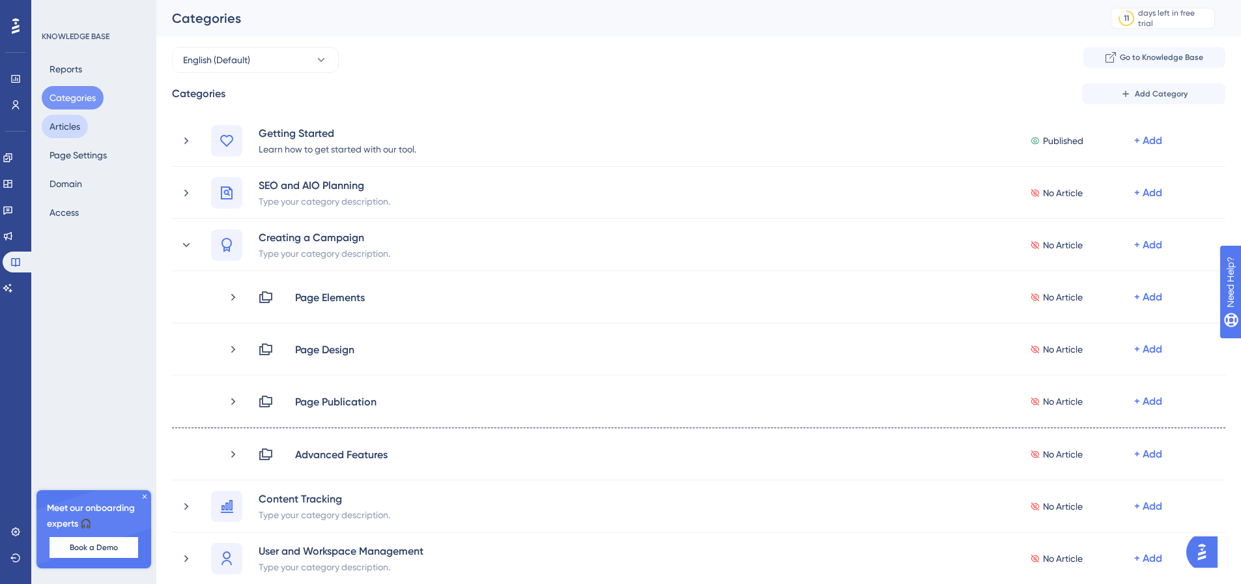
click at [74, 127] on button "Articles" at bounding box center [65, 126] width 46 height 23
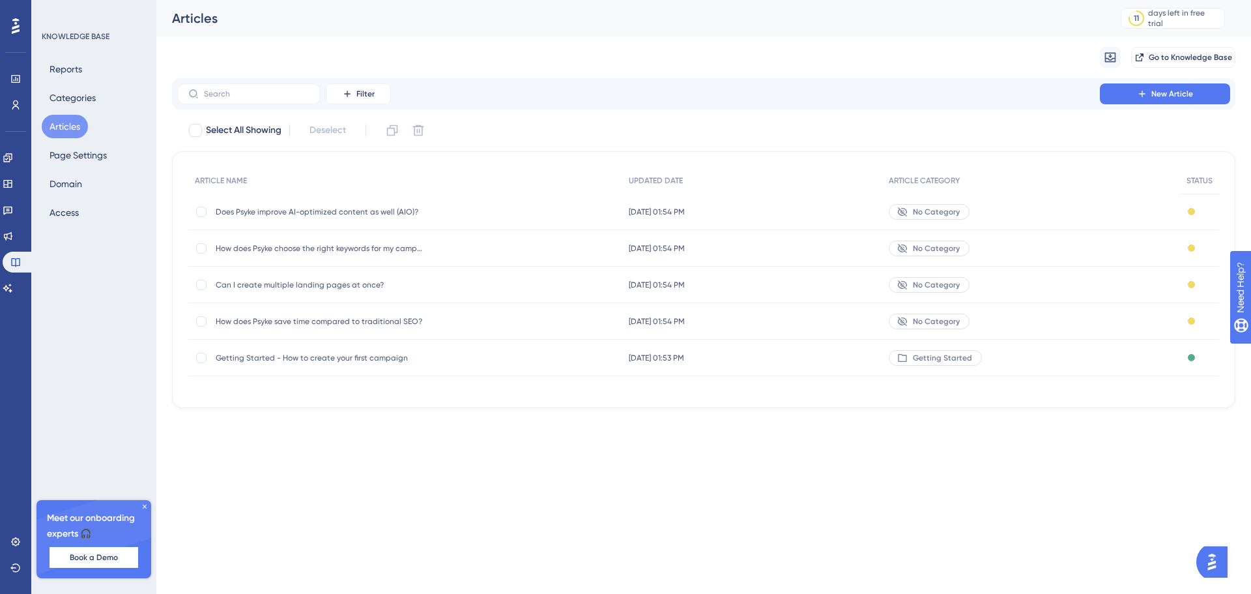
click at [72, 132] on button "Articles" at bounding box center [65, 126] width 46 height 23
